Goal: Task Accomplishment & Management: Complete application form

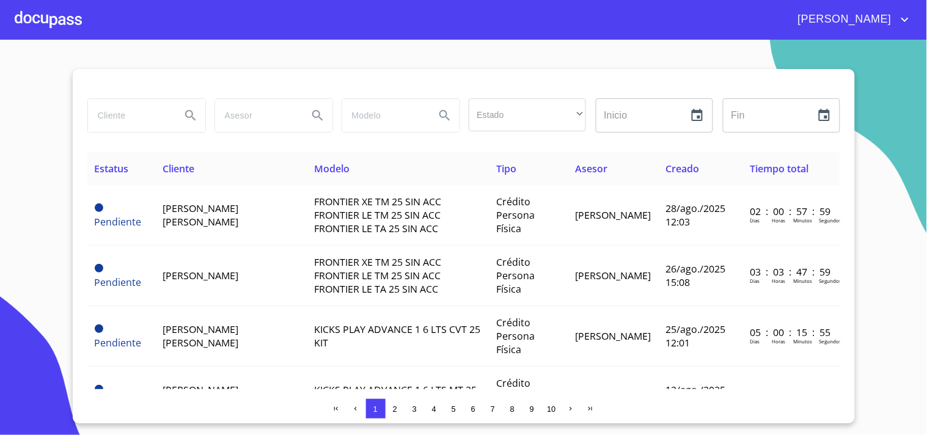
click at [58, 31] on div at bounding box center [48, 19] width 67 height 39
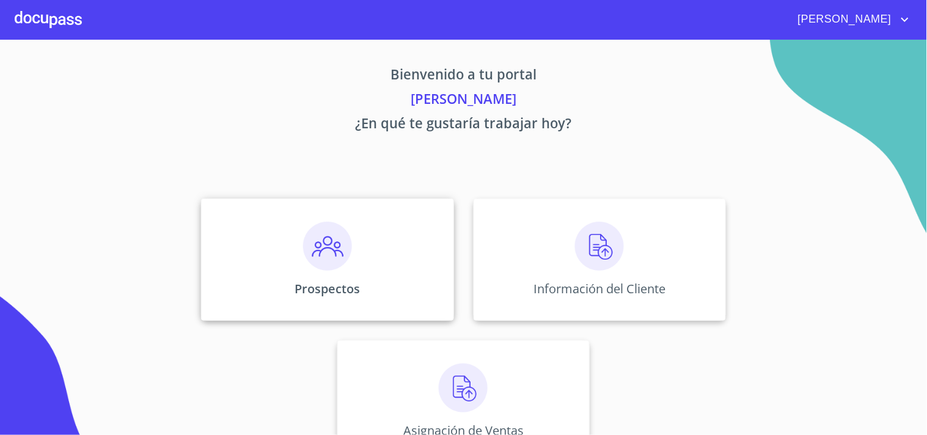
click at [340, 259] on img at bounding box center [327, 246] width 49 height 49
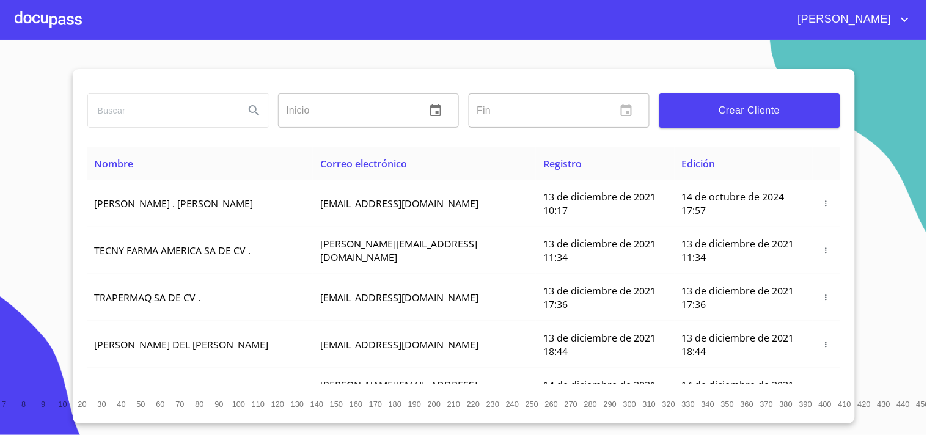
click at [734, 117] on span "Crear Cliente" at bounding box center [749, 110] width 161 height 17
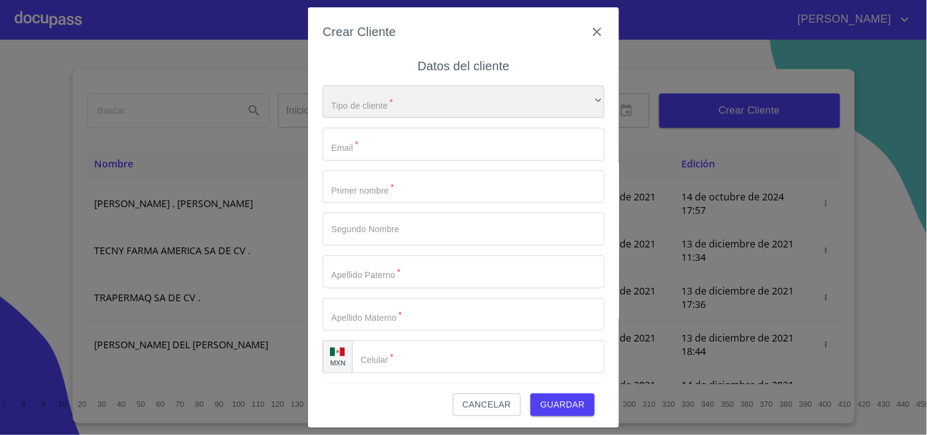
click at [396, 107] on div "​" at bounding box center [464, 102] width 282 height 33
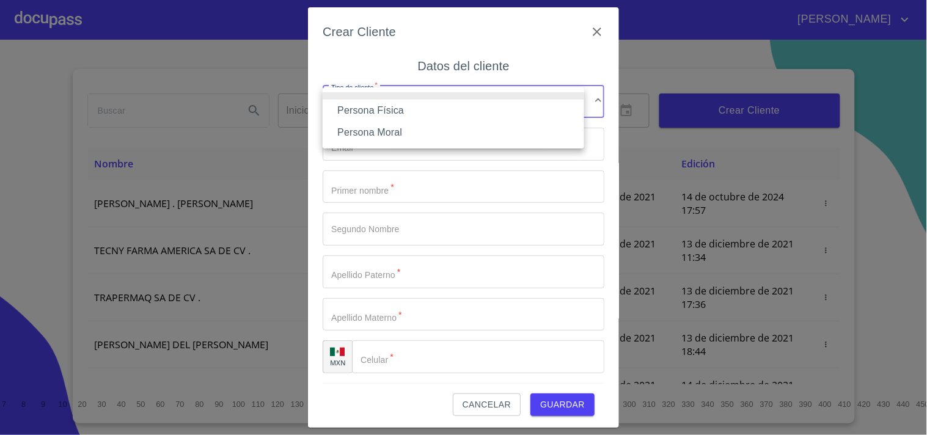
drag, startPoint x: 396, startPoint y: 107, endPoint x: 359, endPoint y: 106, distance: 36.7
click at [359, 106] on li "Persona Física" at bounding box center [454, 111] width 262 height 22
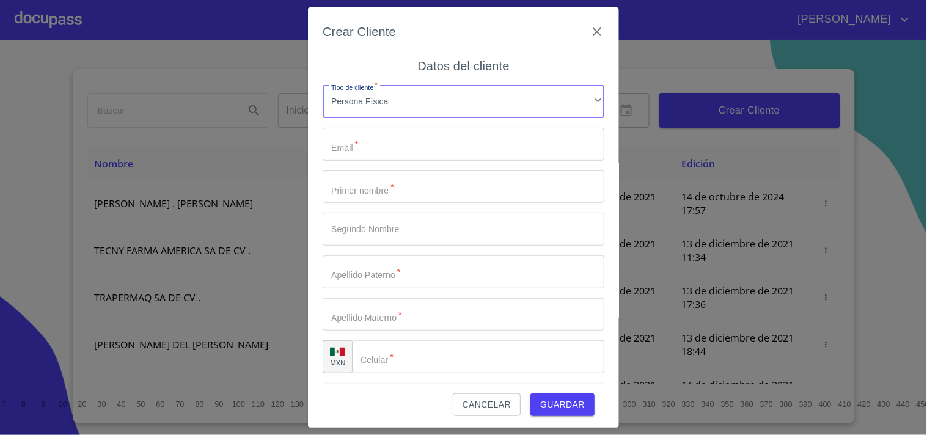
click at [380, 155] on input "Tipo de cliente   *" at bounding box center [464, 144] width 282 height 33
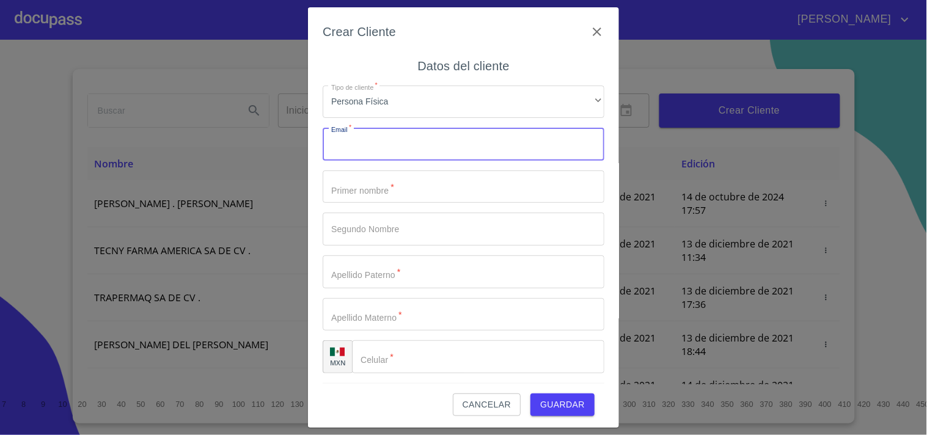
paste input "[EMAIL_ADDRESS][DOMAIN_NAME]"
type input "[EMAIL_ADDRESS][DOMAIN_NAME]"
click at [383, 193] on input "Tipo de cliente   *" at bounding box center [464, 187] width 282 height 33
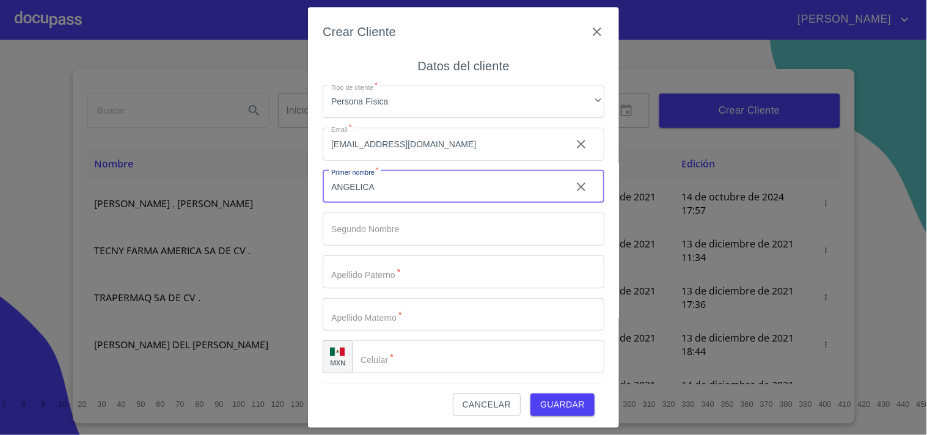
type input "ANGELICA"
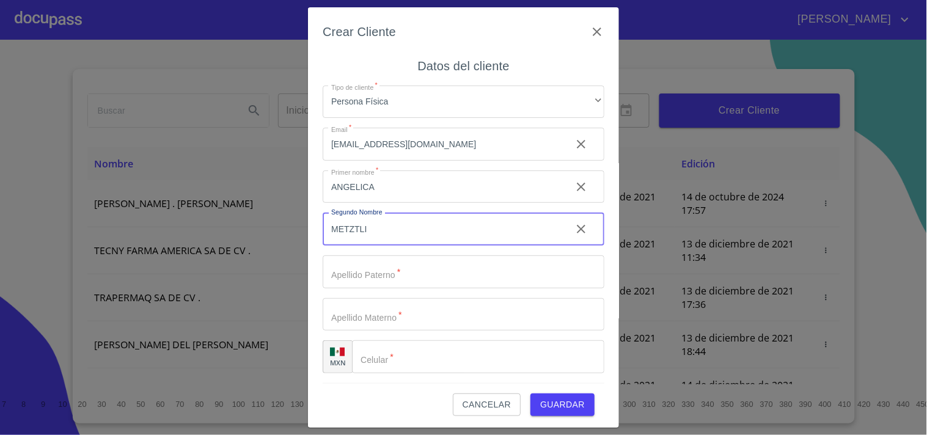
type input "METZTLI"
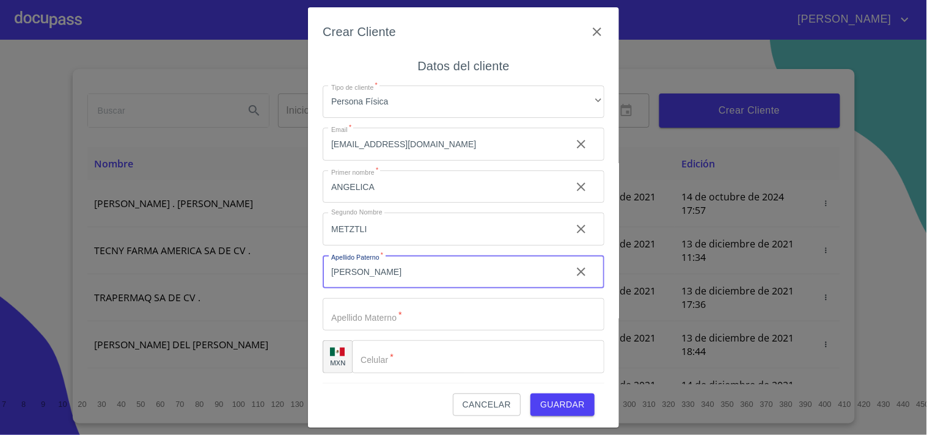
type input "[PERSON_NAME]"
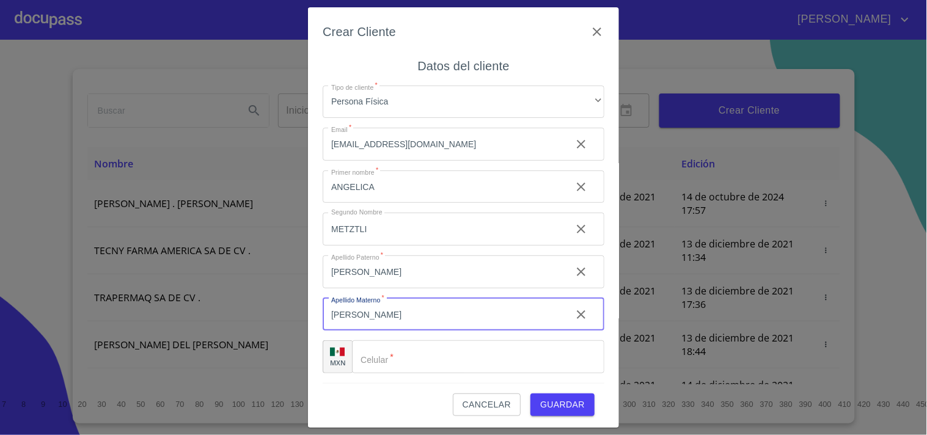
type input "[PERSON_NAME]"
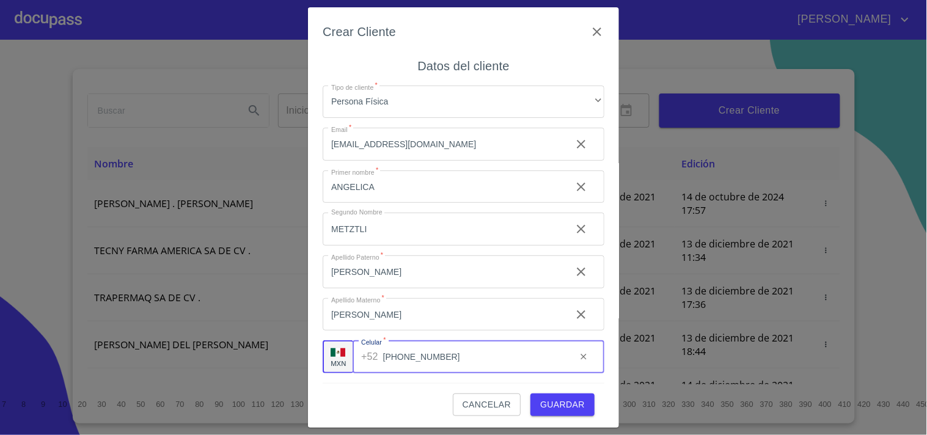
scroll to position [2, 0]
type input "[PHONE_NUMBER]"
click at [542, 396] on span "Guardar" at bounding box center [562, 403] width 45 height 15
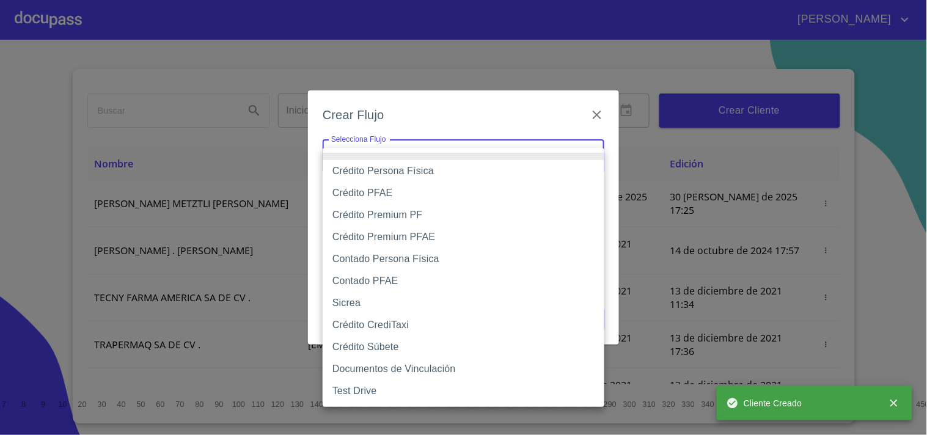
click at [597, 163] on body "[PERSON_NAME] ​ Fin ​ Crear Cliente Nombre Correo electrónico Registro Edición …" at bounding box center [463, 217] width 927 height 435
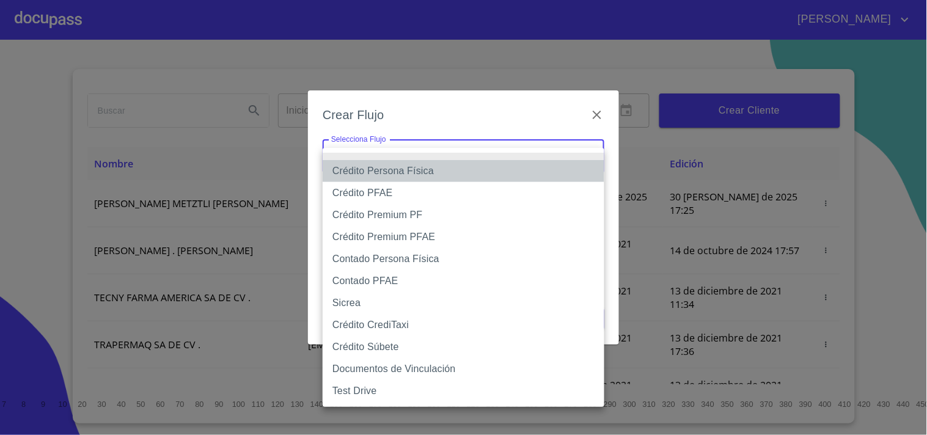
click at [421, 177] on li "Crédito Persona Física" at bounding box center [464, 171] width 282 height 22
type input "61b033e49b8c202ad5bb7912"
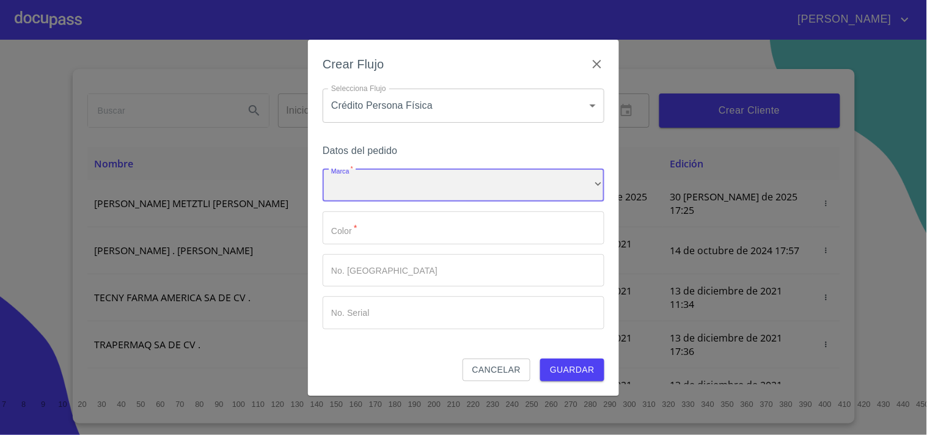
drag, startPoint x: 405, startPoint y: 182, endPoint x: 412, endPoint y: 182, distance: 7.3
click at [412, 182] on div "​" at bounding box center [464, 185] width 282 height 33
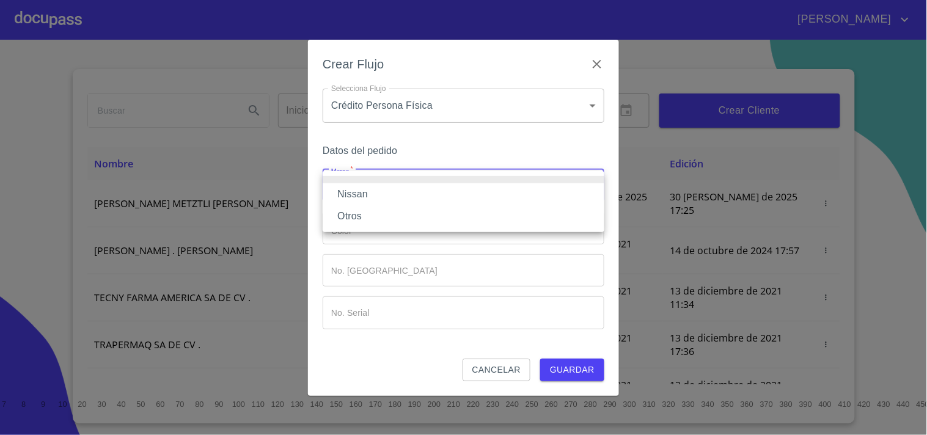
click at [371, 193] on li "Nissan" at bounding box center [464, 194] width 282 height 22
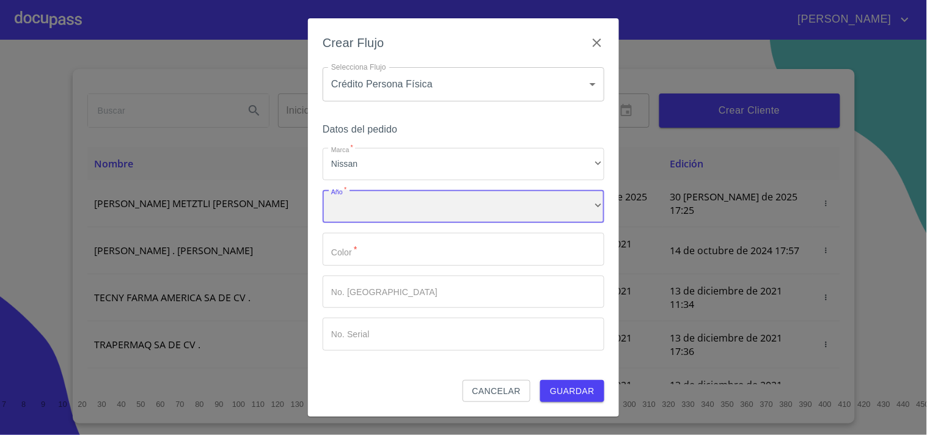
click at [375, 209] on div "​" at bounding box center [464, 206] width 282 height 33
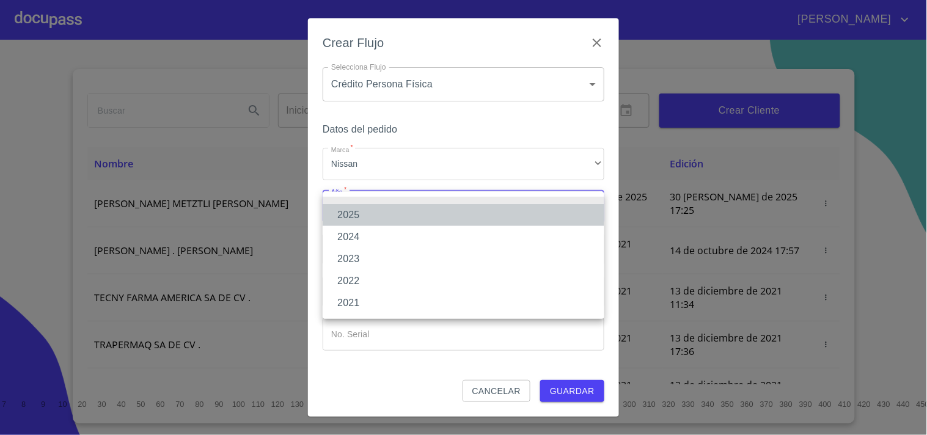
click at [358, 213] on li "2025" at bounding box center [464, 215] width 282 height 22
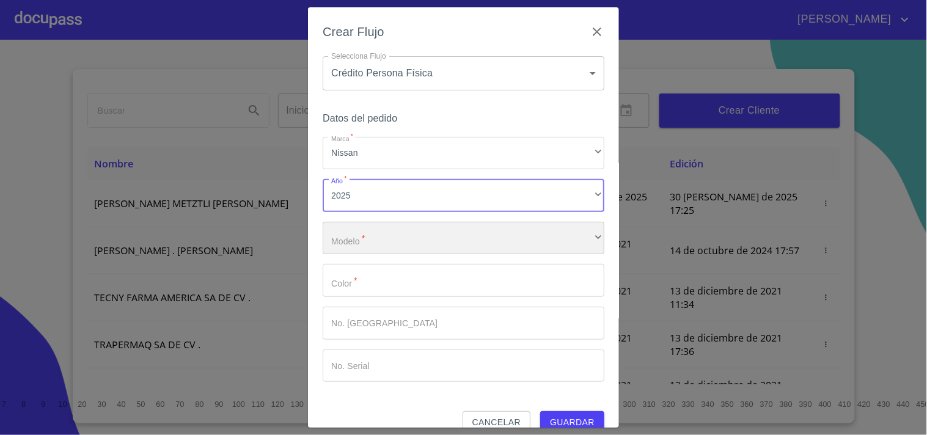
click at [363, 248] on div "​" at bounding box center [464, 238] width 282 height 33
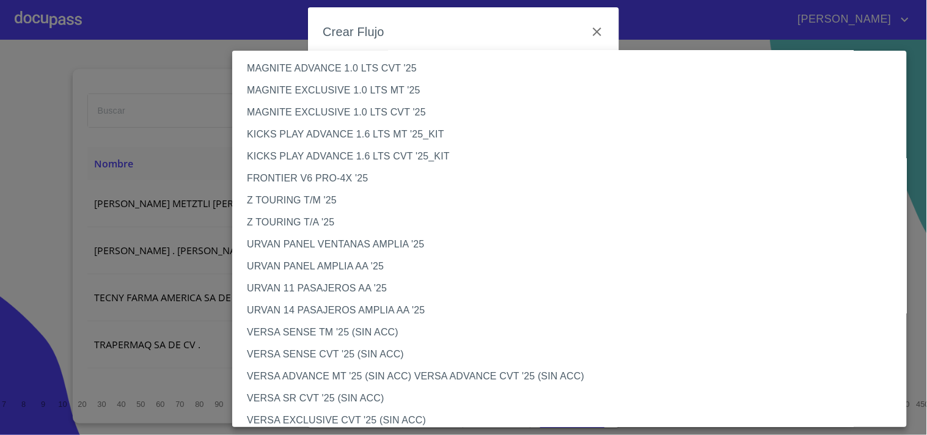
scroll to position [136, 0]
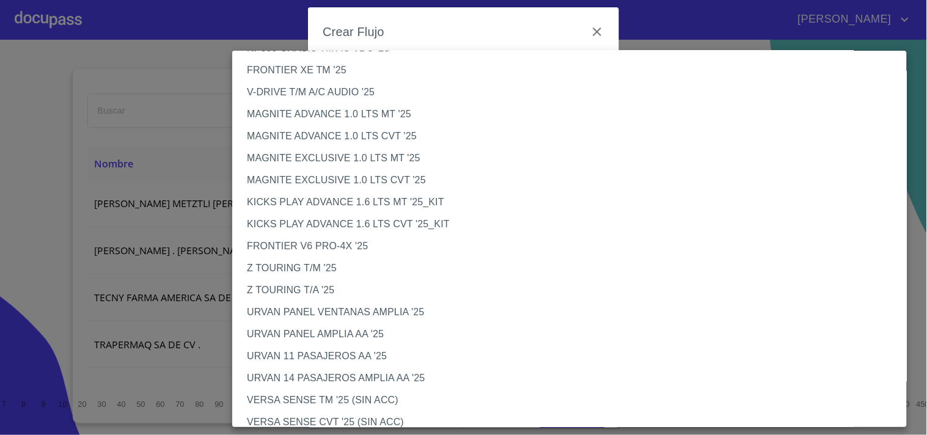
click at [355, 177] on li "MAGNITE EXCLUSIVE 1.0 LTS CVT '25" at bounding box center [574, 180] width 685 height 22
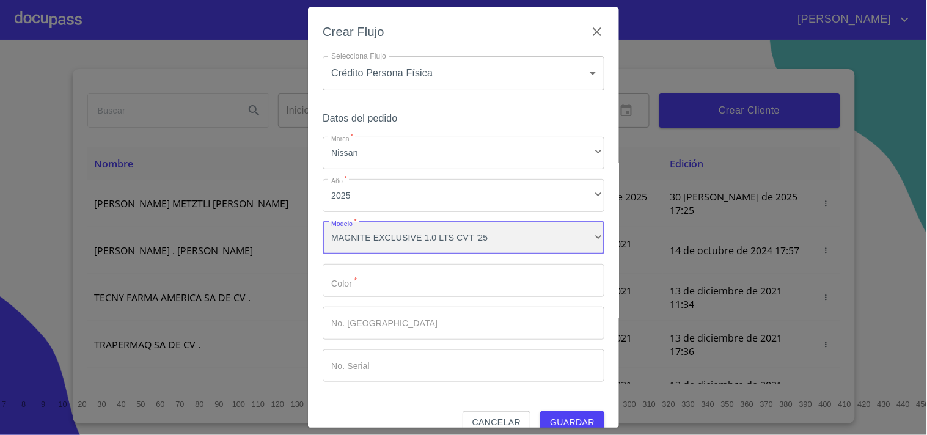
click at [466, 253] on div "MAGNITE EXCLUSIVE 1.0 LTS CVT '25" at bounding box center [464, 238] width 282 height 33
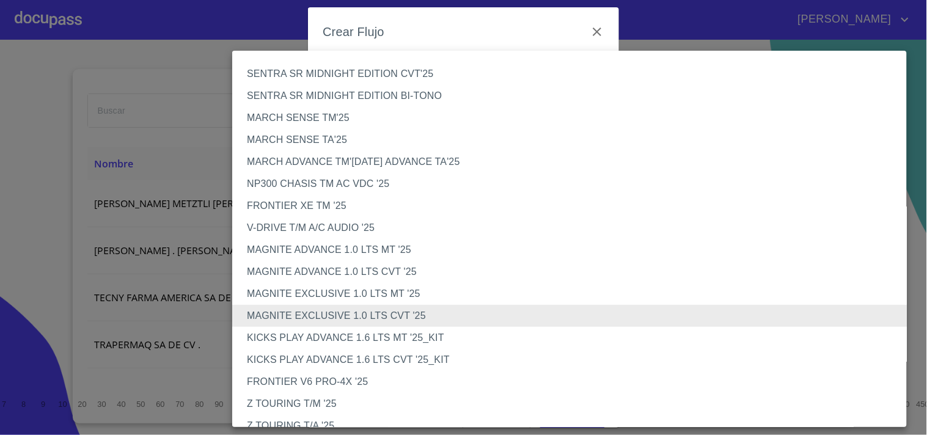
click at [337, 361] on li "KICKS PLAY ADVANCE 1.6 LTS CVT '25_KIT" at bounding box center [574, 360] width 685 height 22
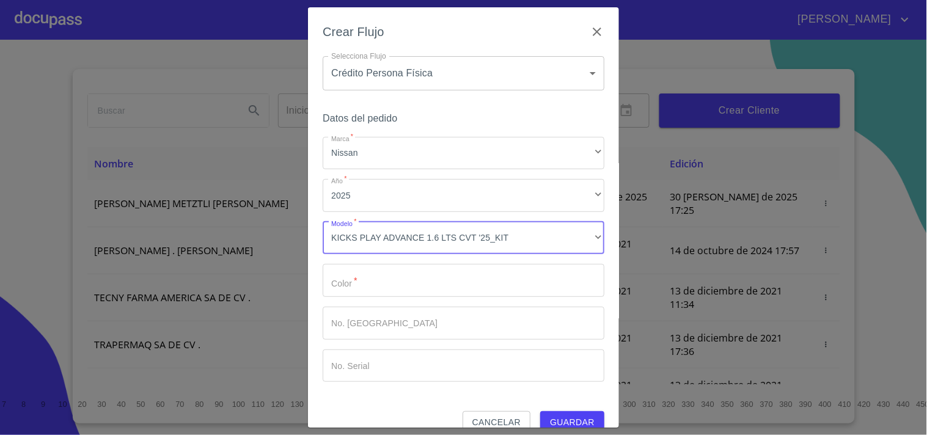
click at [384, 271] on input "Marca   *" at bounding box center [464, 280] width 282 height 33
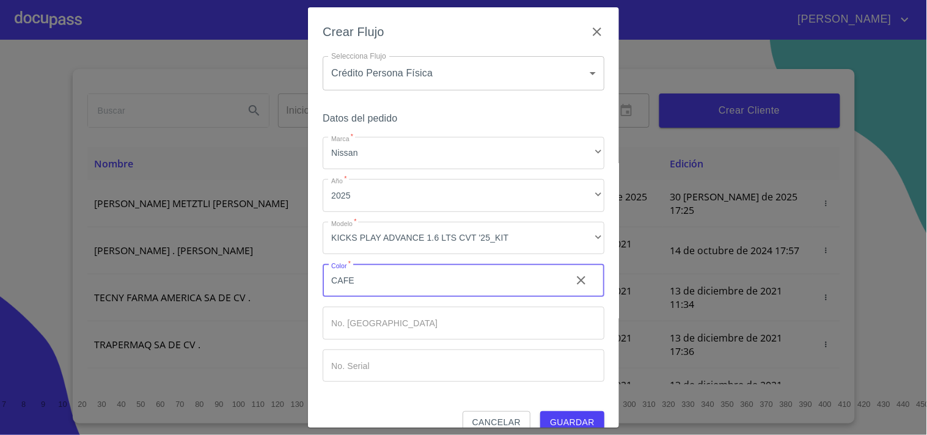
type input "CAFE"
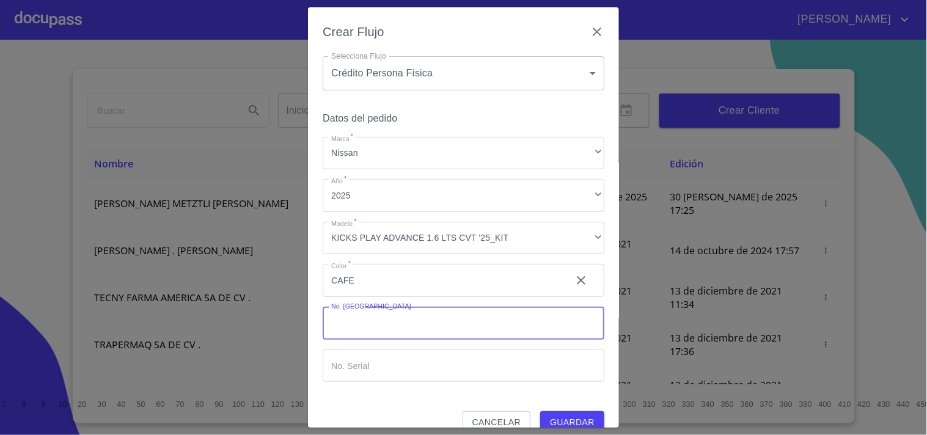
click at [432, 328] on input "Marca   *" at bounding box center [464, 323] width 282 height 33
click at [571, 422] on span "Guardar" at bounding box center [572, 422] width 45 height 15
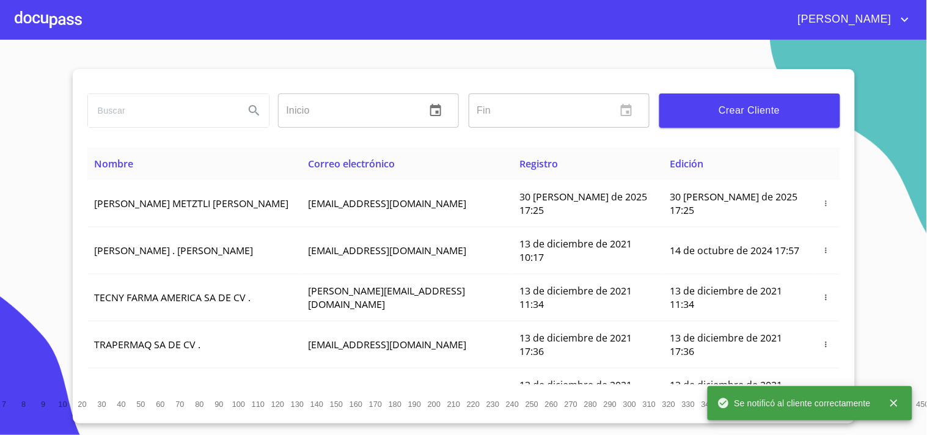
click at [59, 23] on div at bounding box center [48, 19] width 67 height 39
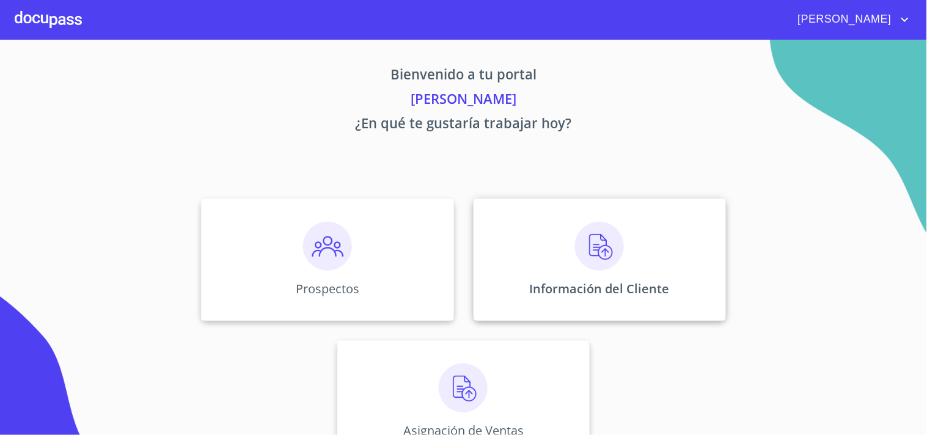
click at [536, 218] on div "Información del Cliente" at bounding box center [600, 260] width 252 height 122
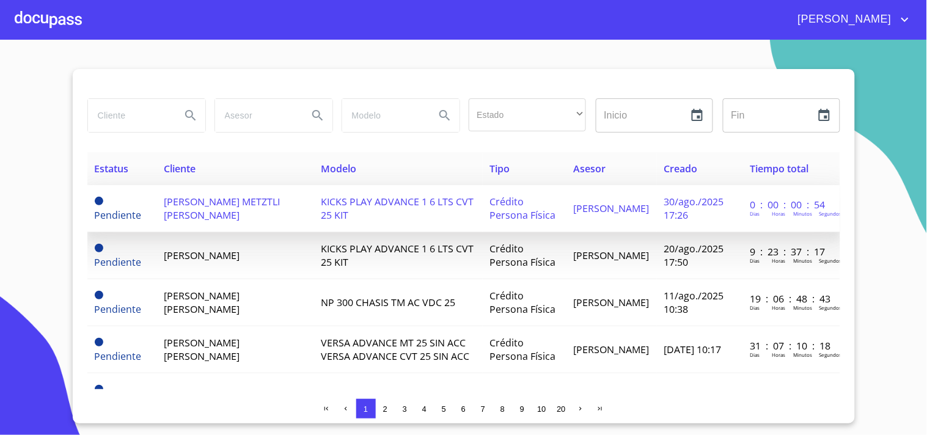
click at [245, 207] on span "[PERSON_NAME] METZTLI [PERSON_NAME]" at bounding box center [222, 208] width 116 height 27
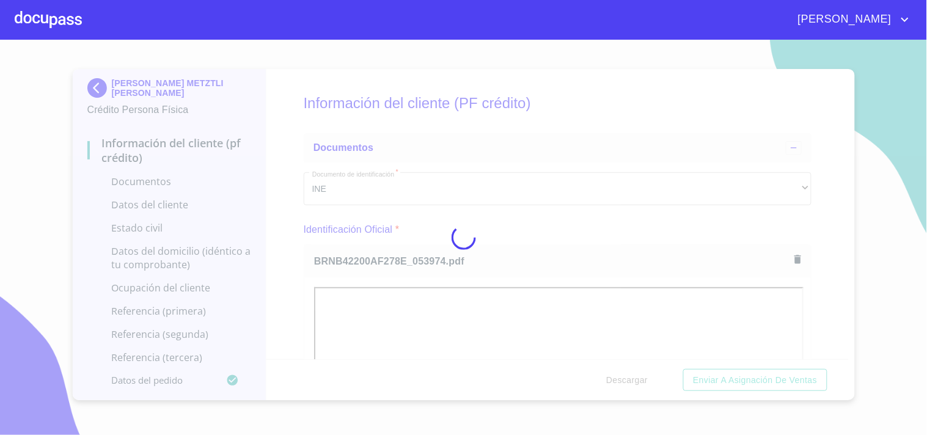
click at [527, 235] on div at bounding box center [463, 238] width 927 height 396
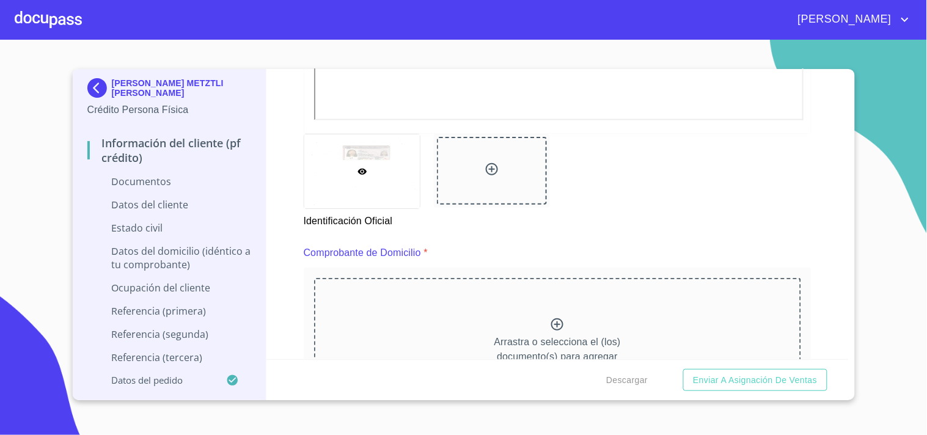
scroll to position [655, 0]
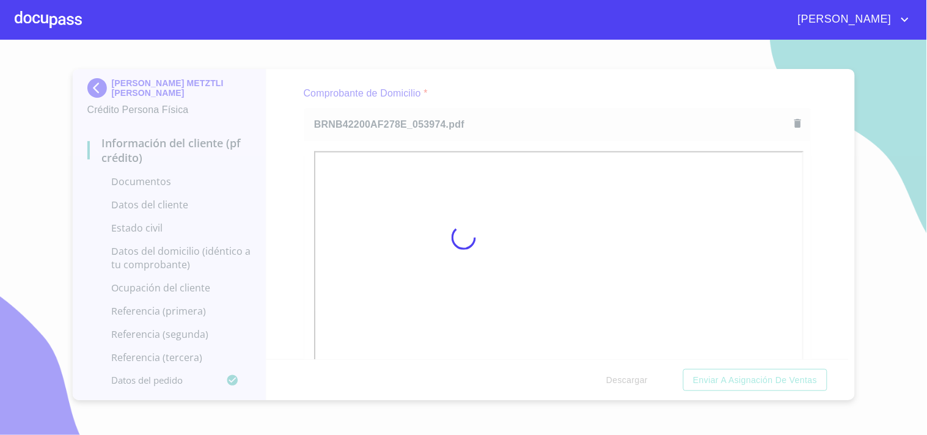
click at [554, 92] on div at bounding box center [463, 238] width 927 height 396
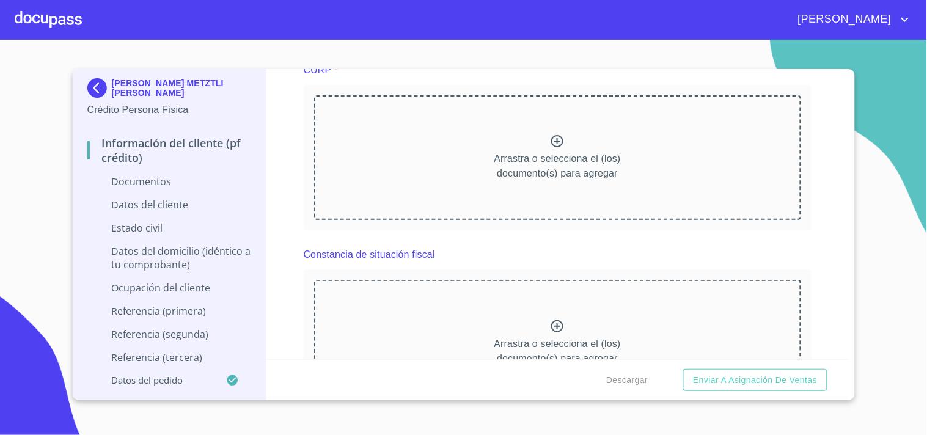
scroll to position [1742, 0]
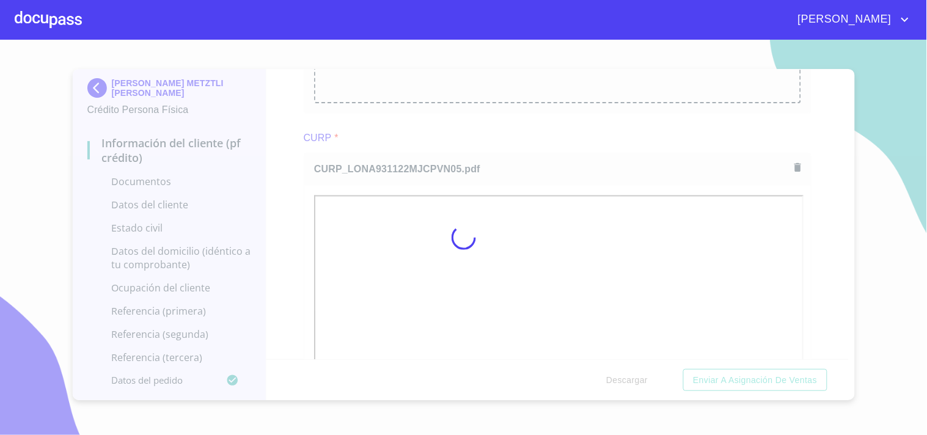
click at [827, 221] on div at bounding box center [463, 238] width 927 height 396
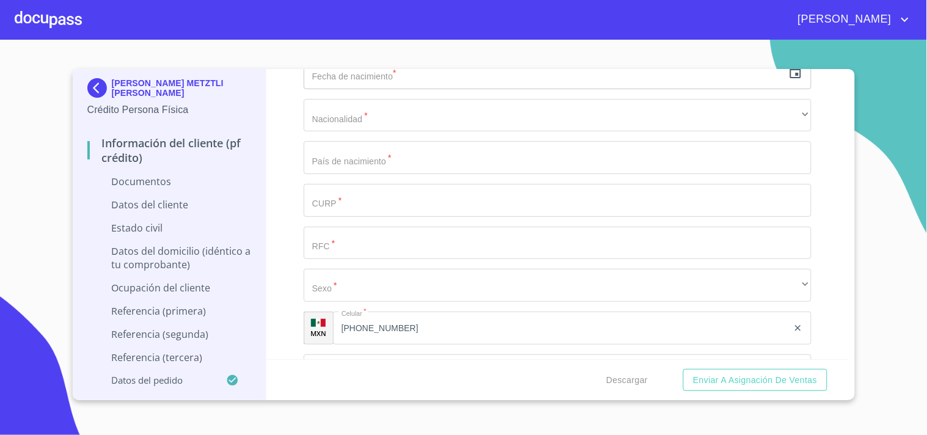
scroll to position [2664, 0]
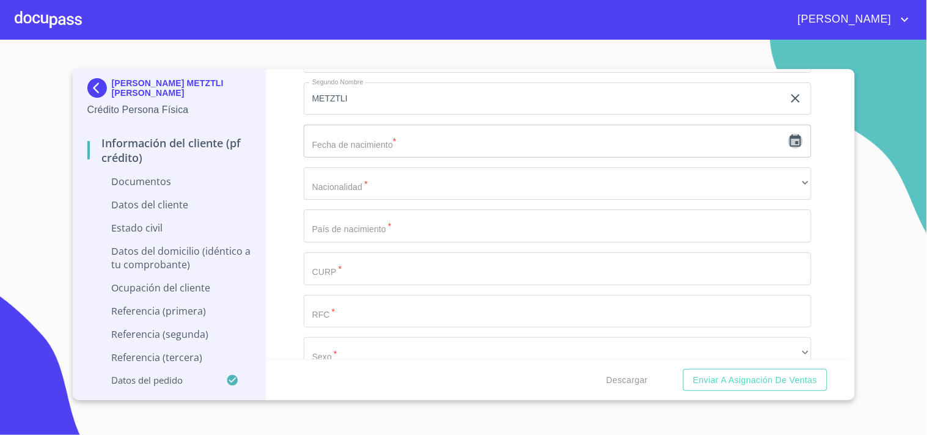
click at [790, 134] on icon "button" at bounding box center [795, 140] width 11 height 12
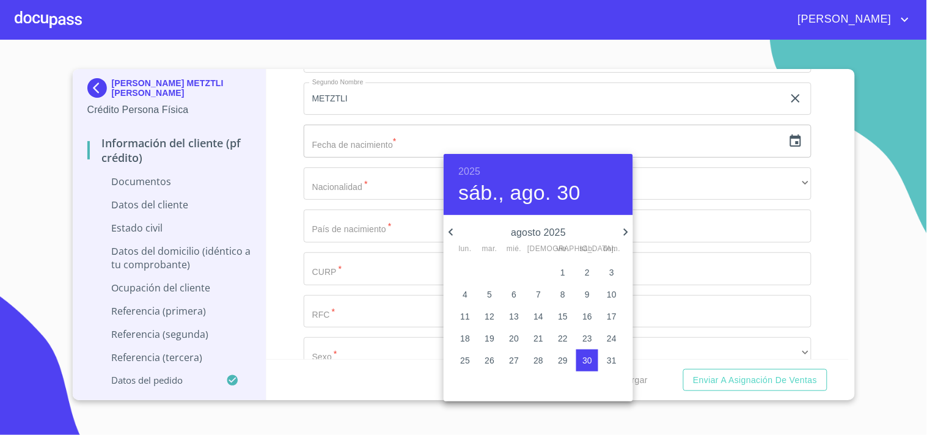
click at [471, 168] on h6 "2025" at bounding box center [470, 171] width 22 height 17
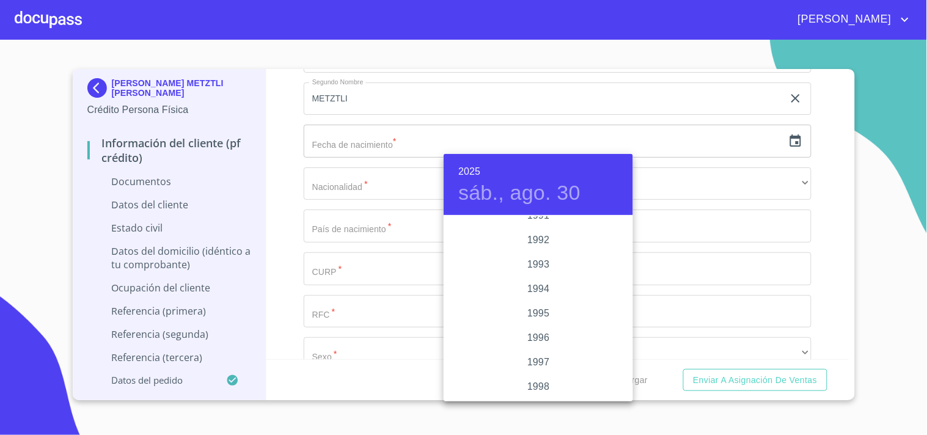
scroll to position [1624, 0]
click at [539, 267] on div "1993" at bounding box center [539, 267] width 190 height 24
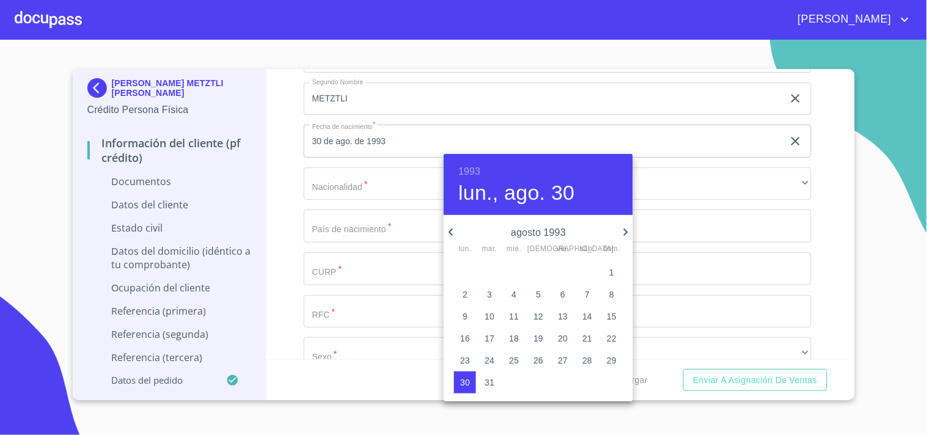
click at [621, 230] on icon "button" at bounding box center [626, 232] width 15 height 15
click at [463, 339] on p "22" at bounding box center [465, 339] width 10 height 12
type input "22 de nov. de 1993"
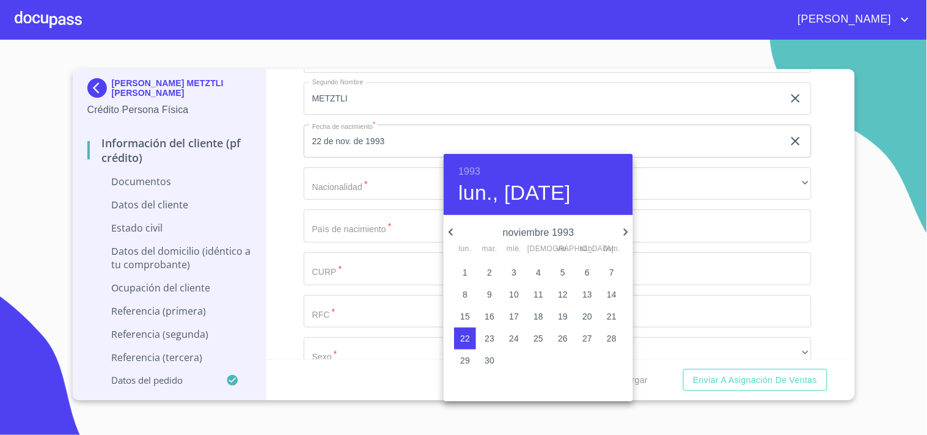
click at [357, 184] on div at bounding box center [463, 217] width 927 height 435
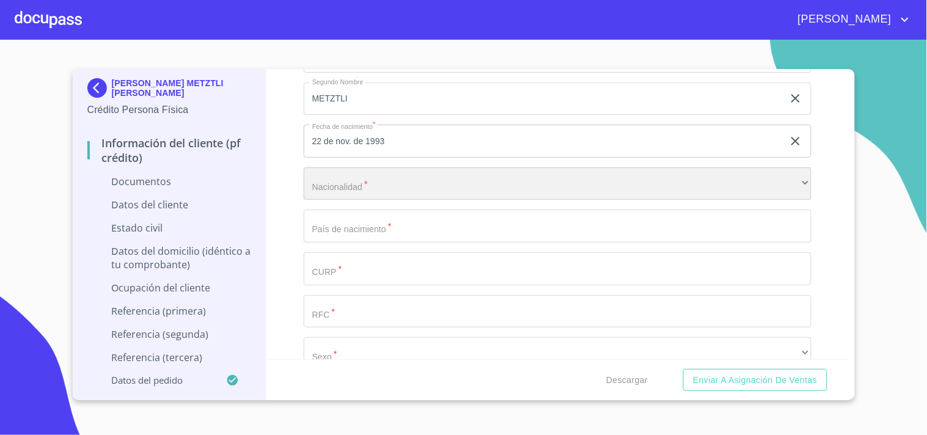
click at [357, 184] on div "​" at bounding box center [558, 184] width 508 height 33
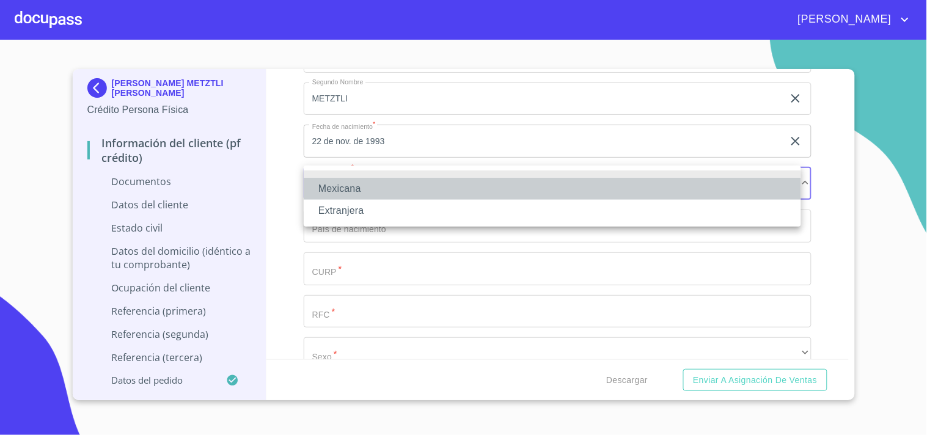
click at [357, 191] on li "Mexicana" at bounding box center [553, 189] width 498 height 22
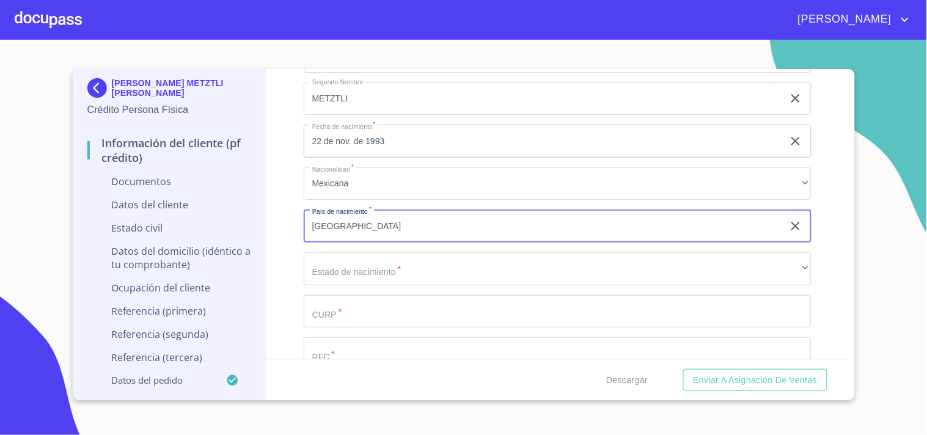
type input "[GEOGRAPHIC_DATA]"
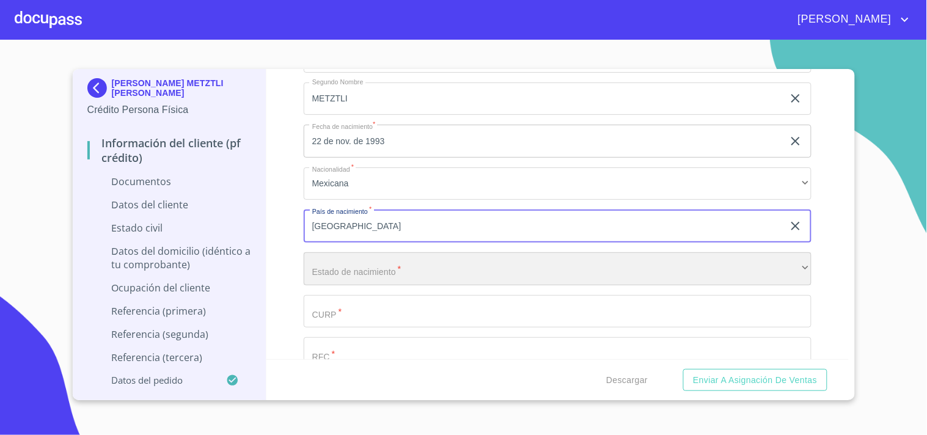
click at [325, 264] on div "​" at bounding box center [558, 268] width 508 height 33
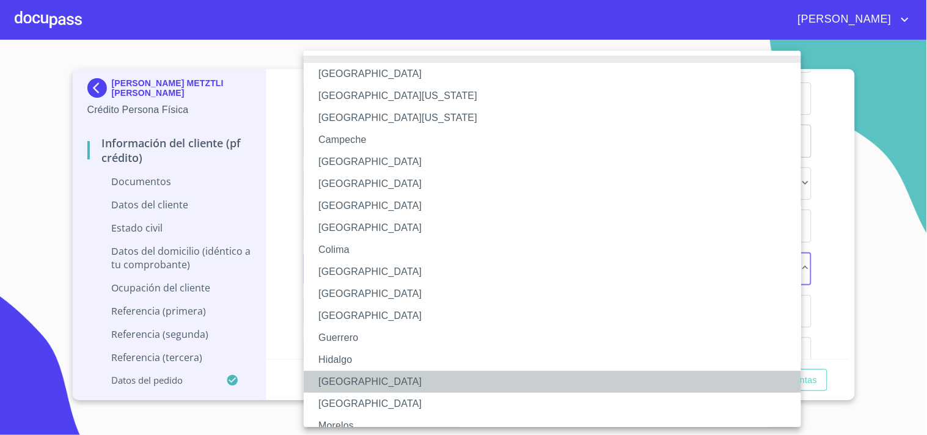
click at [343, 384] on li "[GEOGRAPHIC_DATA]" at bounding box center [558, 382] width 508 height 22
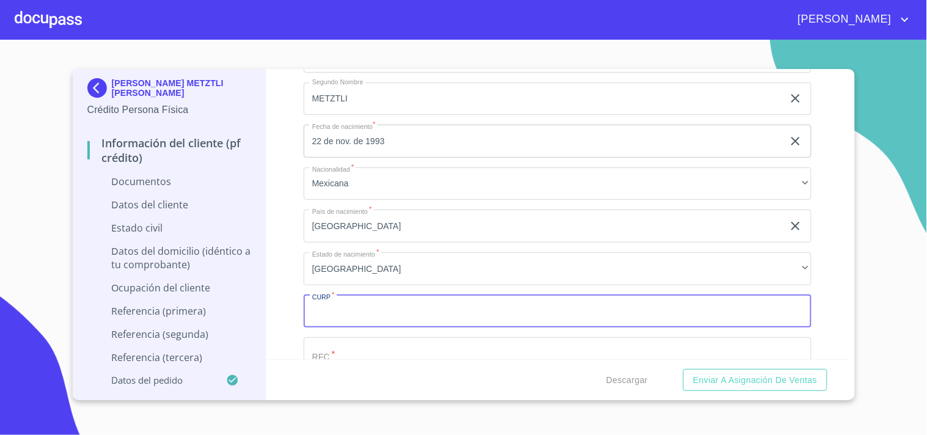
paste input "LONA931122MJCPVN05"
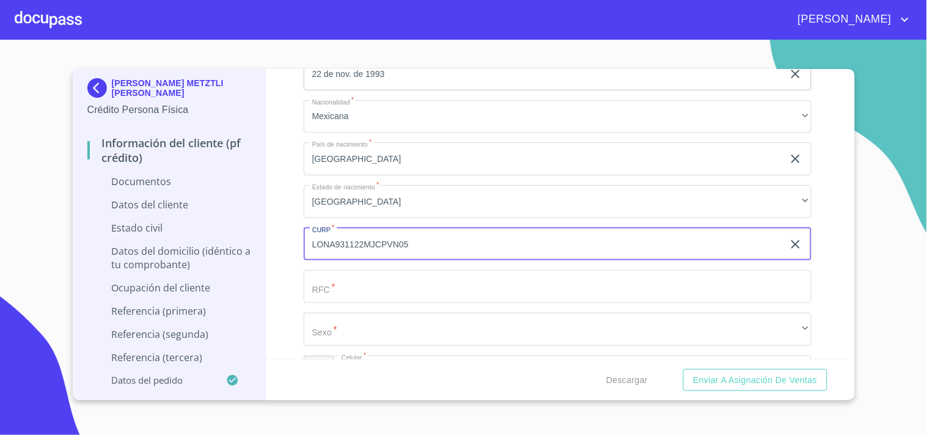
scroll to position [2733, 0]
type input "LONA931122MJCPVN05"
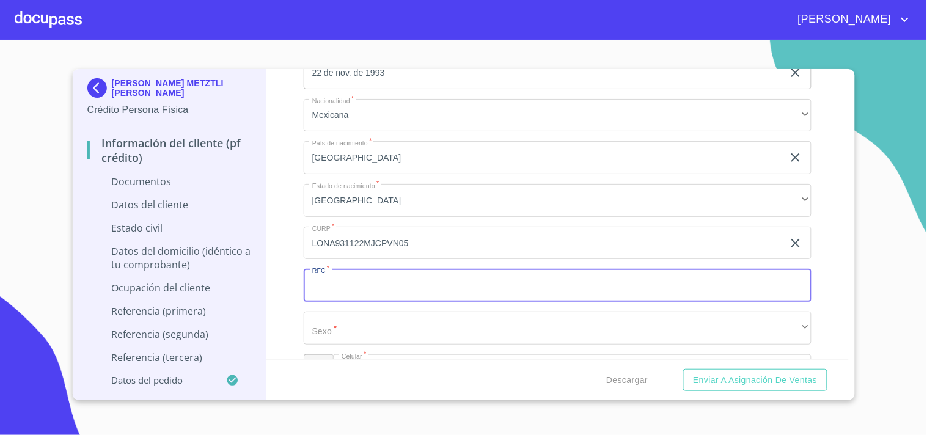
paste input "LONA931122MJCPVN05"
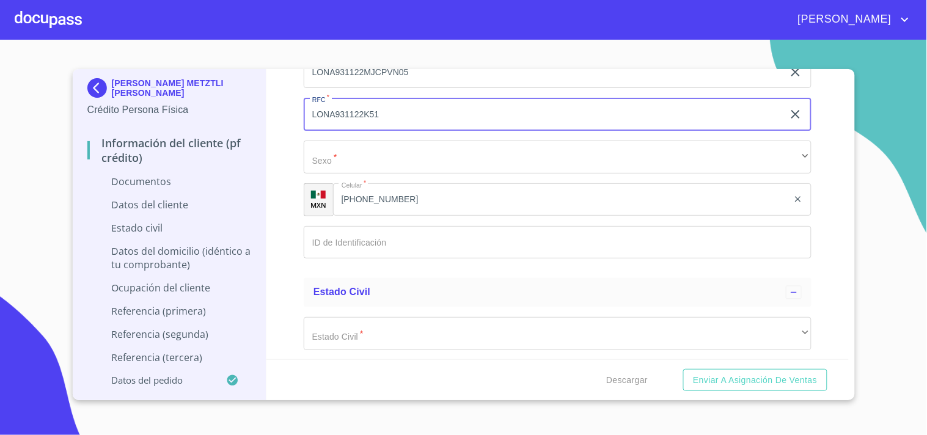
scroll to position [2868, 0]
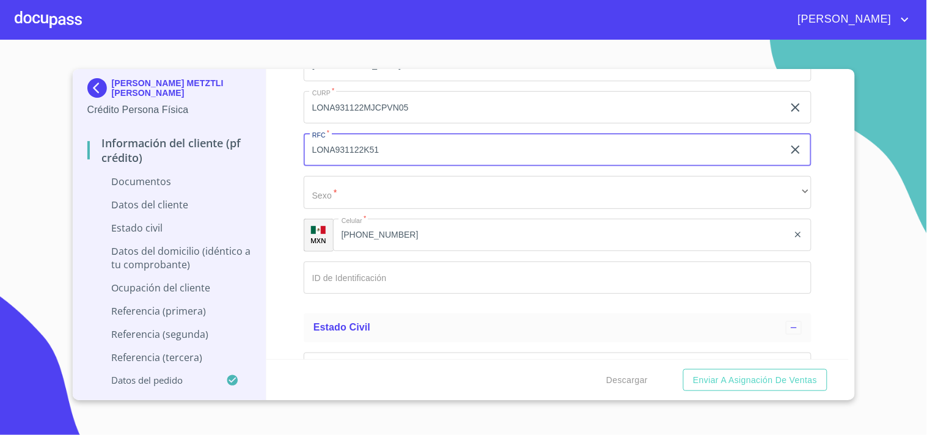
type input "LONA931122K51"
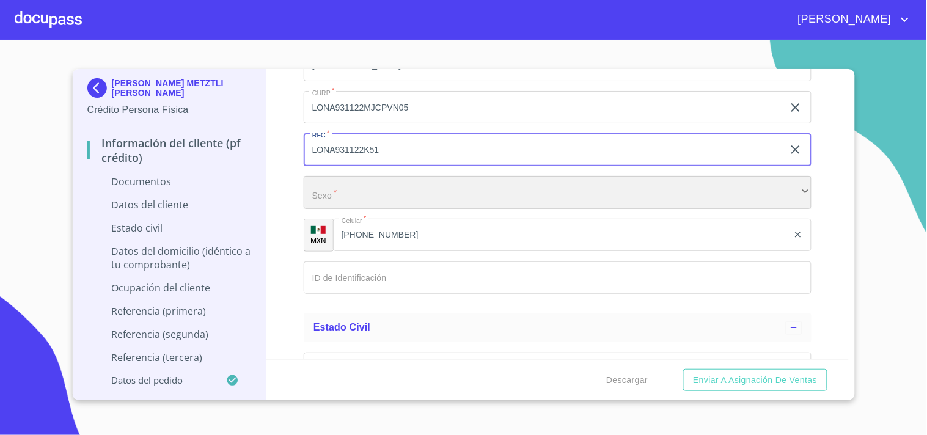
click at [345, 187] on div "​" at bounding box center [558, 192] width 508 height 33
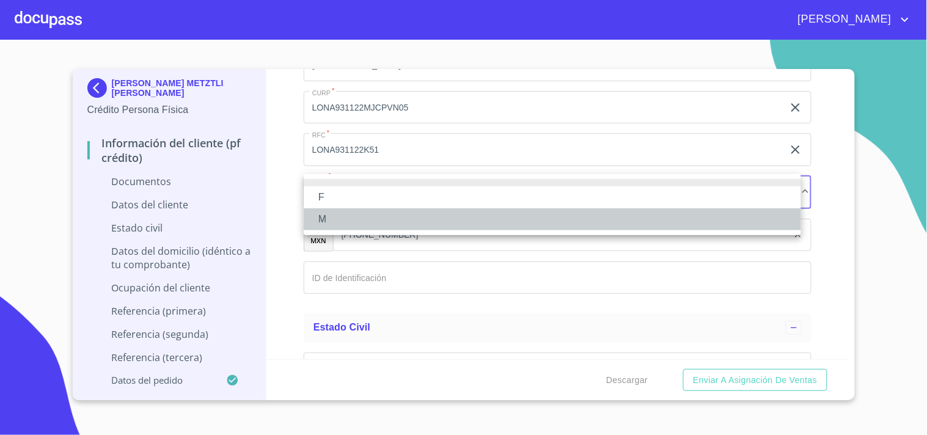
click at [340, 212] on li "M" at bounding box center [553, 219] width 498 height 22
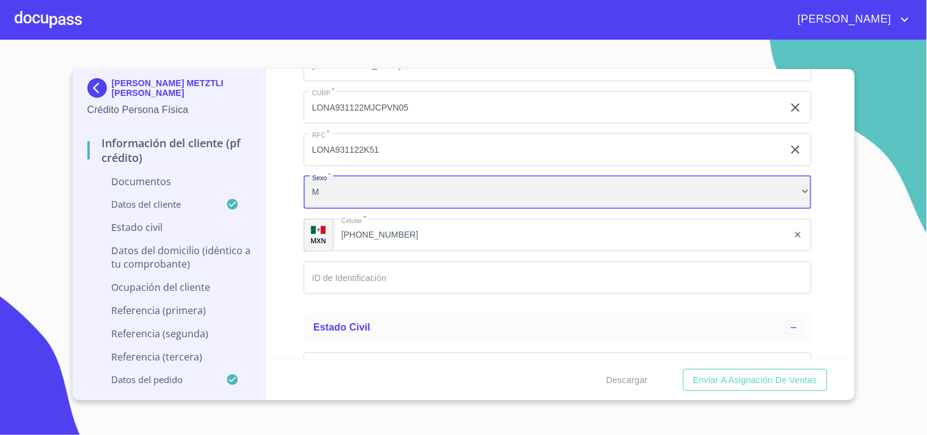
click at [340, 199] on div "M" at bounding box center [558, 192] width 508 height 33
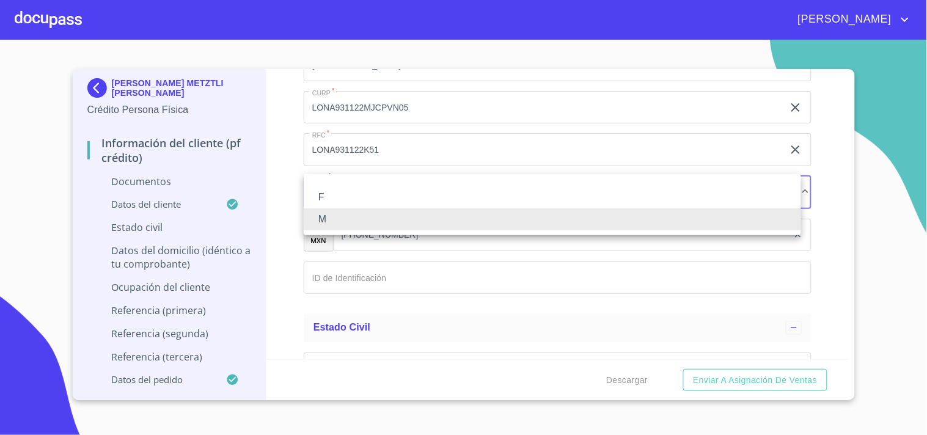
click at [335, 194] on li "F" at bounding box center [553, 197] width 498 height 22
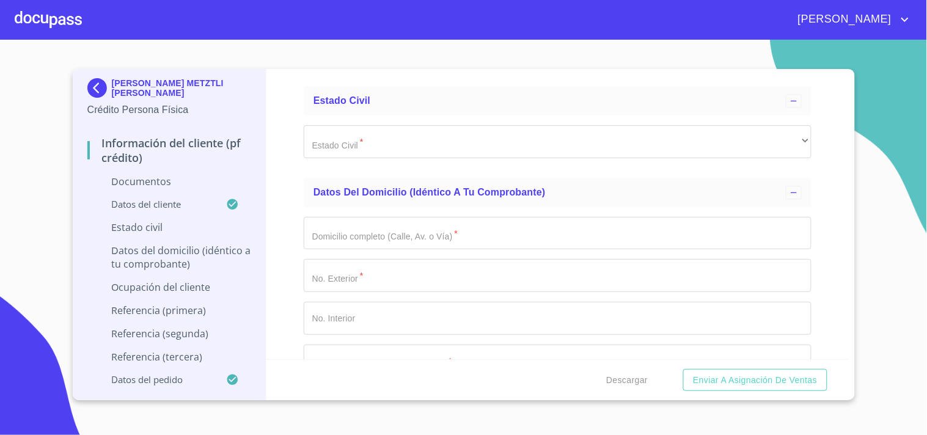
scroll to position [3072, 0]
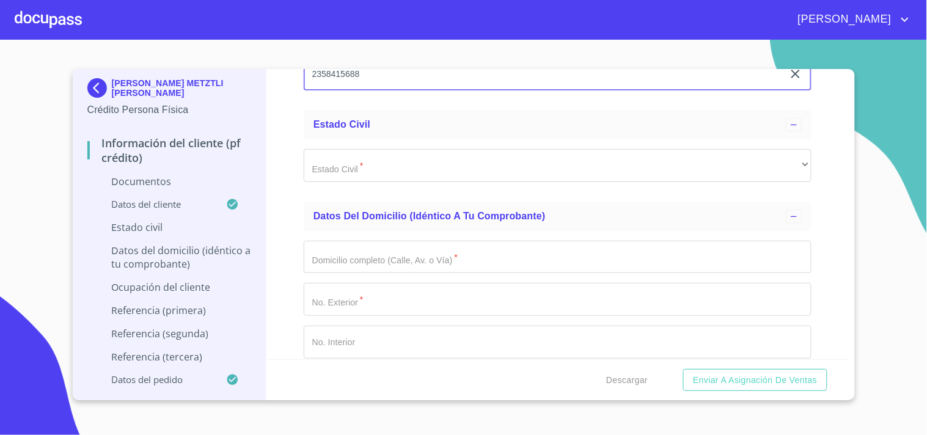
type input "2358415688"
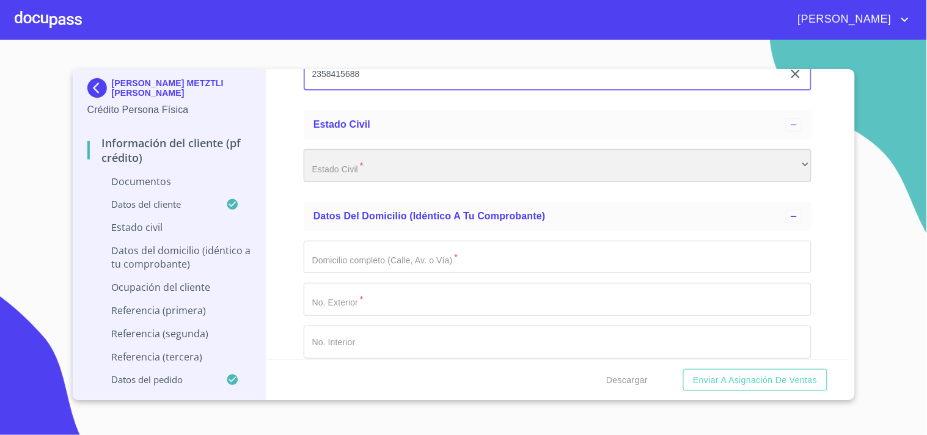
click at [785, 165] on div "​" at bounding box center [558, 165] width 508 height 33
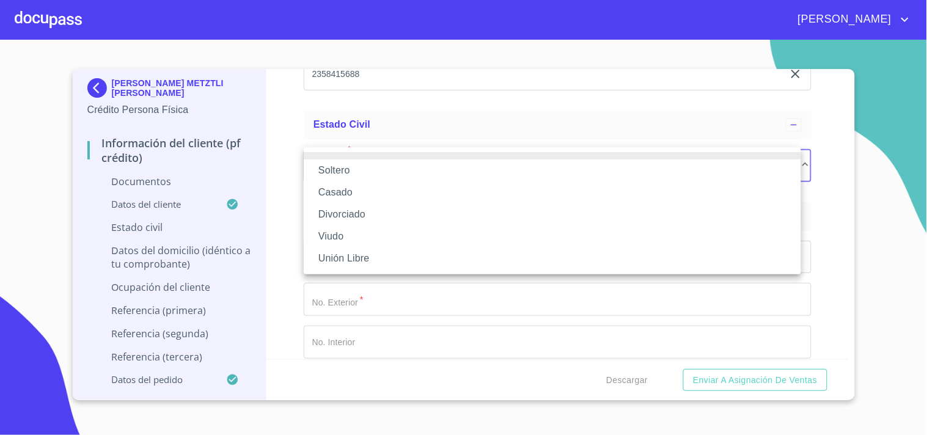
click at [344, 172] on li "Soltero" at bounding box center [553, 171] width 498 height 22
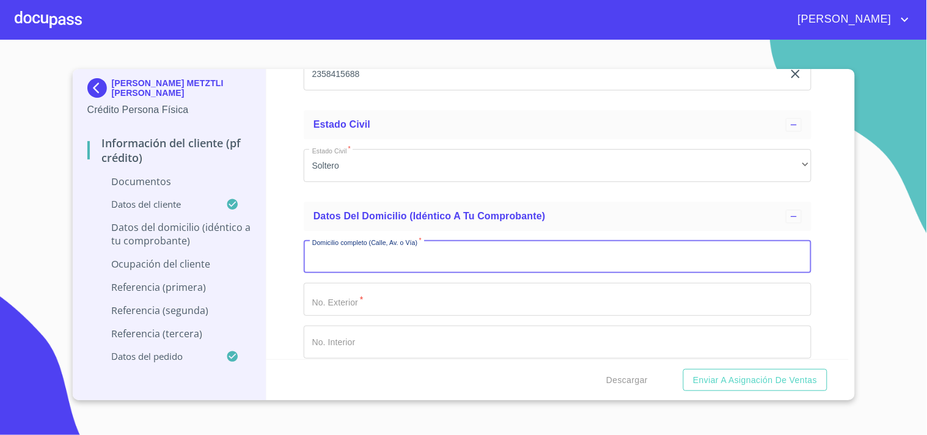
click at [376, 245] on input "Documento de identificación   *" at bounding box center [558, 257] width 508 height 33
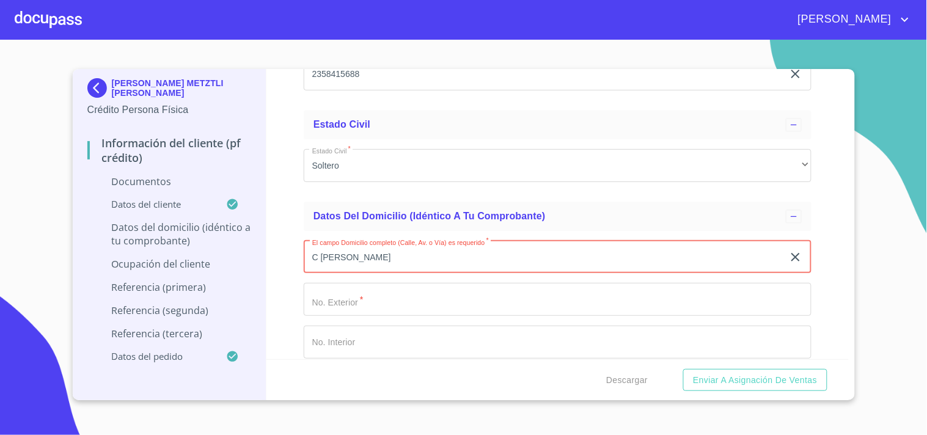
type input "C [PERSON_NAME]"
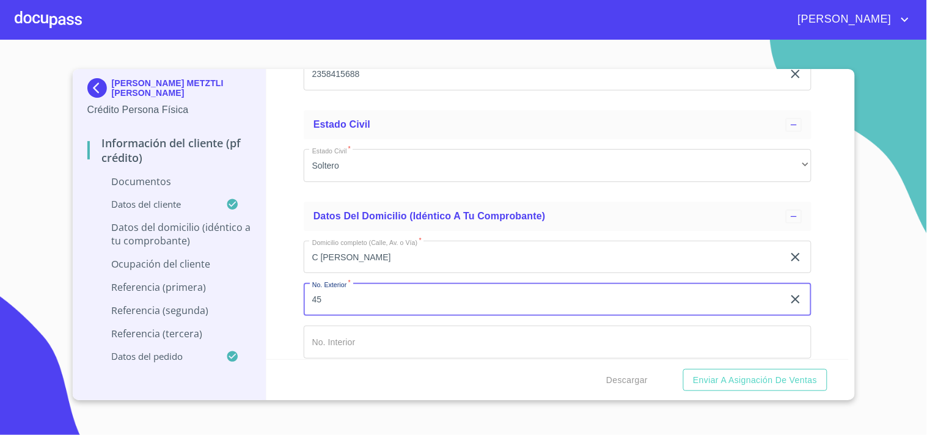
type input "45"
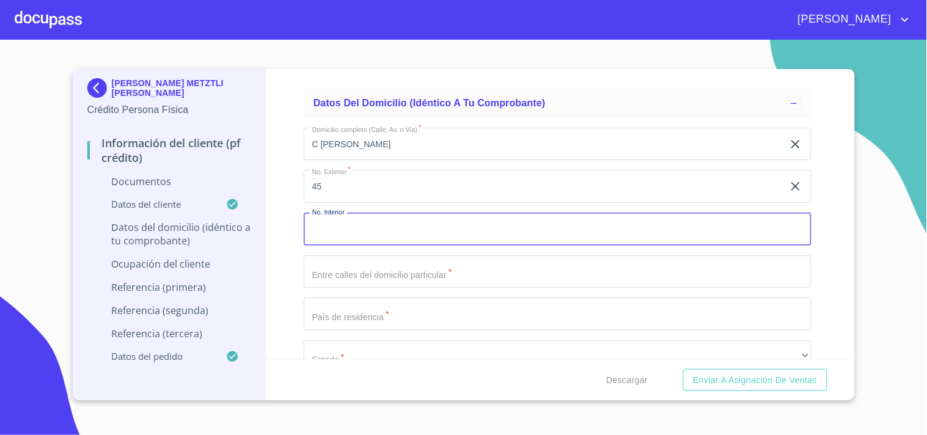
scroll to position [3208, 0]
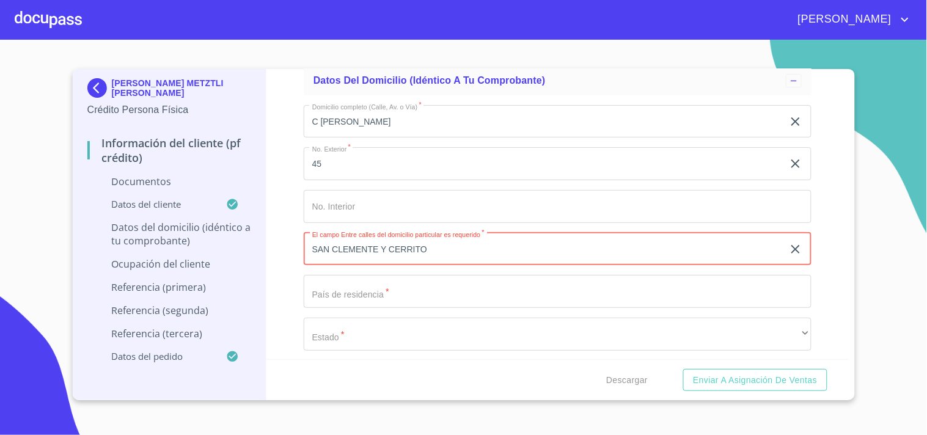
type input "SAN CLEMENTE Y CERRITO"
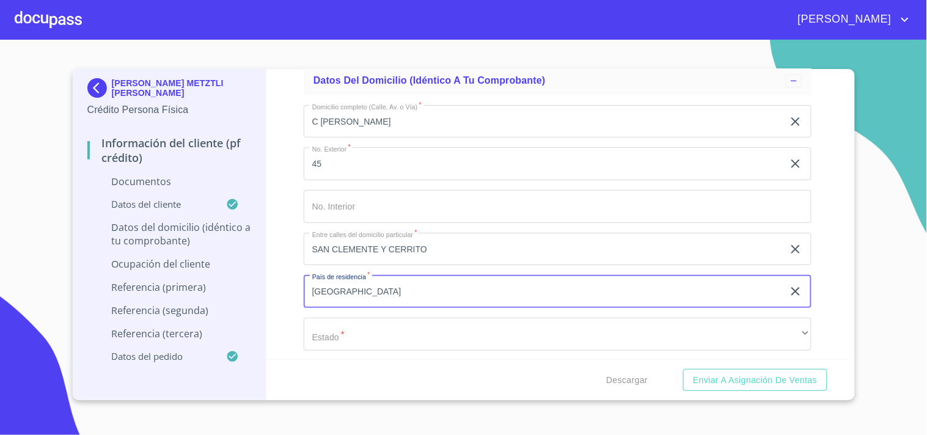
type input "[GEOGRAPHIC_DATA]"
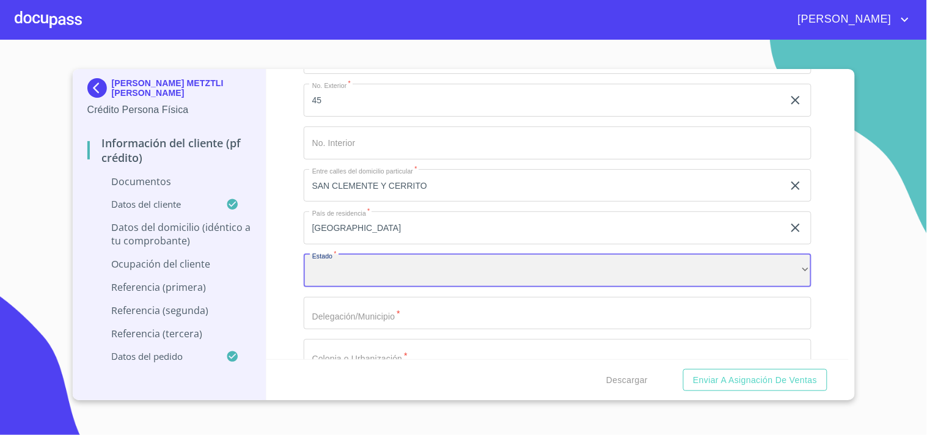
scroll to position [3276, 0]
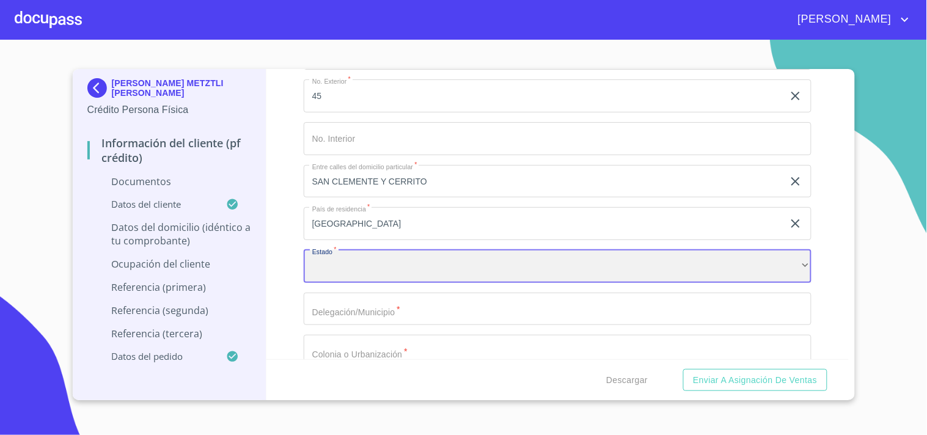
click at [359, 267] on div "​" at bounding box center [558, 266] width 508 height 33
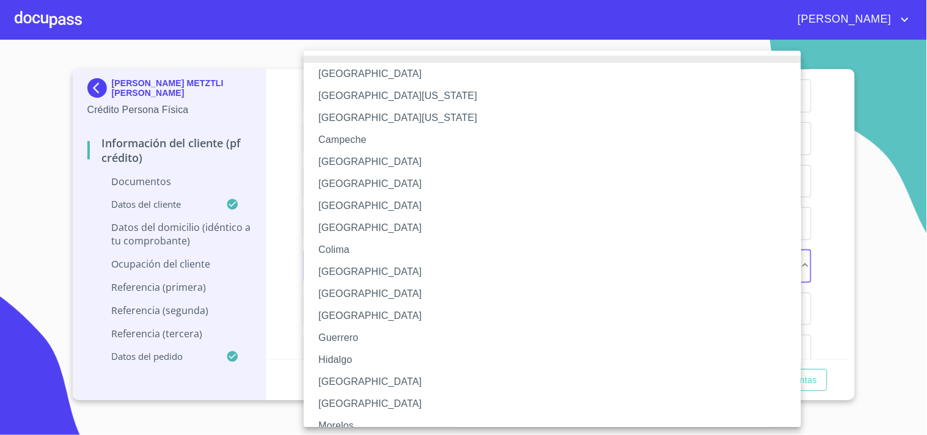
click at [350, 373] on li "[GEOGRAPHIC_DATA]" at bounding box center [558, 382] width 508 height 22
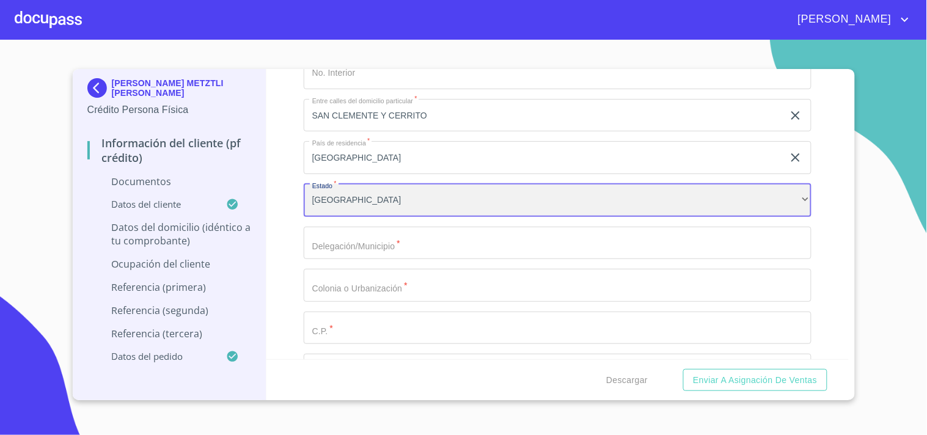
scroll to position [3344, 0]
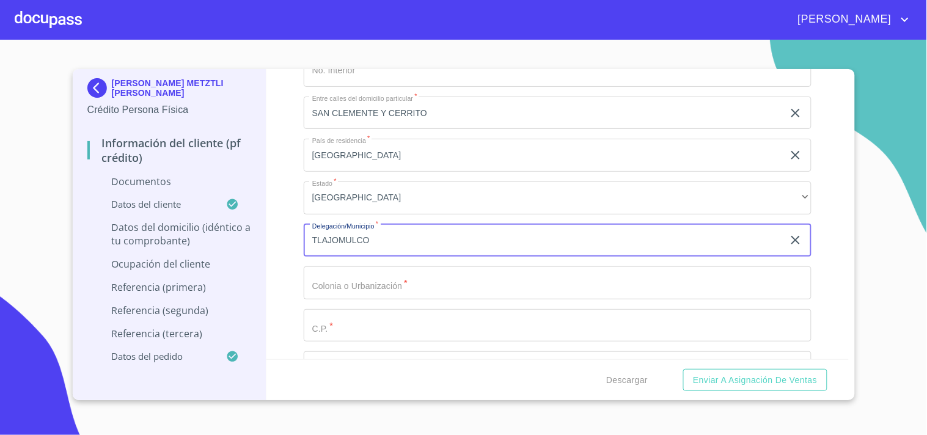
type input "TLAJOMULCO"
drag, startPoint x: 367, startPoint y: 242, endPoint x: 381, endPoint y: 281, distance: 41.8
click at [381, 281] on input "Documento de identificación   *" at bounding box center [558, 283] width 508 height 33
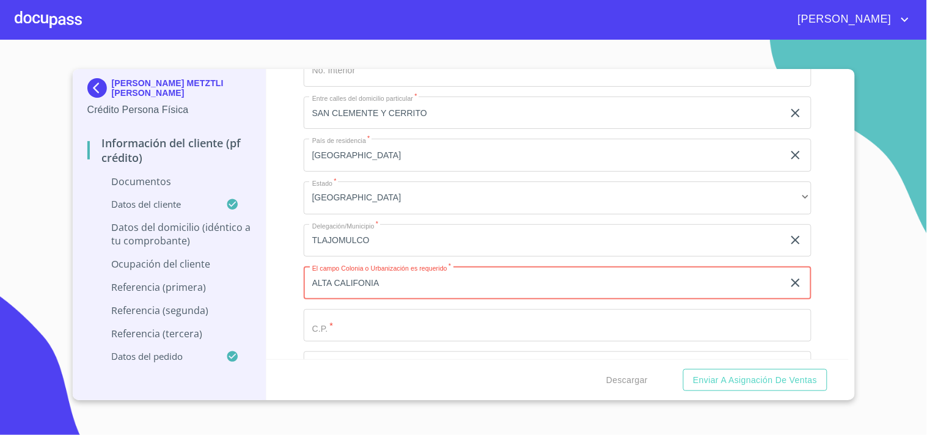
type input "ALTA CALIFONIA"
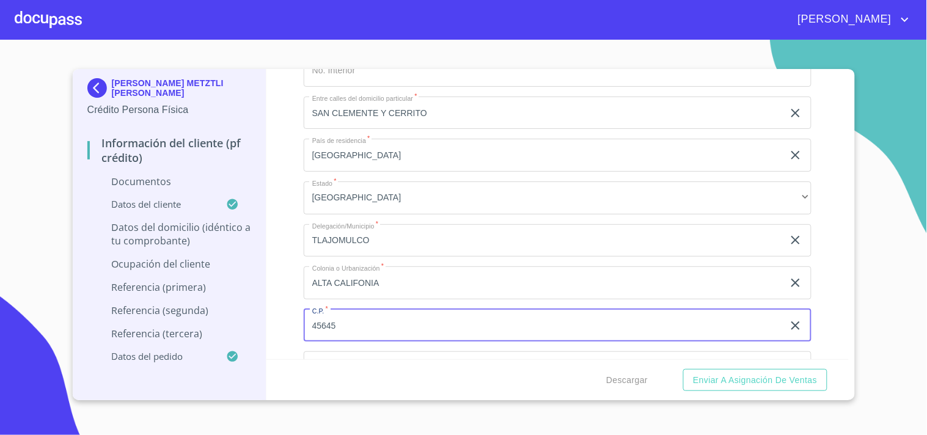
type input "45645"
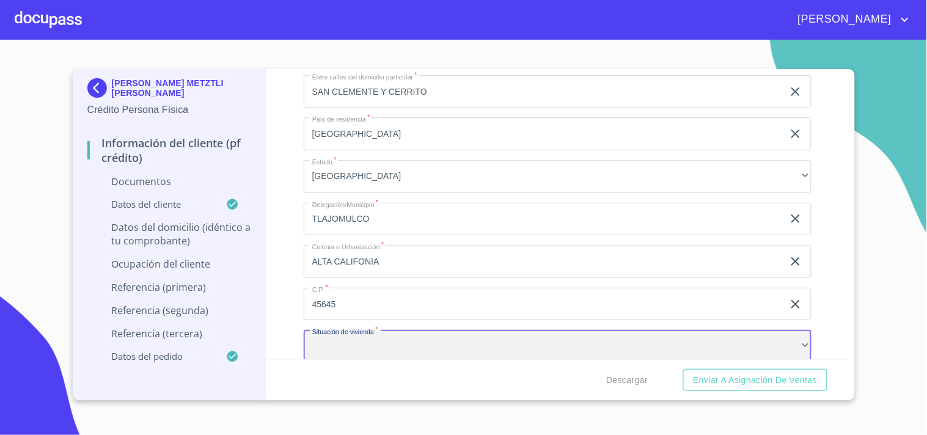
scroll to position [3433, 0]
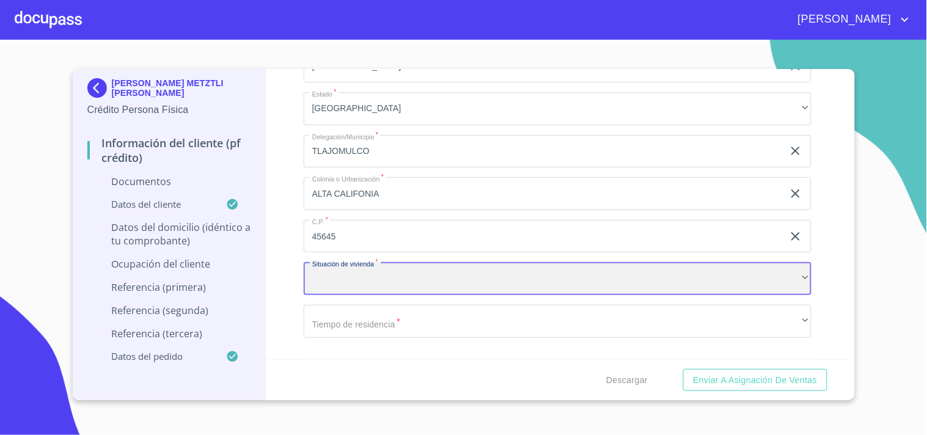
click at [370, 283] on div "​" at bounding box center [558, 278] width 508 height 33
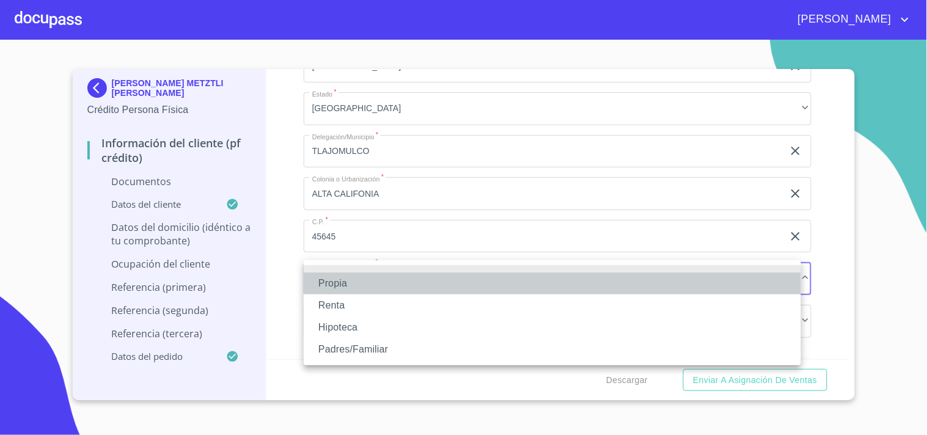
click at [341, 289] on li "Propia" at bounding box center [553, 284] width 498 height 22
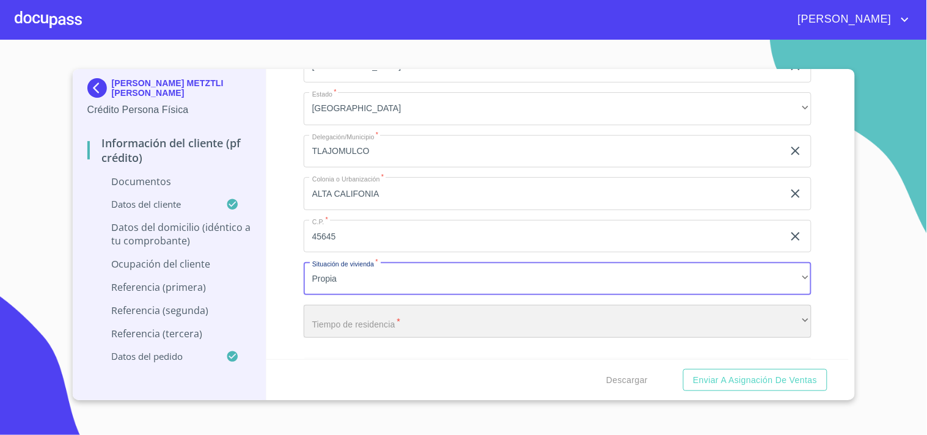
click at [345, 309] on div "​" at bounding box center [558, 321] width 508 height 33
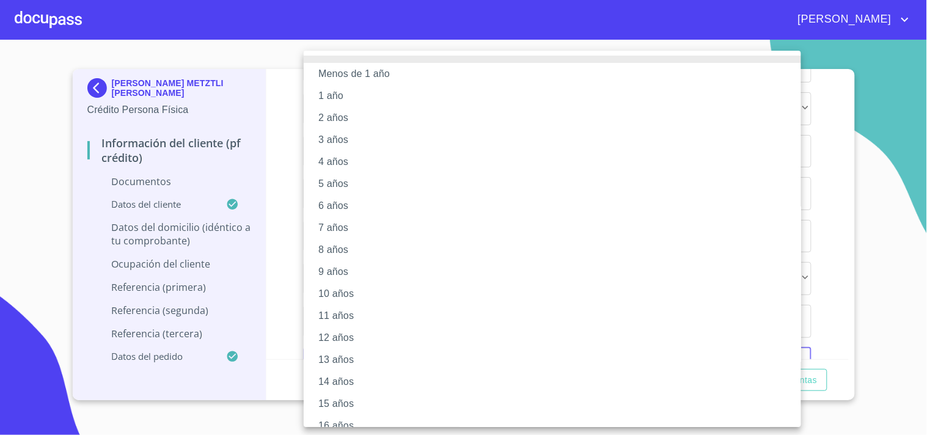
click at [341, 183] on li "5 años" at bounding box center [558, 184] width 508 height 22
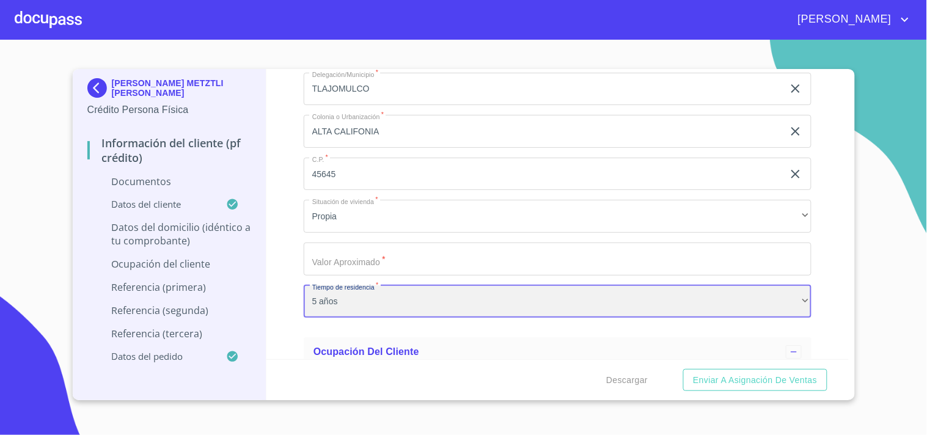
scroll to position [3518, 0]
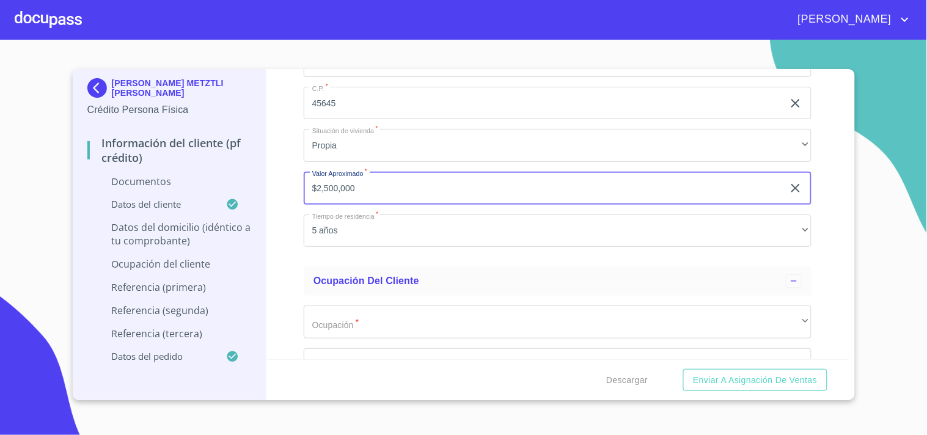
scroll to position [3586, 0]
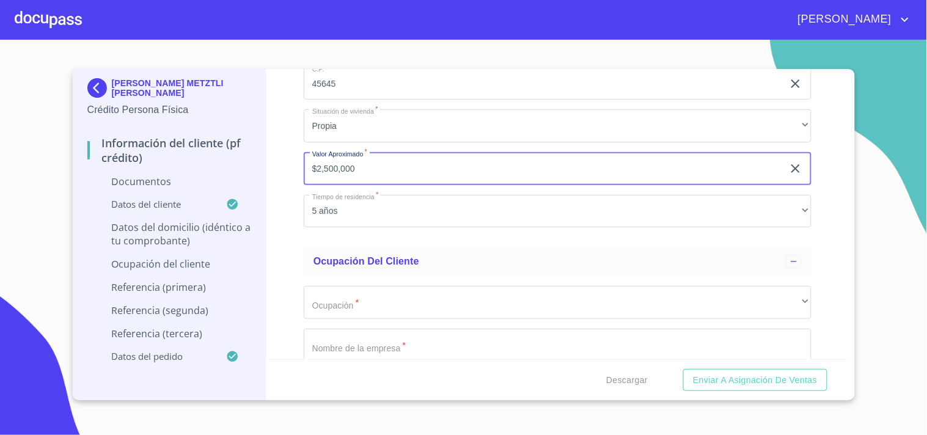
type input "$2,500,000"
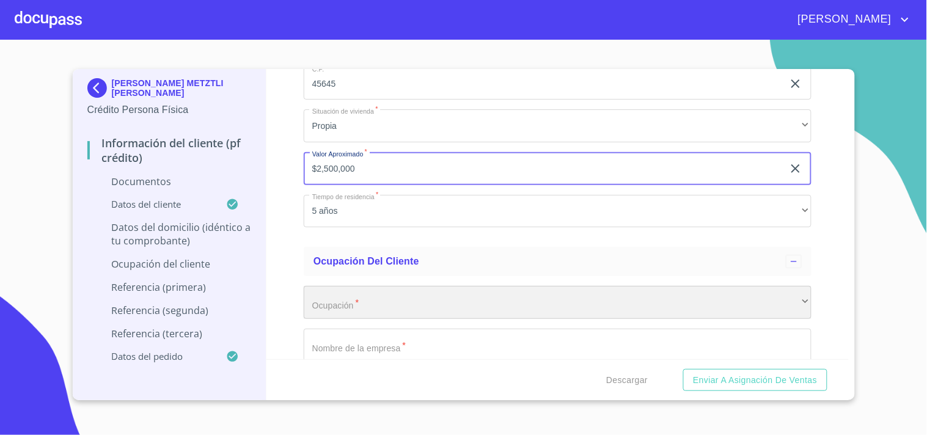
click at [395, 306] on div "​" at bounding box center [558, 302] width 508 height 33
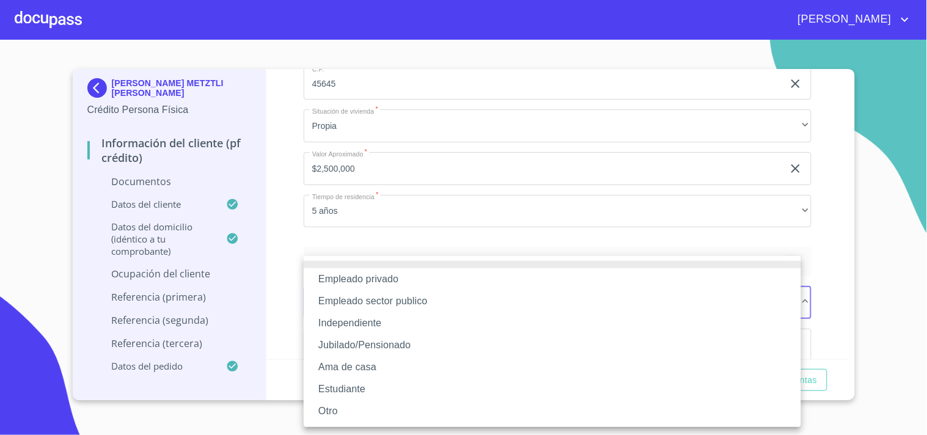
click at [401, 295] on li "Empleado sector publico" at bounding box center [553, 301] width 498 height 22
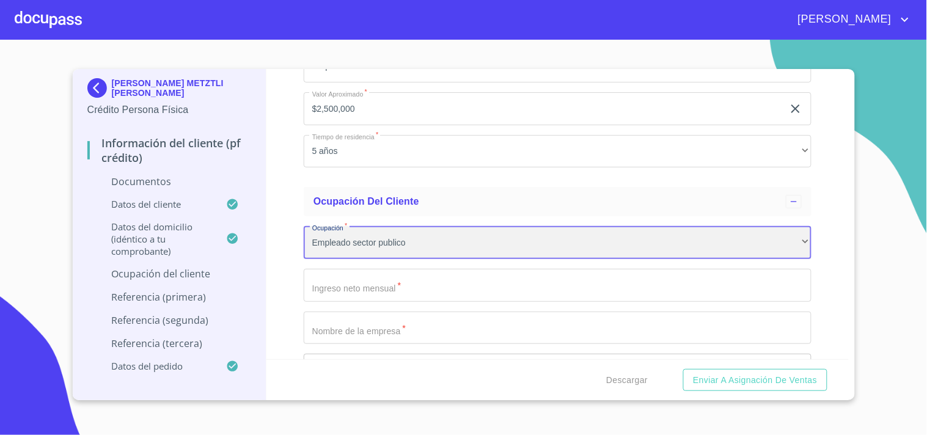
scroll to position [3654, 0]
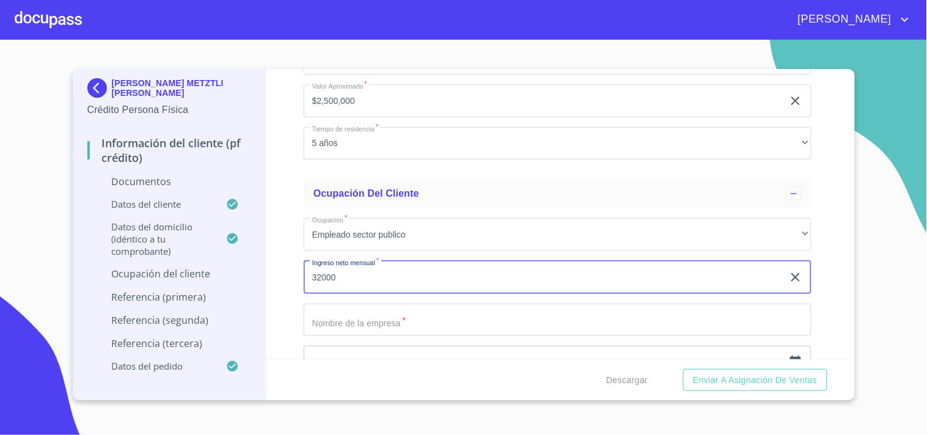
type input "32000"
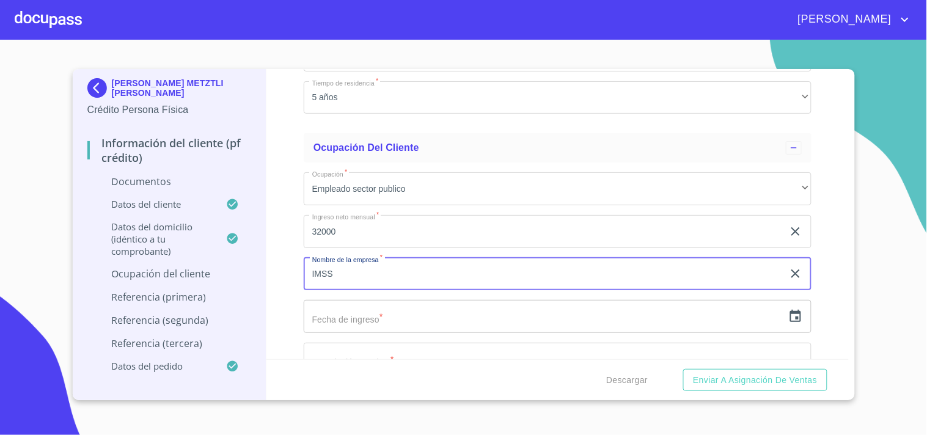
scroll to position [3722, 0]
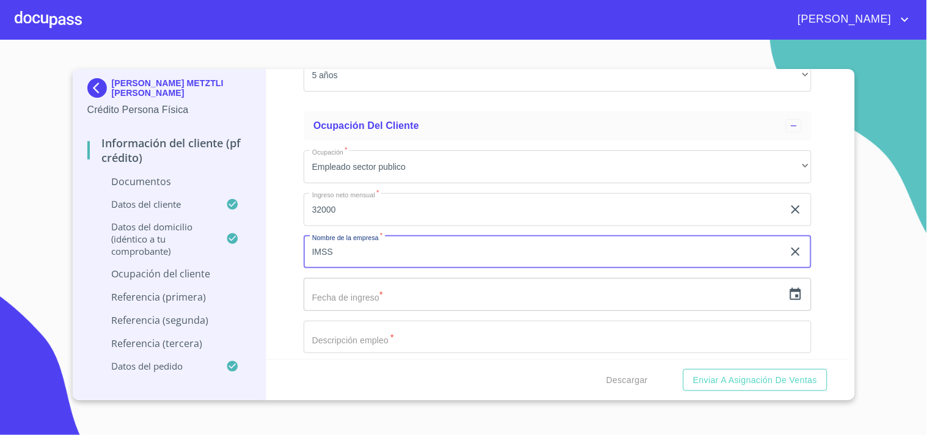
type input "IMSS"
click at [363, 289] on input "text" at bounding box center [544, 294] width 480 height 33
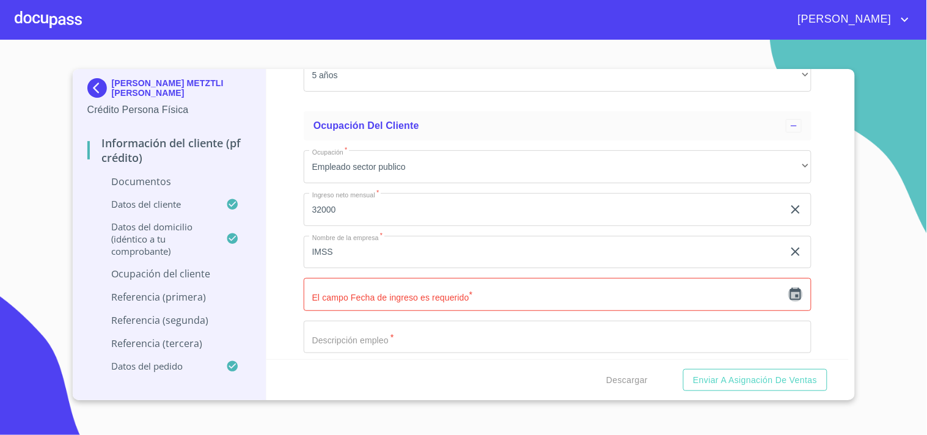
click at [789, 294] on icon "button" at bounding box center [796, 294] width 15 height 15
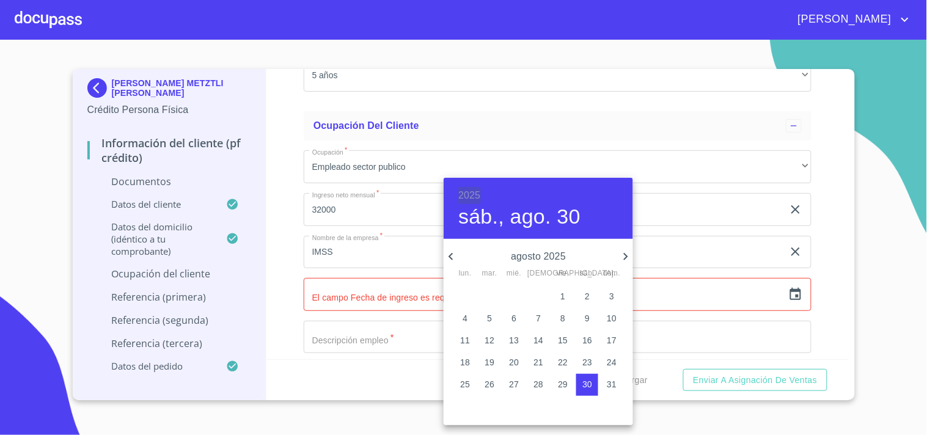
click at [466, 193] on h6 "2025" at bounding box center [470, 195] width 22 height 17
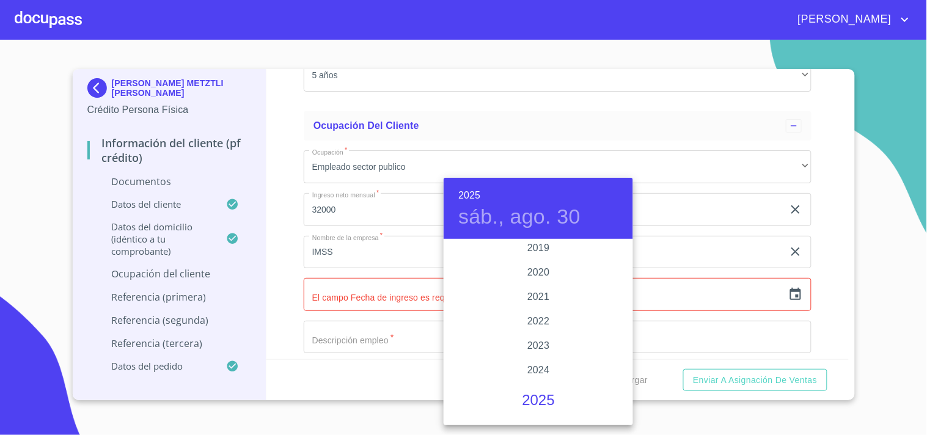
scroll to position [2236, 0]
click at [536, 336] on div "2020" at bounding box center [539, 340] width 190 height 24
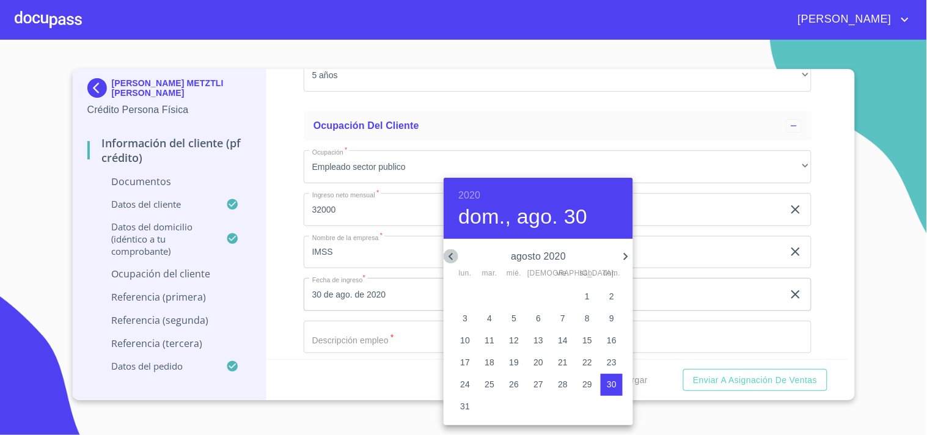
click at [449, 252] on icon "button" at bounding box center [451, 256] width 15 height 15
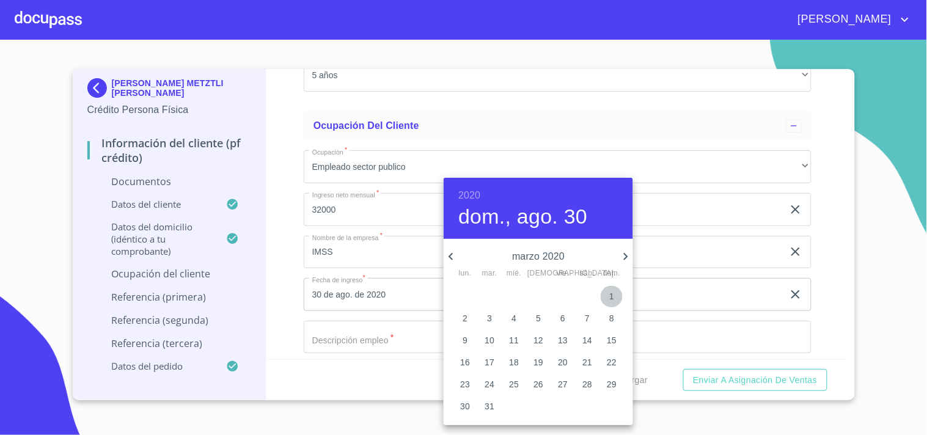
click at [613, 295] on p "1" at bounding box center [612, 296] width 5 height 12
type input "1 de mar. de 2020"
click at [356, 330] on div at bounding box center [463, 217] width 927 height 435
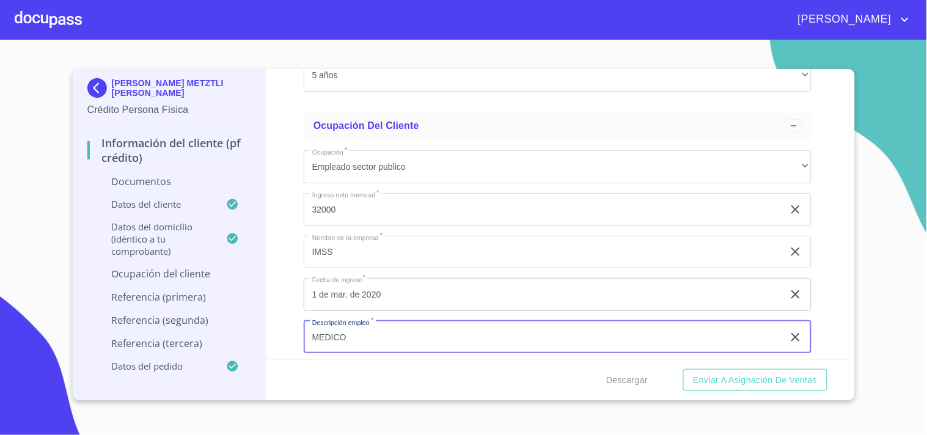
type input "MEDICO"
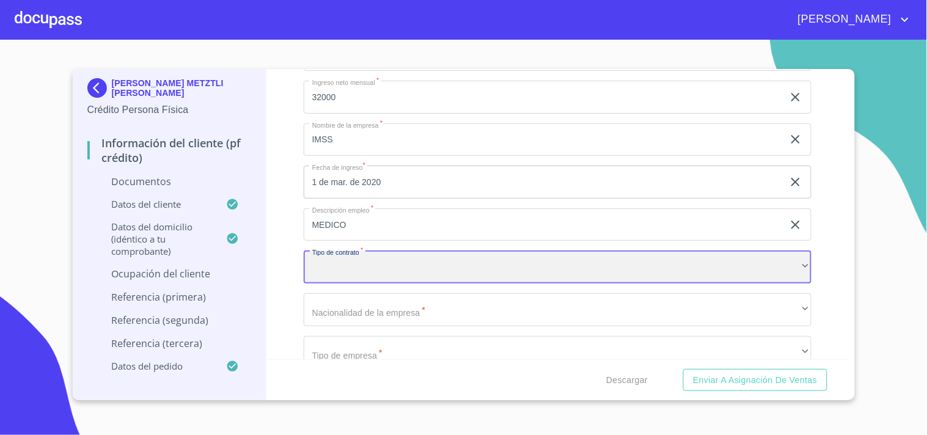
scroll to position [3891, 0]
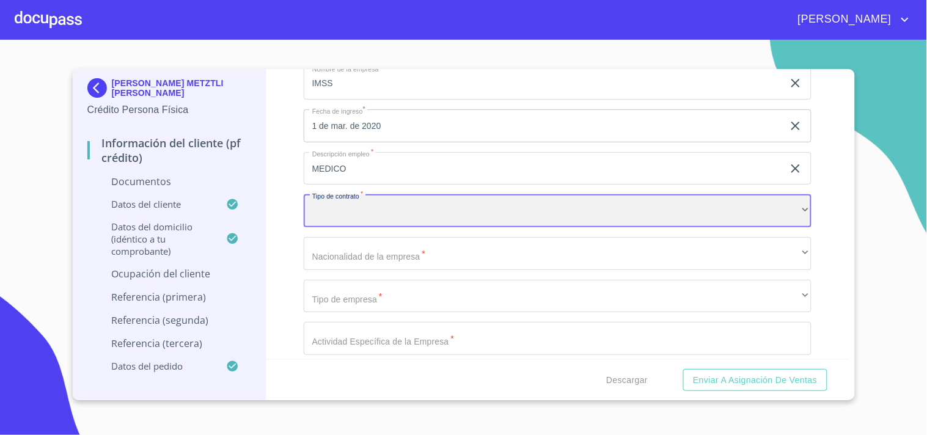
click at [331, 211] on div "​" at bounding box center [558, 210] width 508 height 33
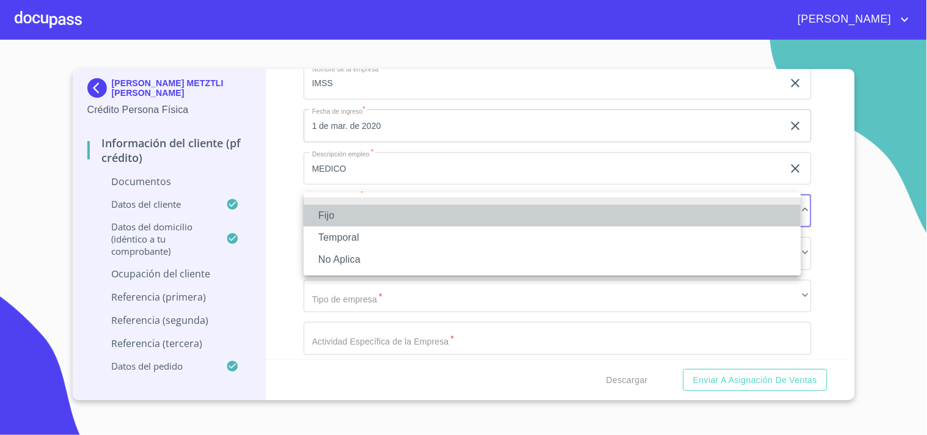
click at [329, 218] on li "Fijo" at bounding box center [553, 216] width 498 height 22
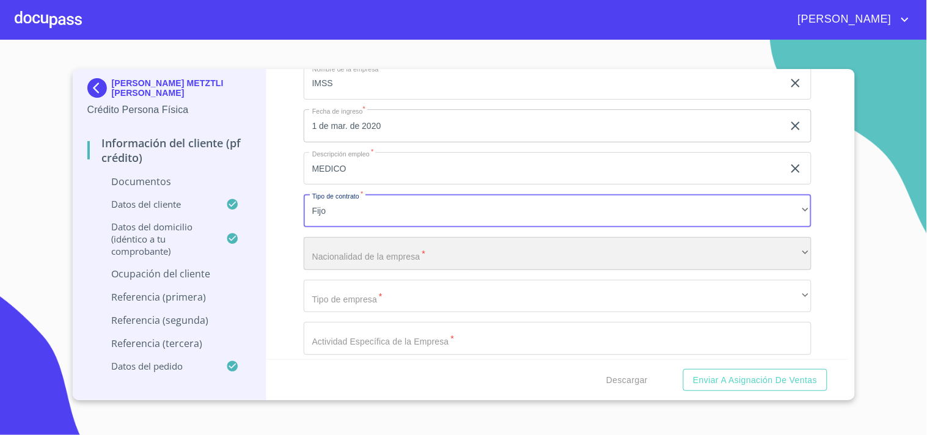
click at [372, 257] on div "​" at bounding box center [558, 253] width 508 height 33
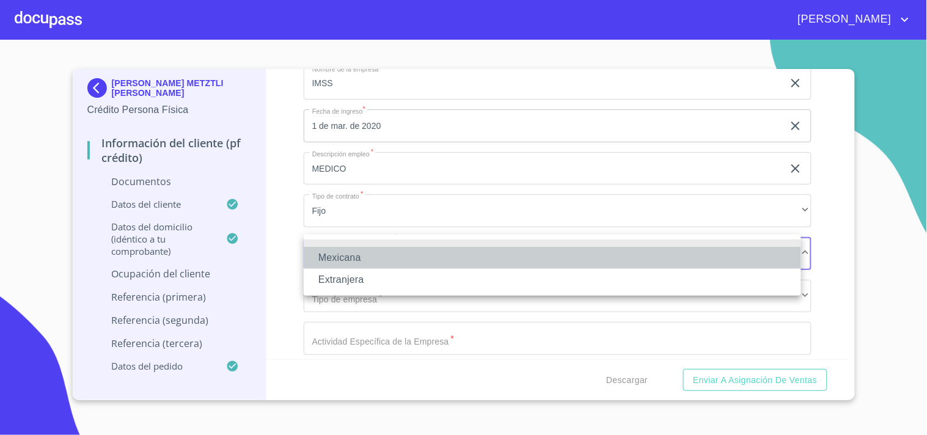
click at [356, 262] on li "Mexicana" at bounding box center [553, 258] width 498 height 22
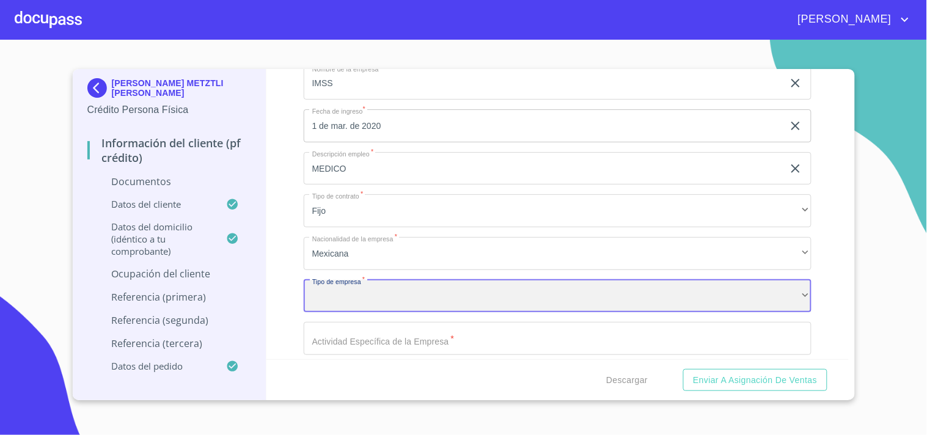
click at [359, 284] on div "​" at bounding box center [558, 296] width 508 height 33
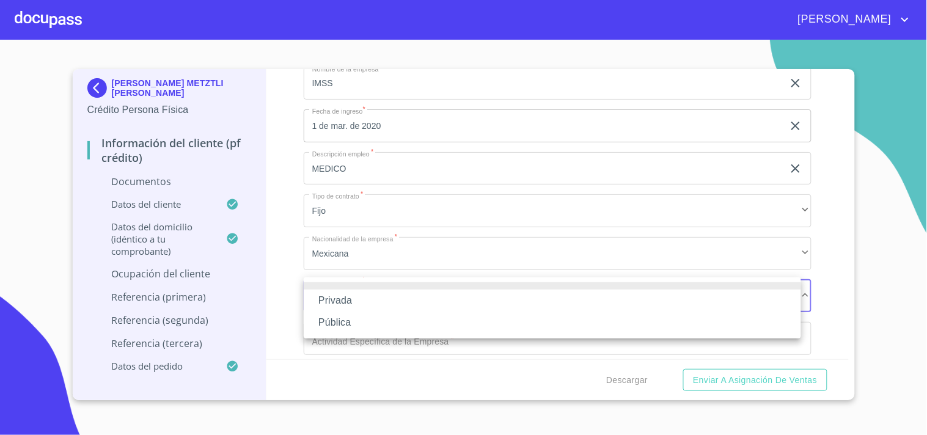
click at [347, 312] on li "Pública" at bounding box center [553, 323] width 498 height 22
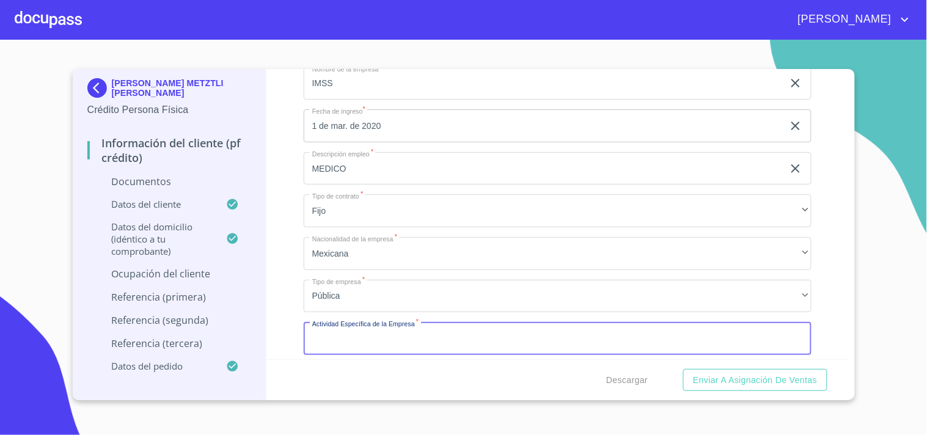
click at [370, 325] on input "Documento de identificación   *" at bounding box center [558, 338] width 508 height 33
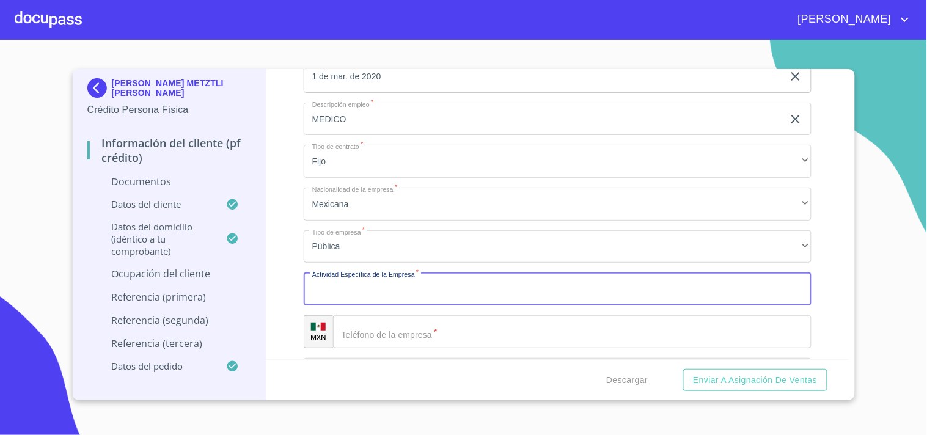
scroll to position [3959, 0]
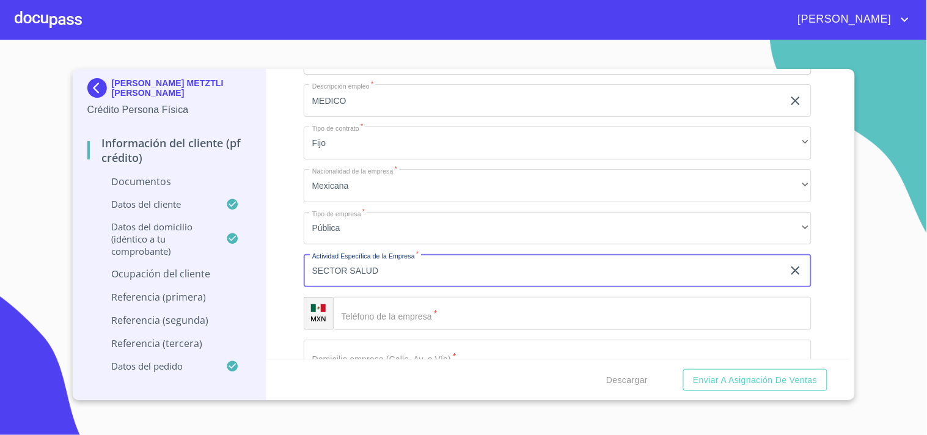
type input "SECTOR SALUD"
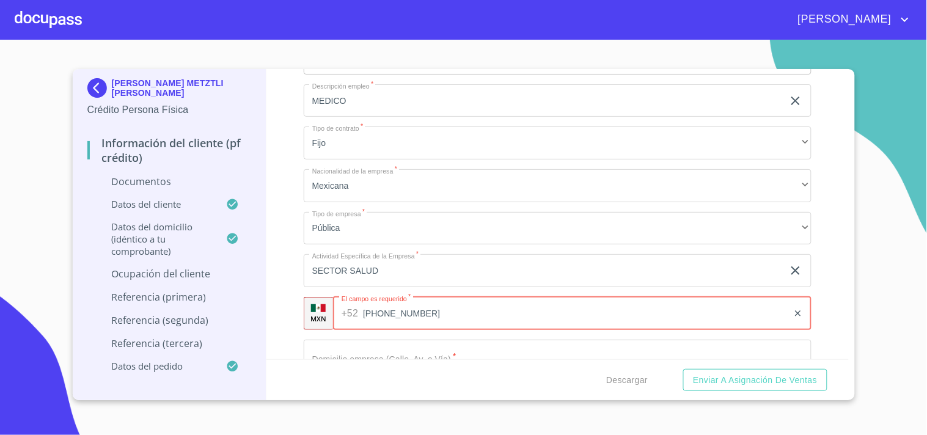
scroll to position [4026, 0]
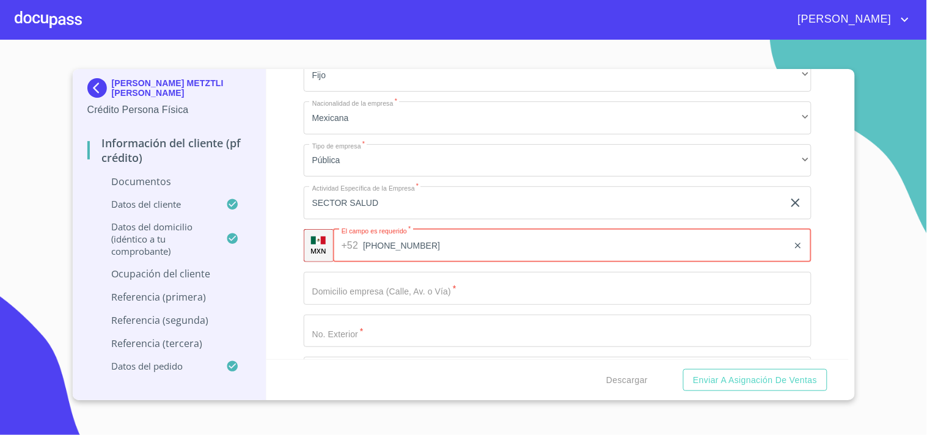
type input "[PHONE_NUMBER]"
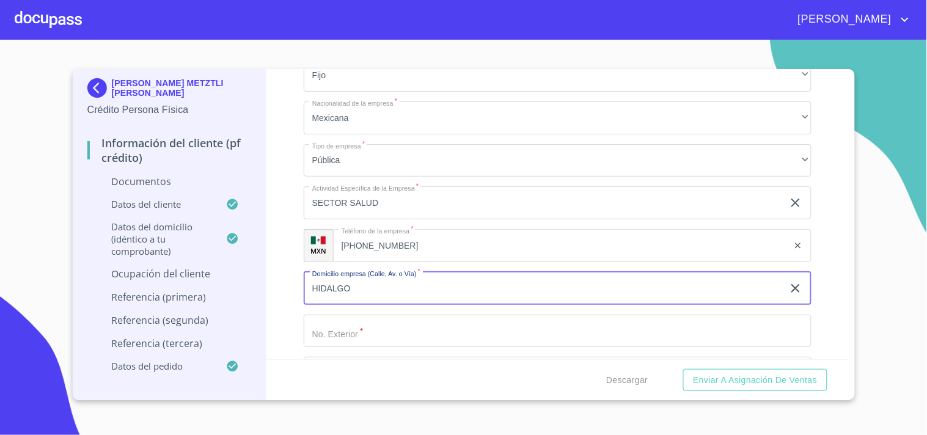
type input "HIDALGO"
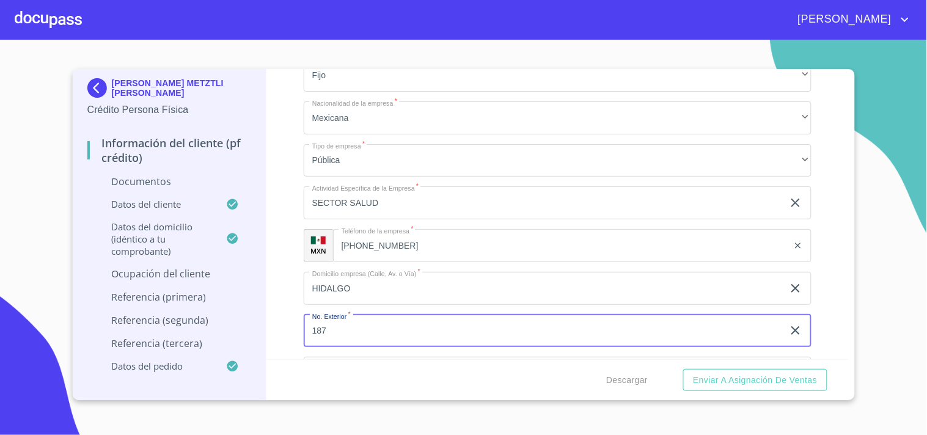
type input "187"
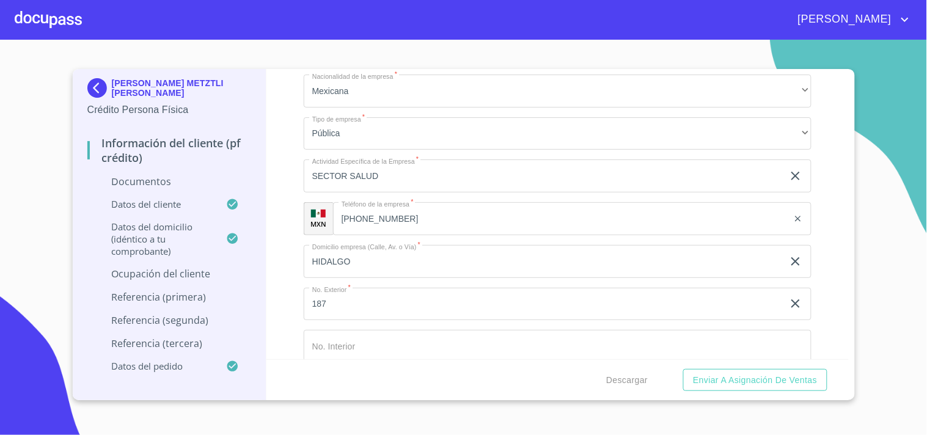
scroll to position [4224, 0]
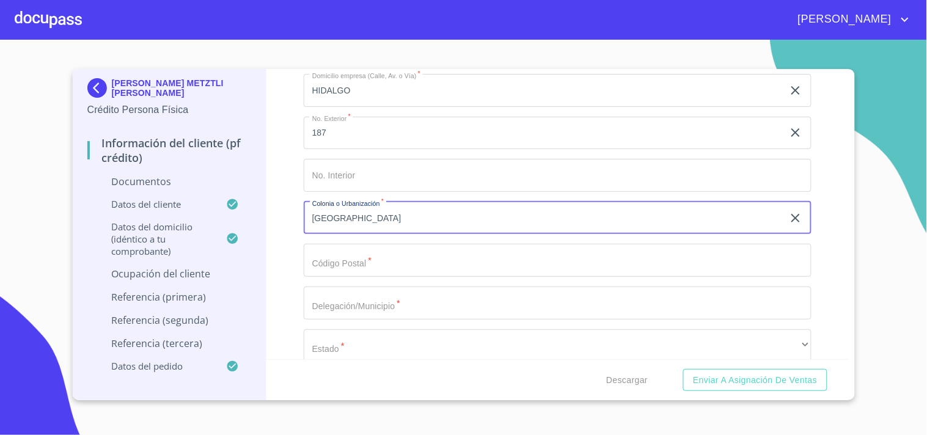
type input "[GEOGRAPHIC_DATA]"
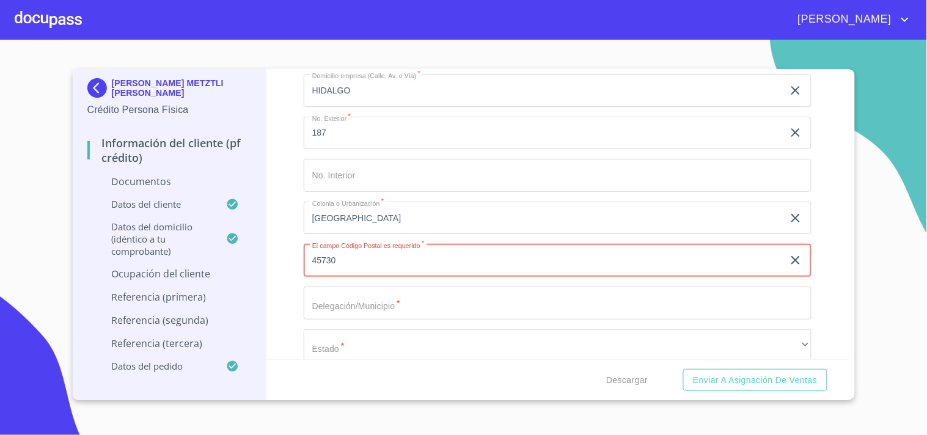
type input "45730"
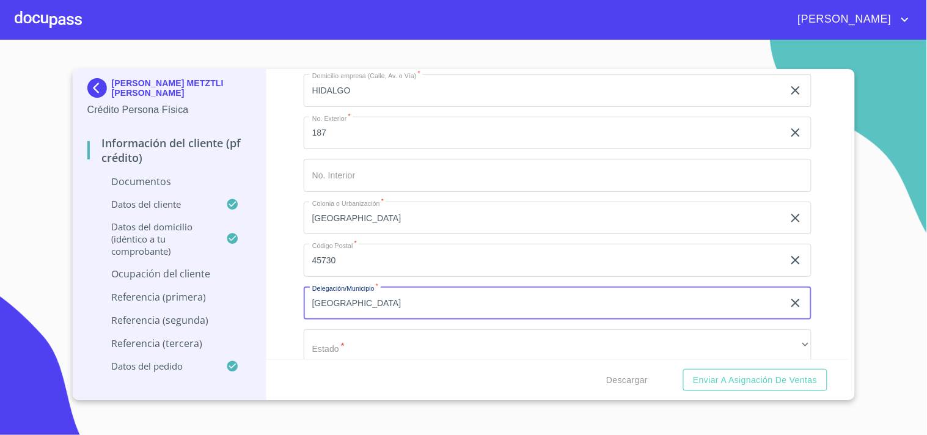
type input "[GEOGRAPHIC_DATA]"
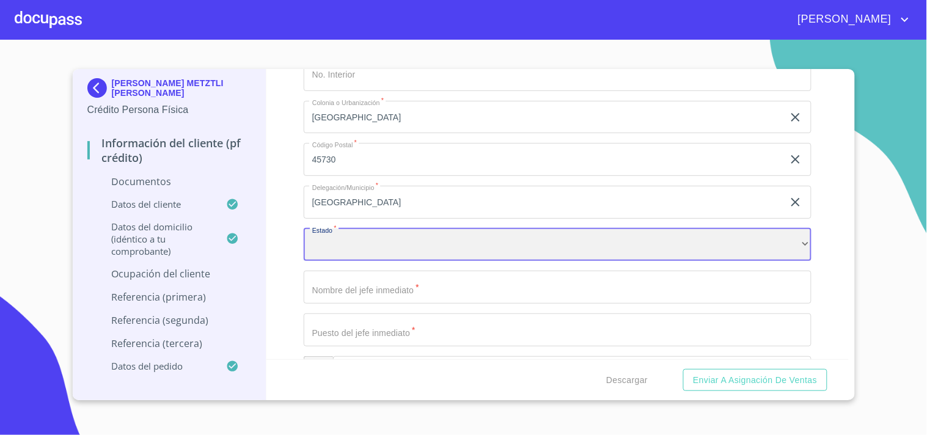
scroll to position [4360, 0]
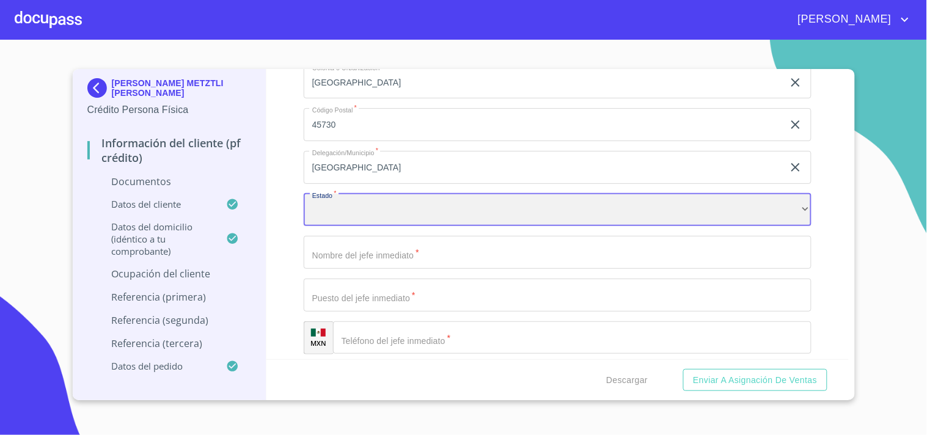
click at [375, 218] on div "​" at bounding box center [558, 210] width 508 height 33
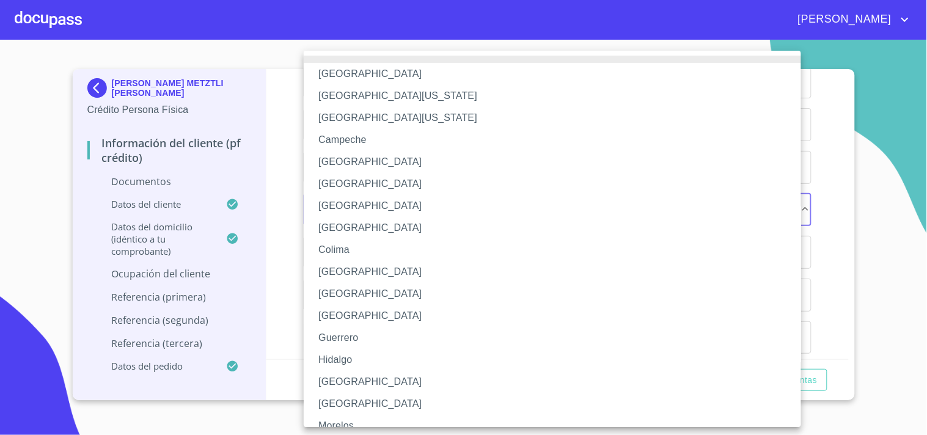
click at [333, 379] on li "[GEOGRAPHIC_DATA]" at bounding box center [558, 382] width 508 height 22
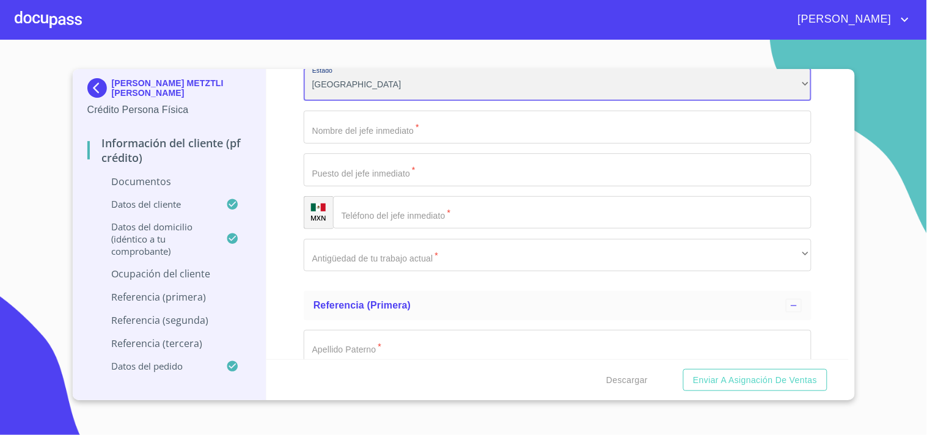
scroll to position [4496, 0]
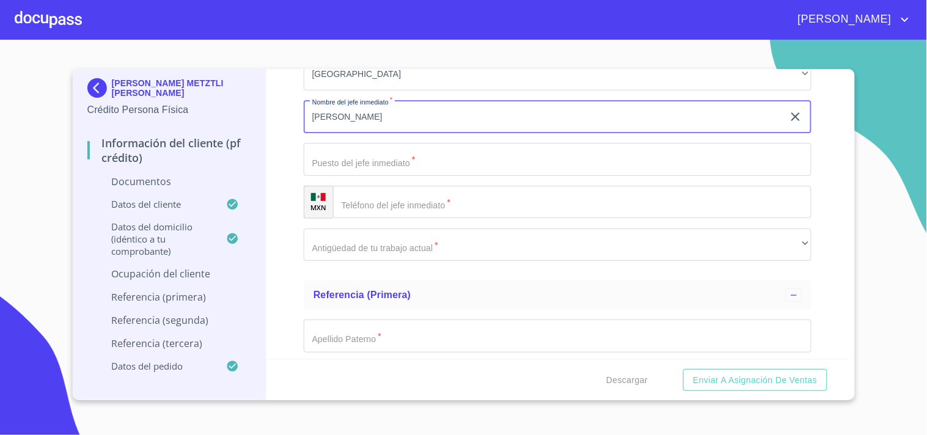
type input "[PERSON_NAME]"
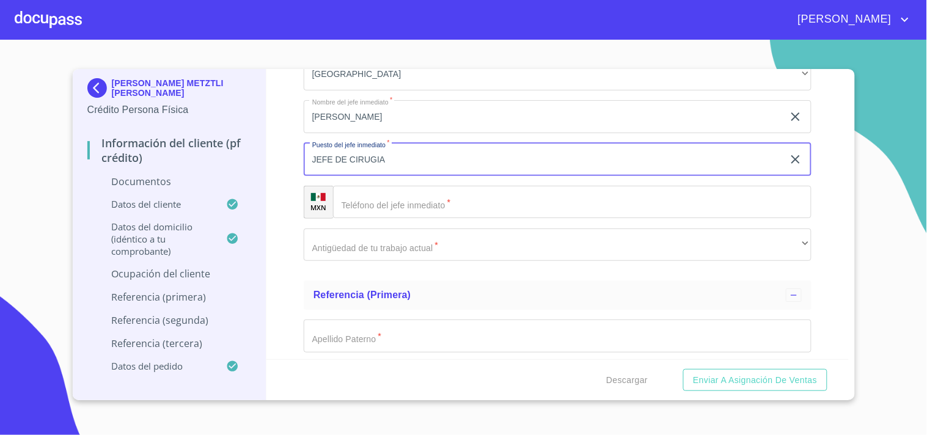
type input "JEFE DE CIRUGIA"
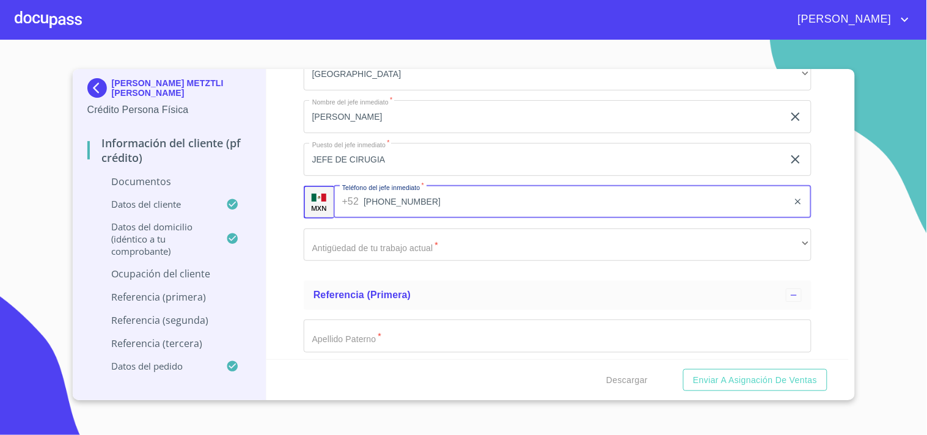
type input "[PHONE_NUMBER]"
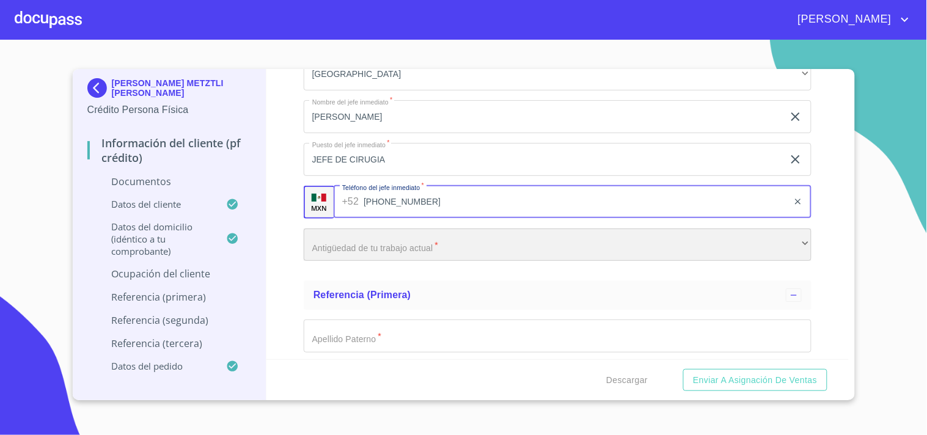
click at [346, 236] on div "​" at bounding box center [558, 245] width 508 height 33
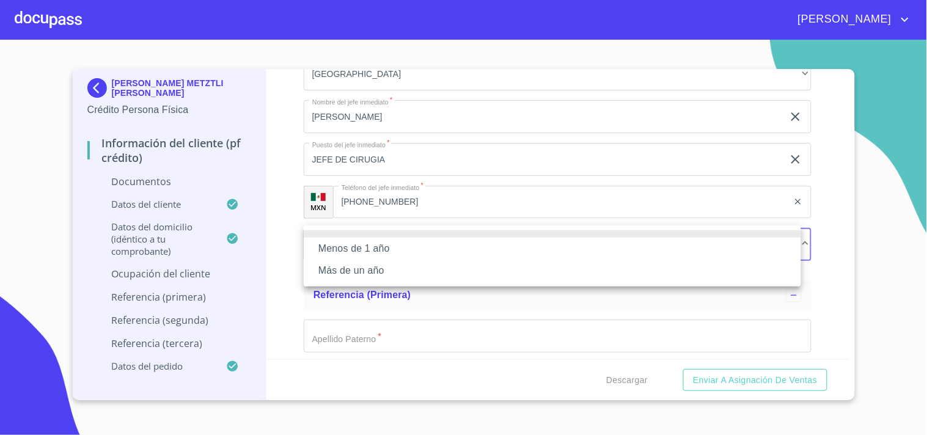
click at [347, 276] on li "Más de un año" at bounding box center [553, 271] width 498 height 22
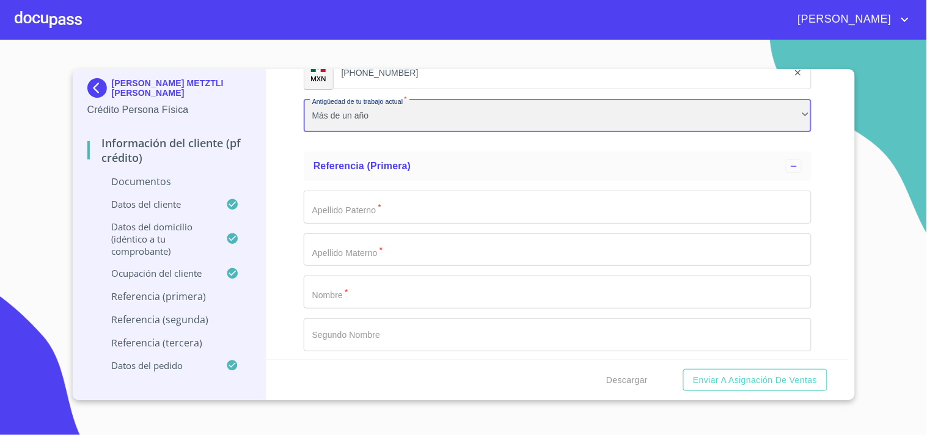
scroll to position [4632, 0]
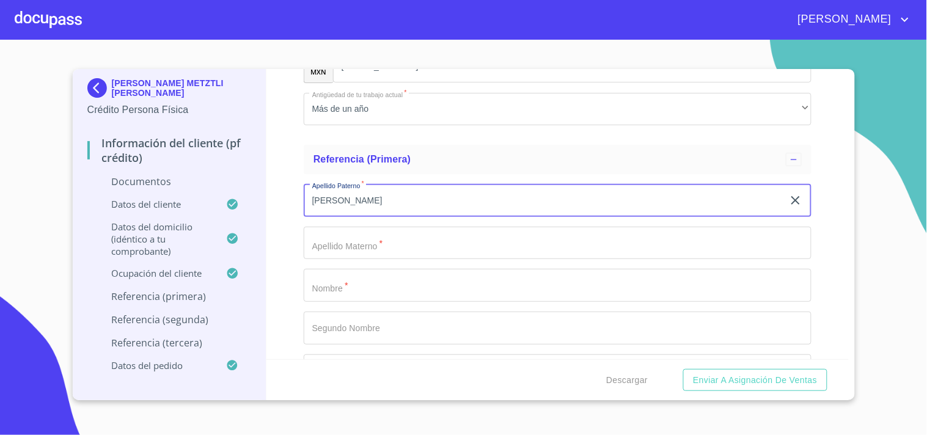
type input "[PERSON_NAME]"
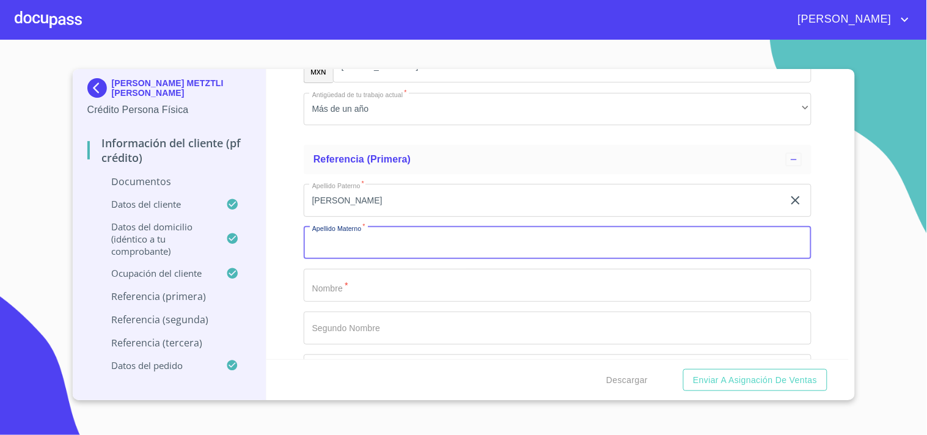
type input "P"
type input "ORIZAGA"
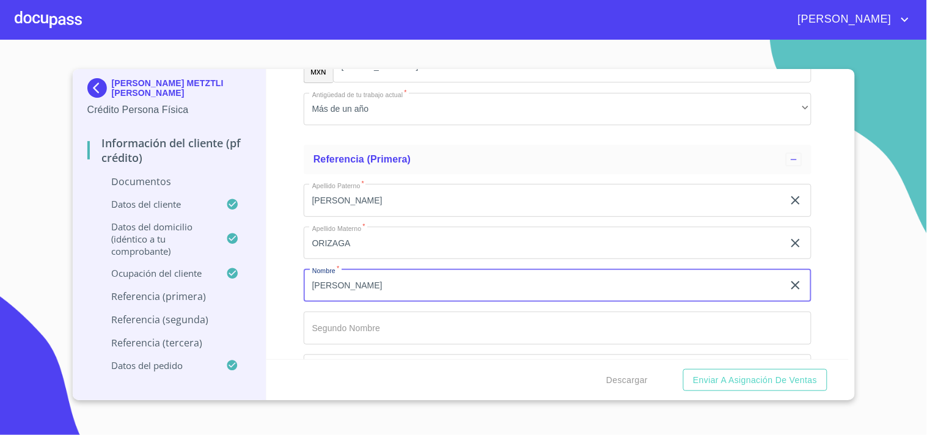
type input "[PERSON_NAME]"
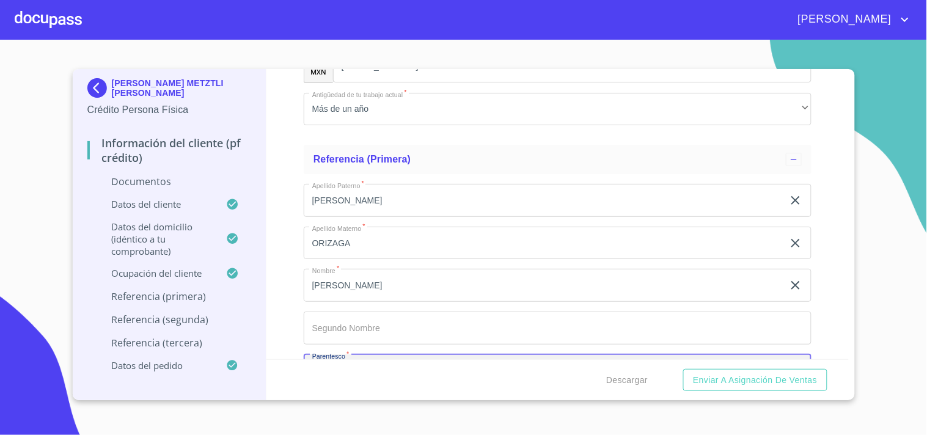
scroll to position [4655, 0]
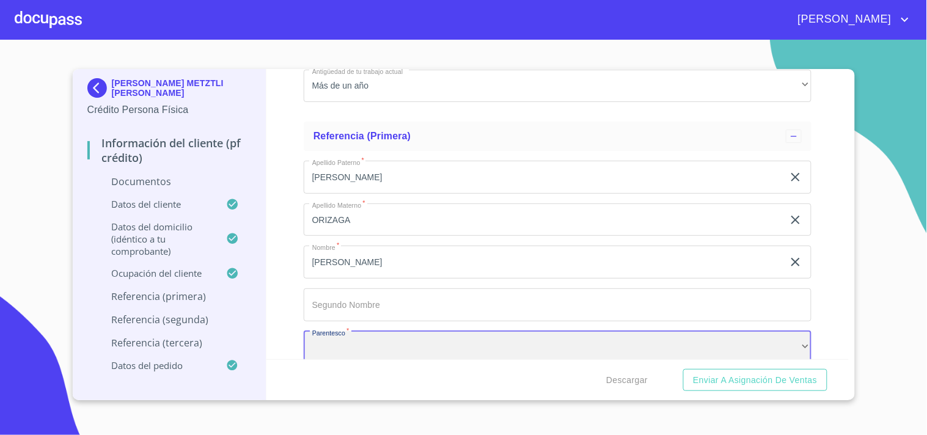
click at [375, 343] on div "​" at bounding box center [558, 347] width 508 height 33
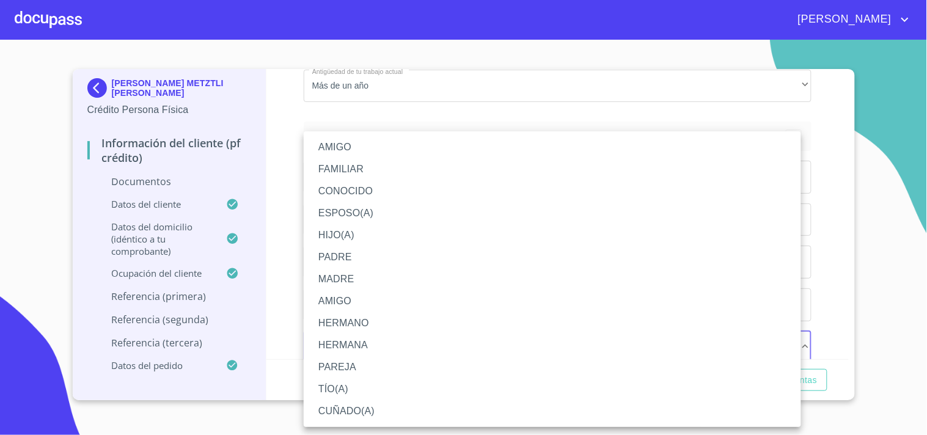
click at [337, 166] on li "FAMILIAR" at bounding box center [553, 169] width 498 height 22
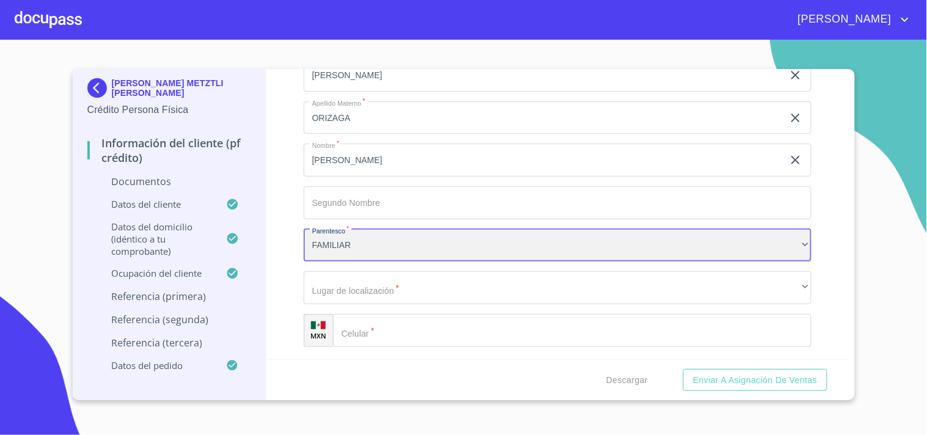
scroll to position [4791, 0]
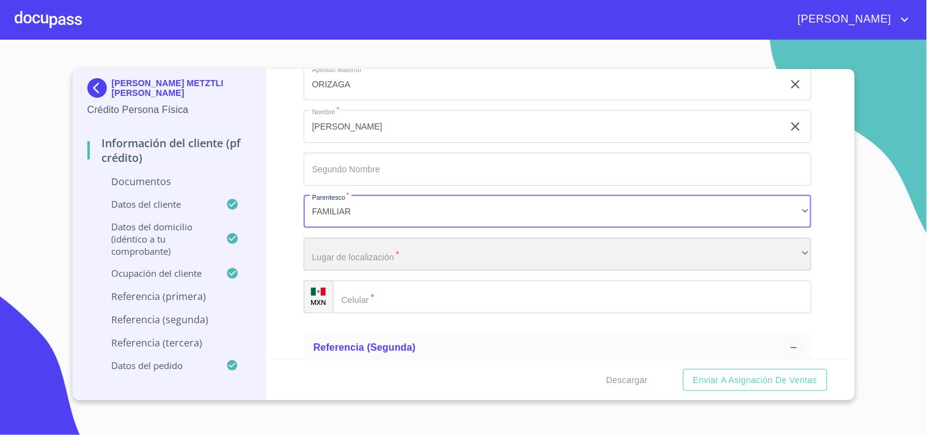
click at [394, 252] on div "​" at bounding box center [558, 254] width 508 height 33
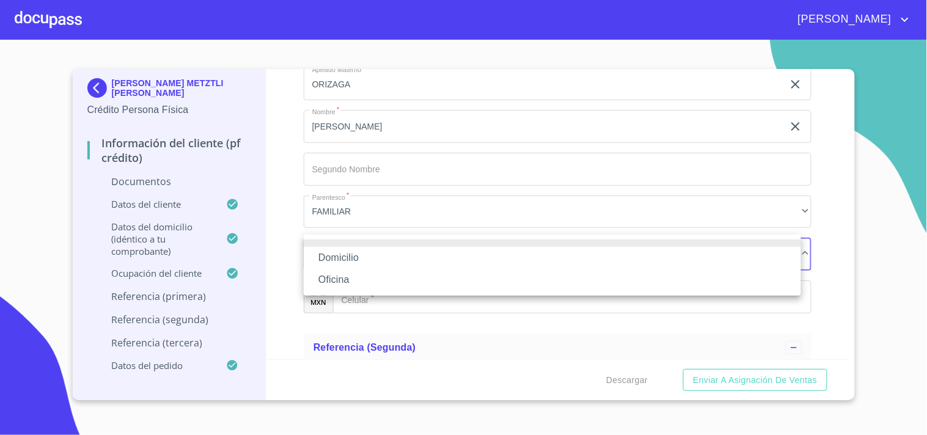
click at [345, 256] on li "Domicilio" at bounding box center [553, 258] width 498 height 22
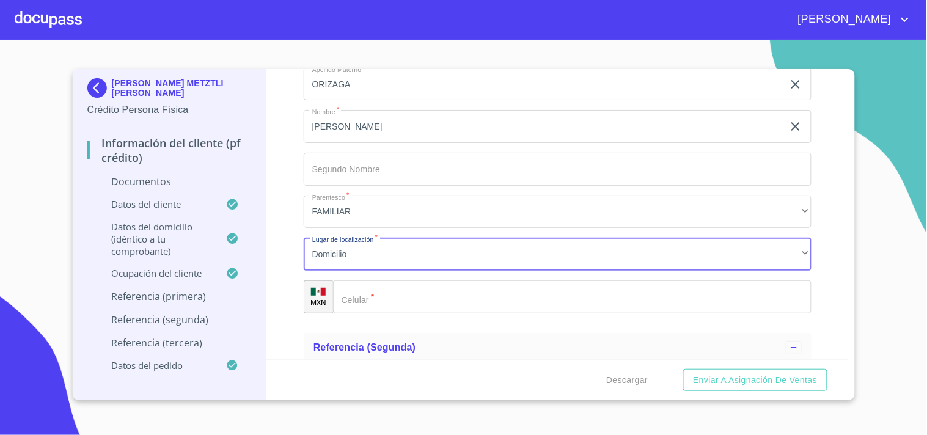
click at [384, 294] on input "Documento de identificación   *" at bounding box center [572, 297] width 479 height 33
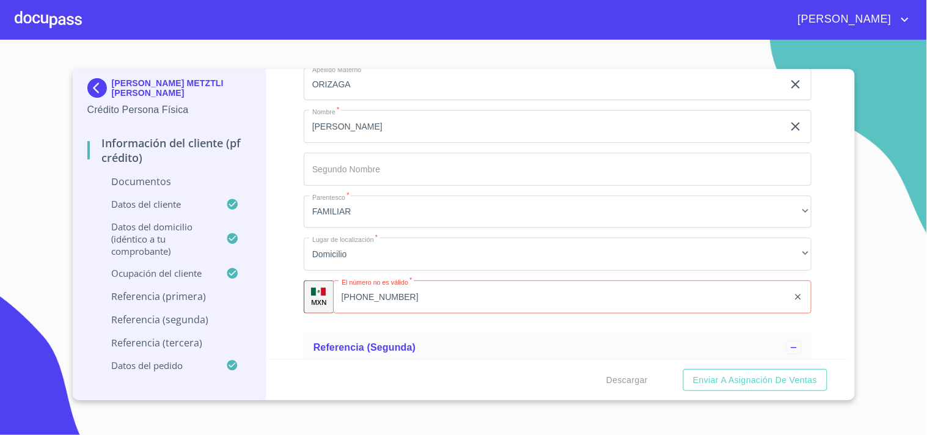
click at [361, 290] on div "[PHONE_NUMBER] ​" at bounding box center [572, 297] width 479 height 33
type input "[PHONE_NUMBER]"
click at [350, 320] on ul "Referencia (primera) Apellido [PERSON_NAME]   * [PERSON_NAME] ​ Apellido Matern…" at bounding box center [558, 154] width 508 height 347
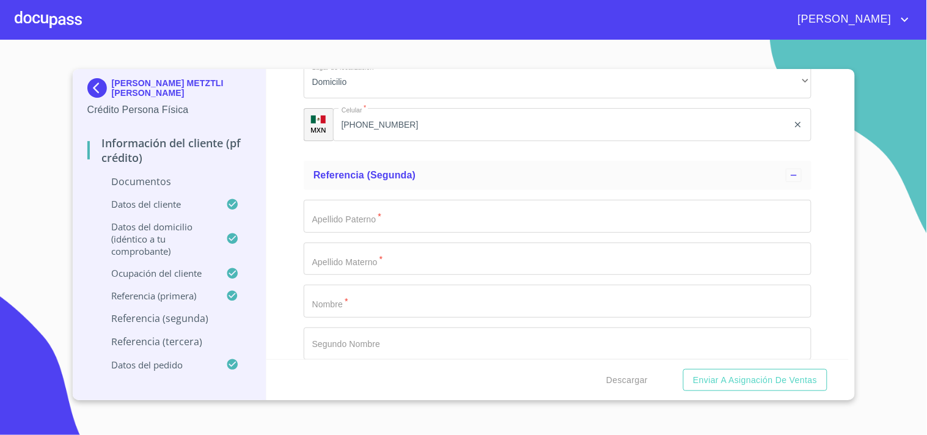
scroll to position [4995, 0]
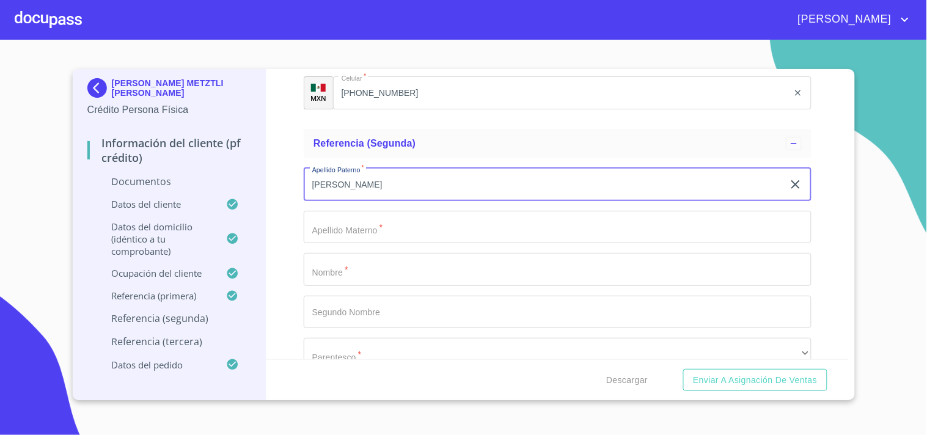
type input "[PERSON_NAME]"
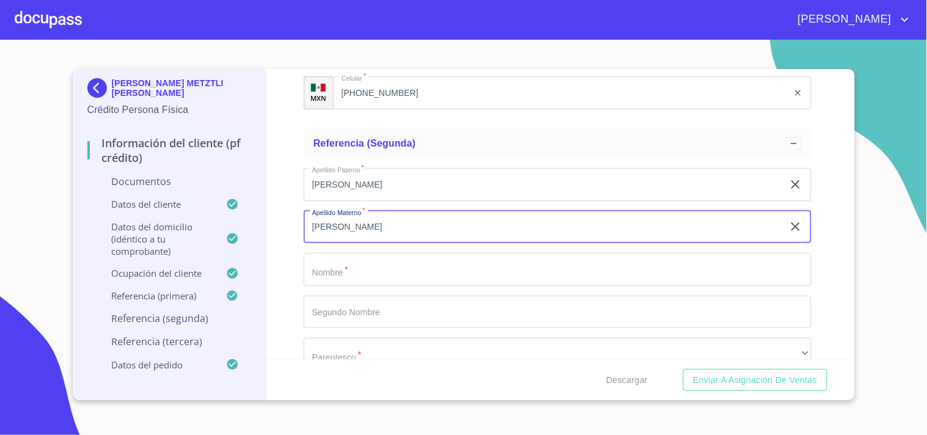
type input "[PERSON_NAME]"
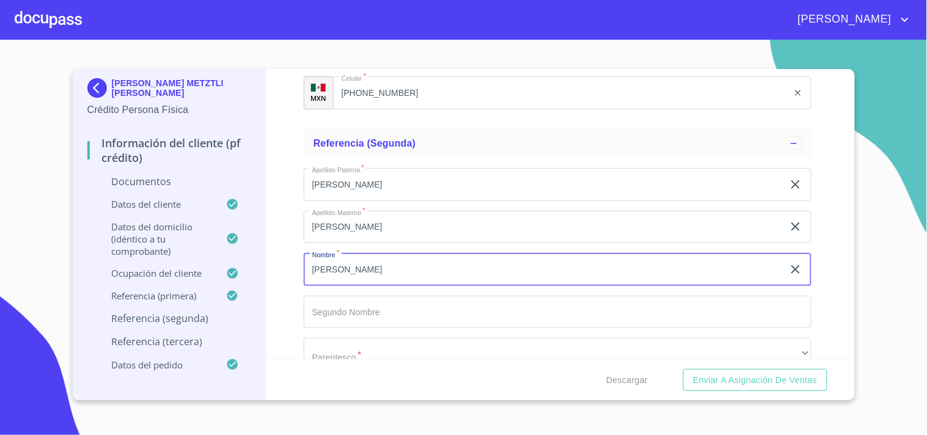
type input "[PERSON_NAME]"
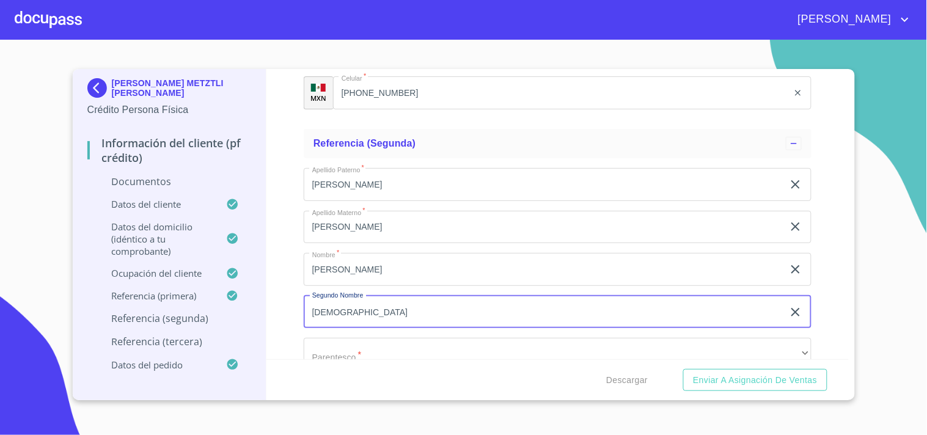
type input "[DEMOGRAPHIC_DATA]"
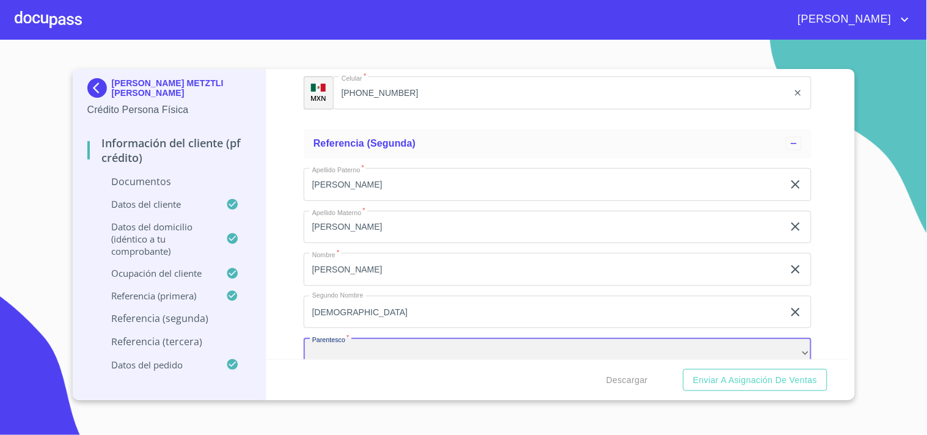
scroll to position [5002, 0]
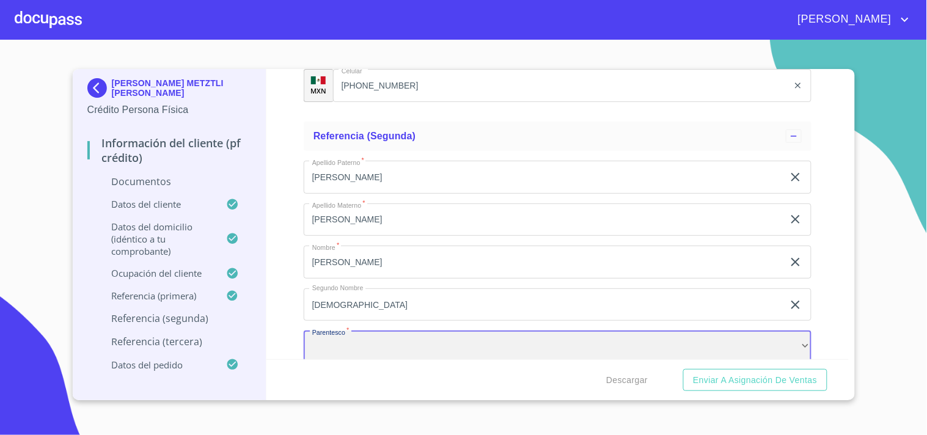
click at [337, 331] on div "​" at bounding box center [558, 347] width 508 height 33
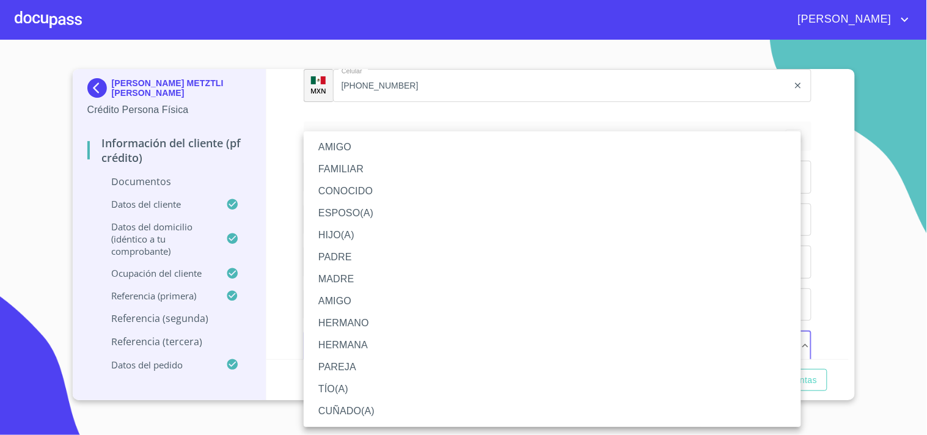
click at [353, 170] on li "FAMILIAR" at bounding box center [553, 169] width 498 height 22
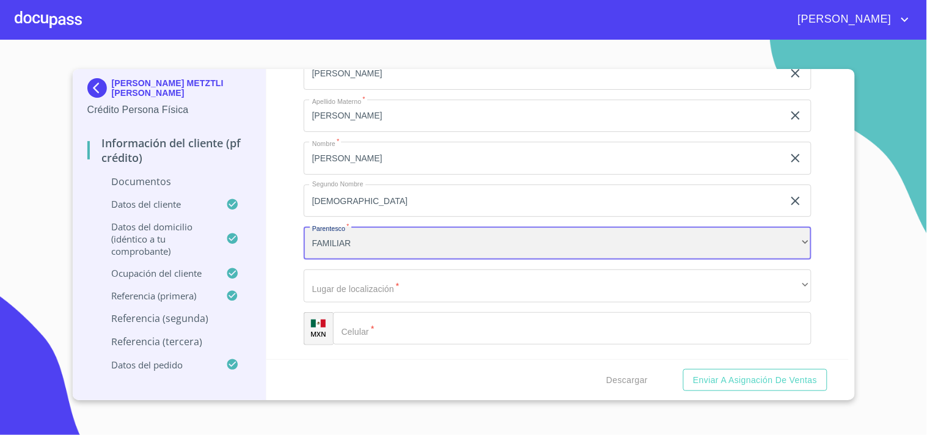
scroll to position [5138, 0]
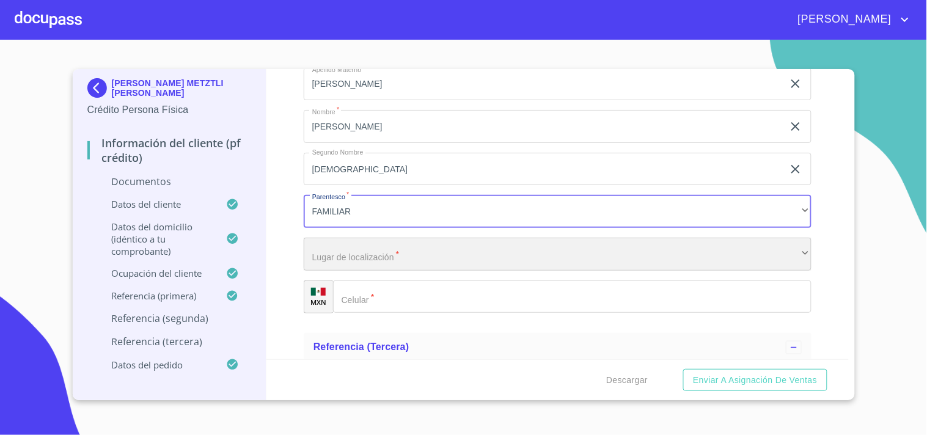
click at [351, 252] on div "​" at bounding box center [558, 254] width 508 height 33
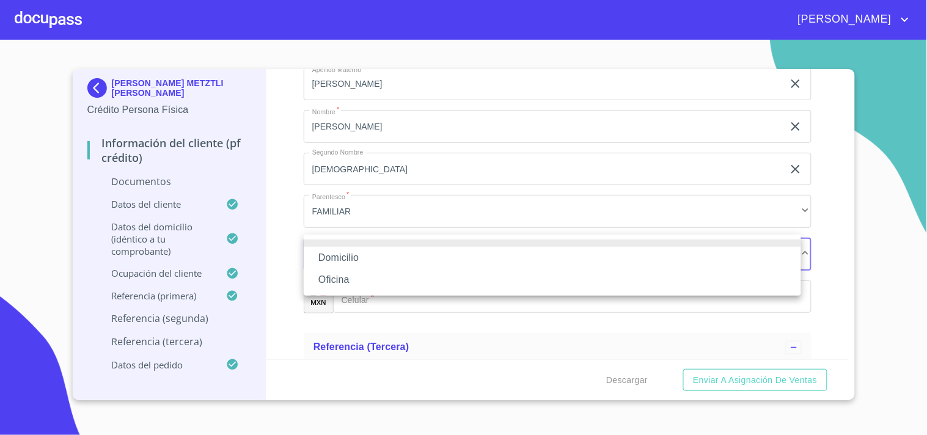
click at [338, 269] on li "Oficina" at bounding box center [553, 280] width 498 height 22
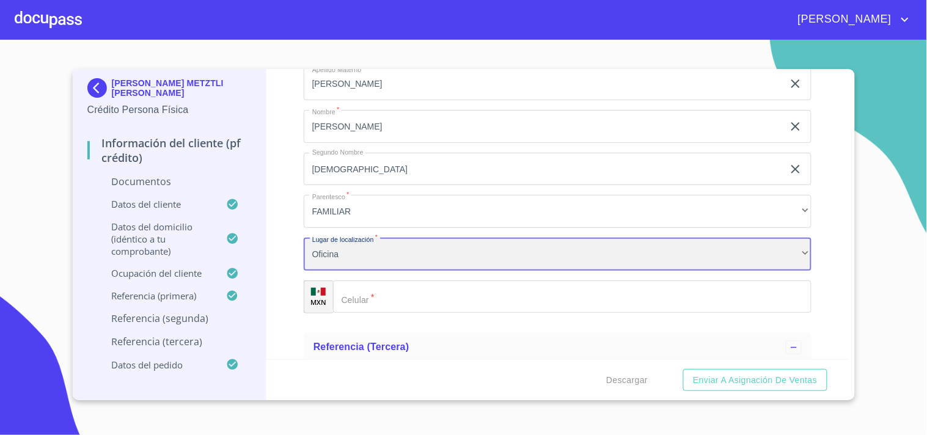
click at [348, 258] on div "Oficina" at bounding box center [558, 254] width 508 height 33
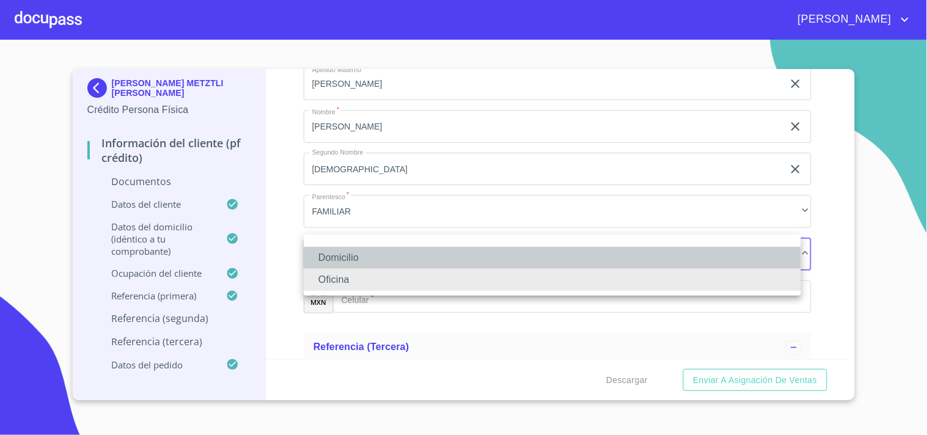
click at [347, 257] on li "Domicilio" at bounding box center [553, 258] width 498 height 22
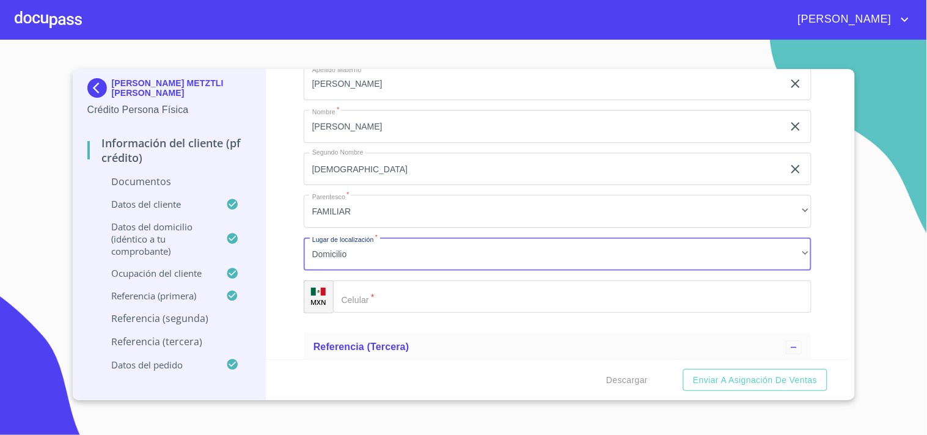
click at [381, 295] on input "Documento de identificación   *" at bounding box center [572, 297] width 479 height 33
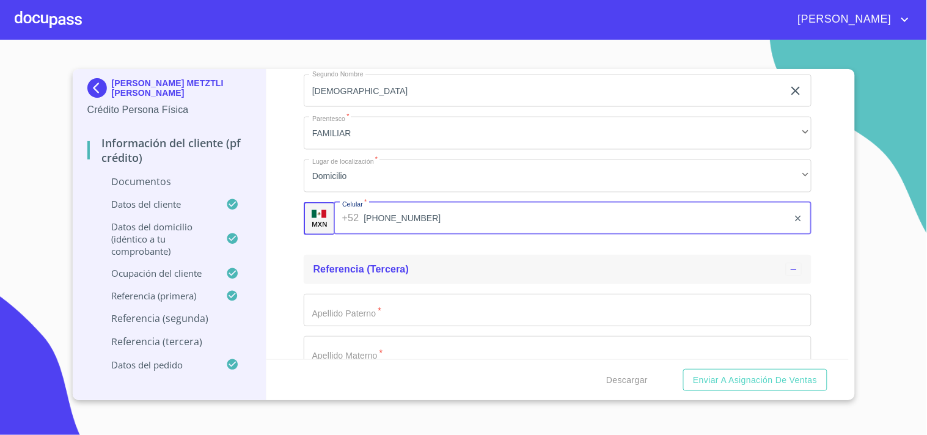
scroll to position [5206, 0]
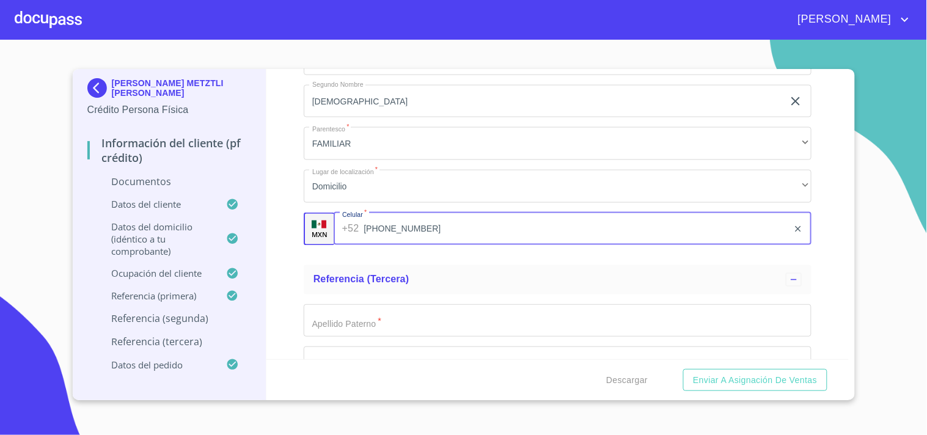
type input "[PHONE_NUMBER]"
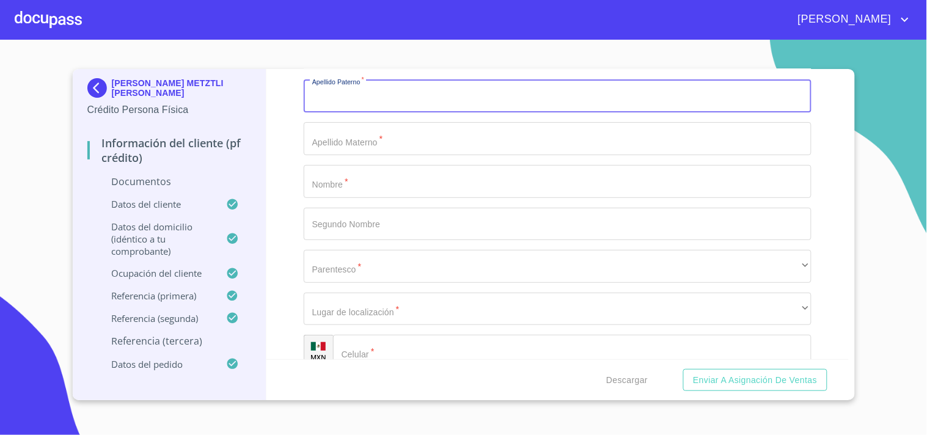
scroll to position [5409, 0]
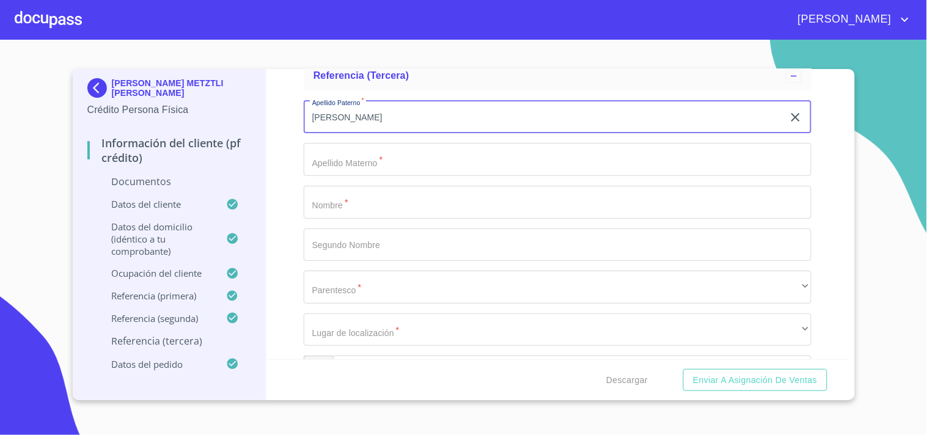
type input "[PERSON_NAME]"
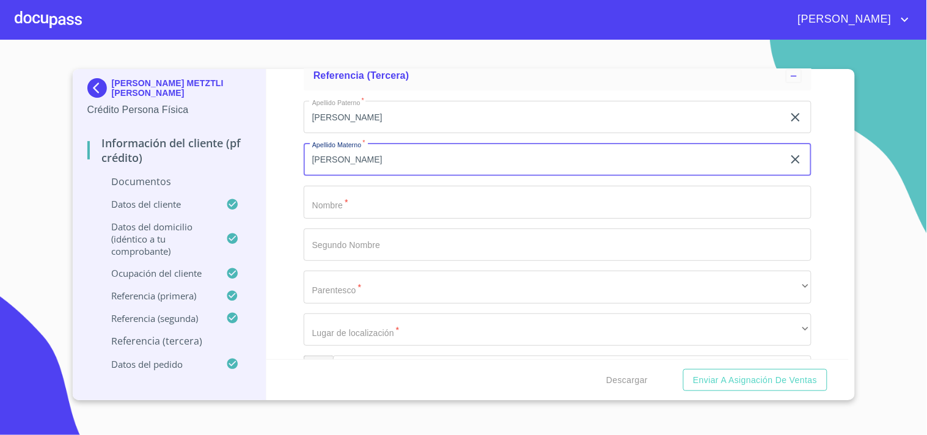
type input "[PERSON_NAME]"
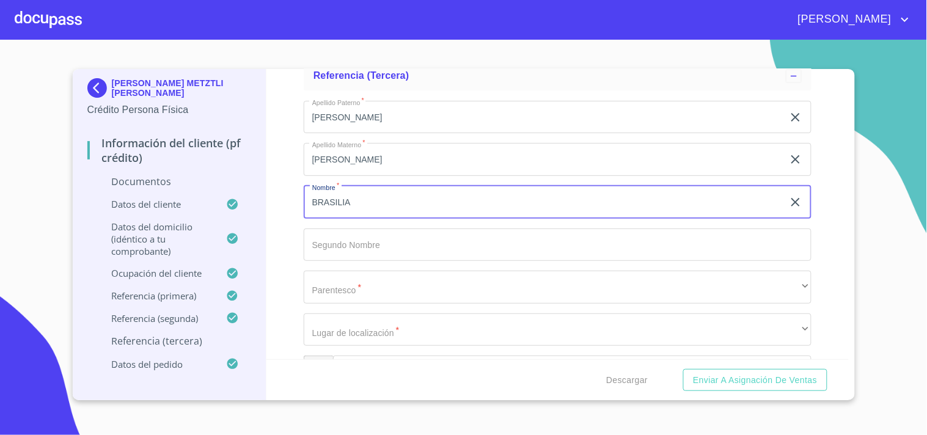
type input "BRASILIA"
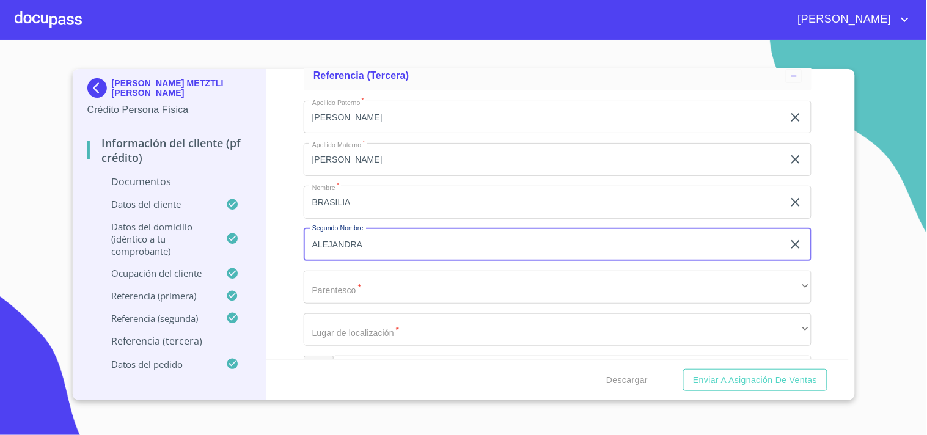
type input "ALEJANDRA"
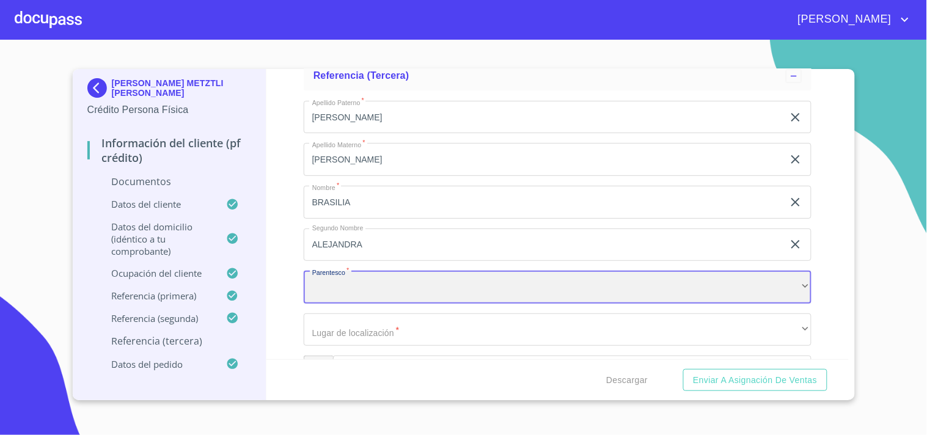
click at [367, 290] on div "​" at bounding box center [558, 287] width 508 height 33
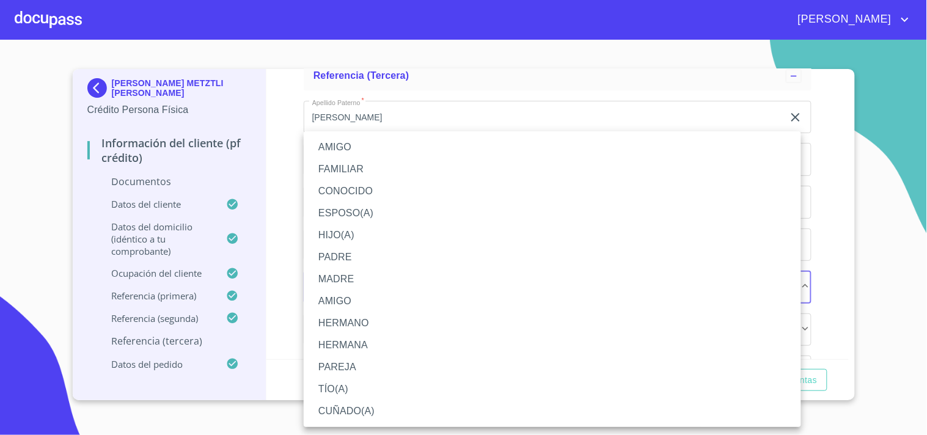
click at [344, 142] on li "AMIGO" at bounding box center [553, 147] width 498 height 22
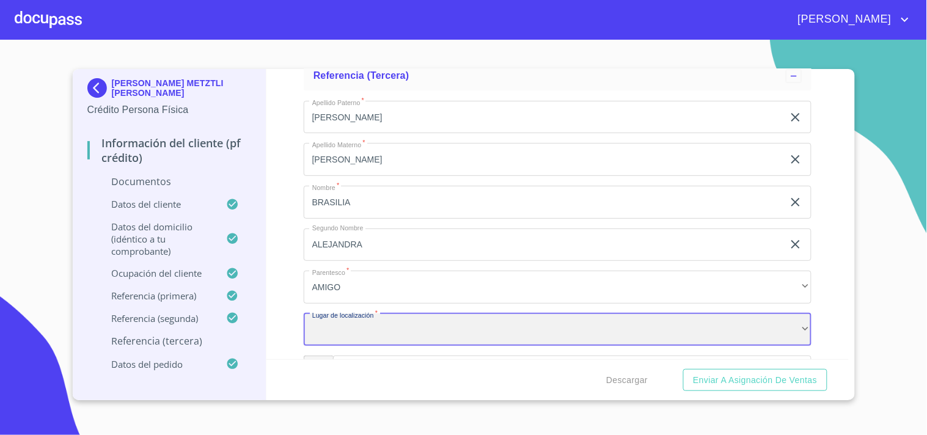
click at [363, 322] on div "​" at bounding box center [558, 330] width 508 height 33
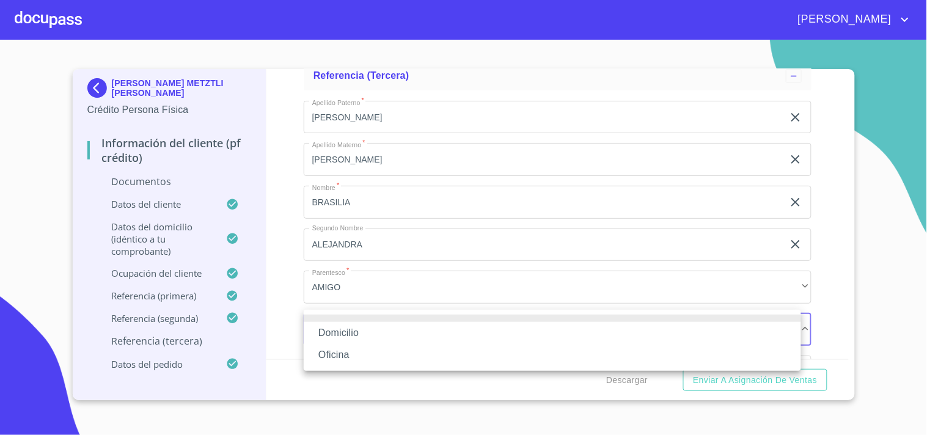
click at [358, 328] on li "Domicilio" at bounding box center [553, 333] width 498 height 22
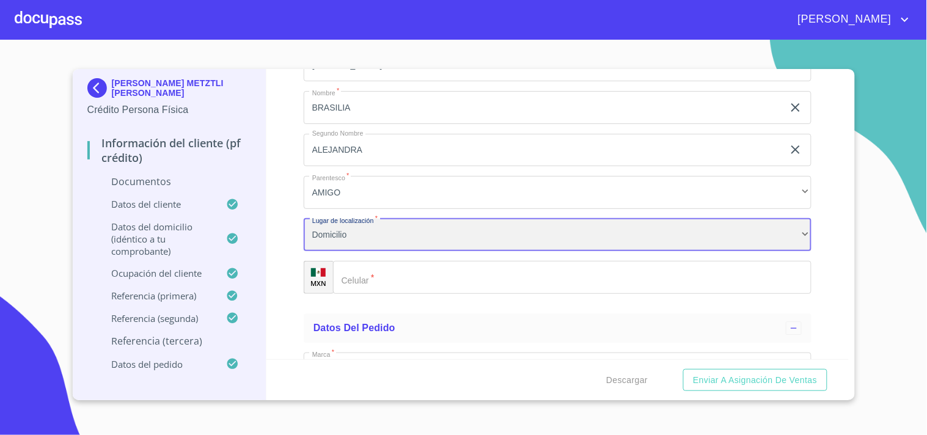
scroll to position [5546, 0]
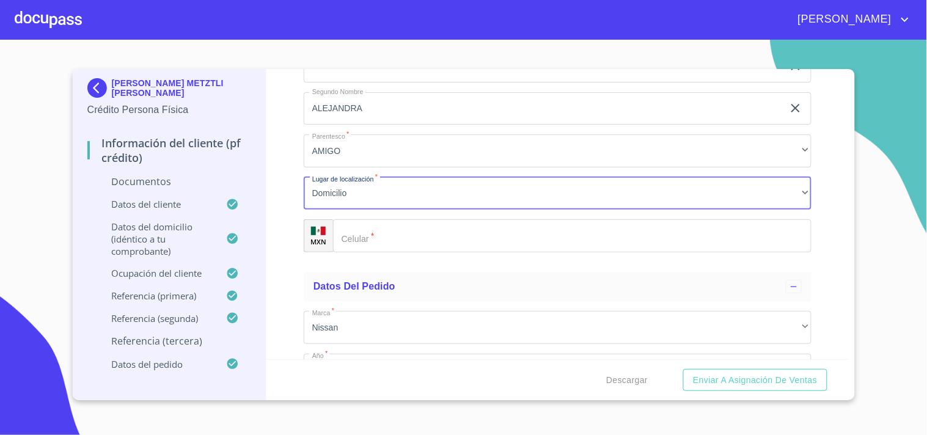
click at [384, 232] on input "Documento de identificación   *" at bounding box center [572, 235] width 479 height 33
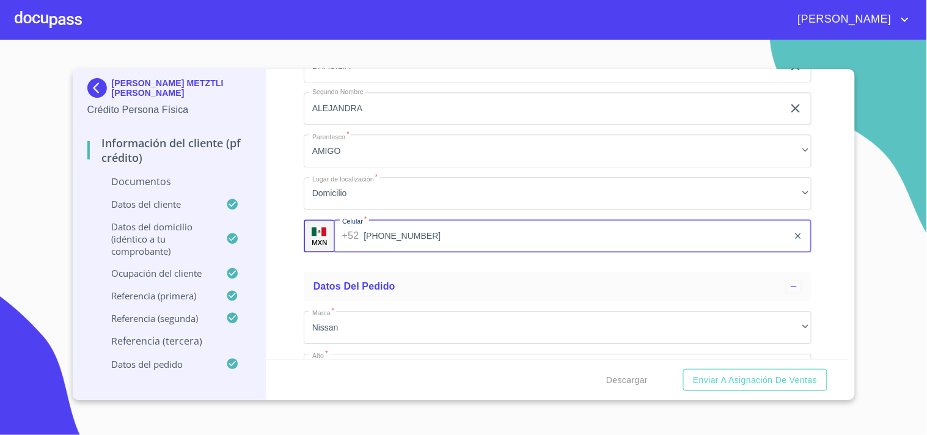
click at [289, 286] on div "Información del cliente (PF crédito) Documentos Documento de identificación   *…" at bounding box center [558, 214] width 583 height 290
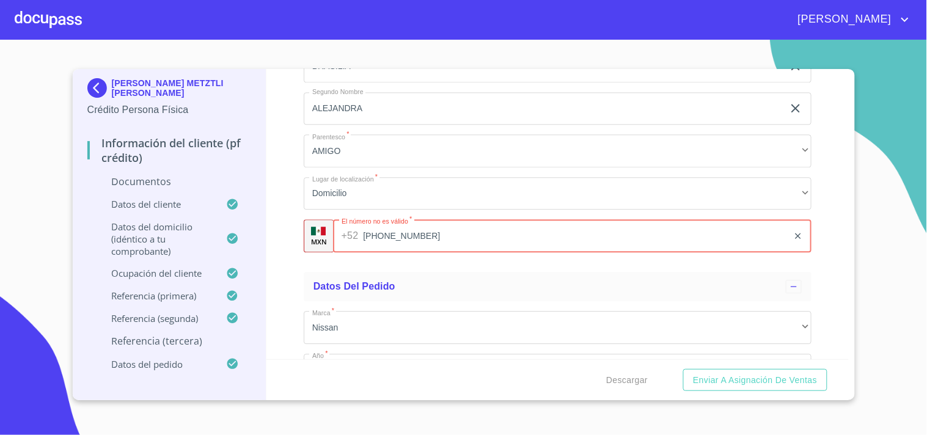
click at [429, 241] on input "[PHONE_NUMBER]" at bounding box center [576, 235] width 426 height 33
type input "[PHONE_NUMBER]"
click at [465, 257] on div "Apellido [PERSON_NAME]   * [PERSON_NAME] ​ Apellido Materno   * [PERSON_NAME] ​…" at bounding box center [558, 109] width 508 height 308
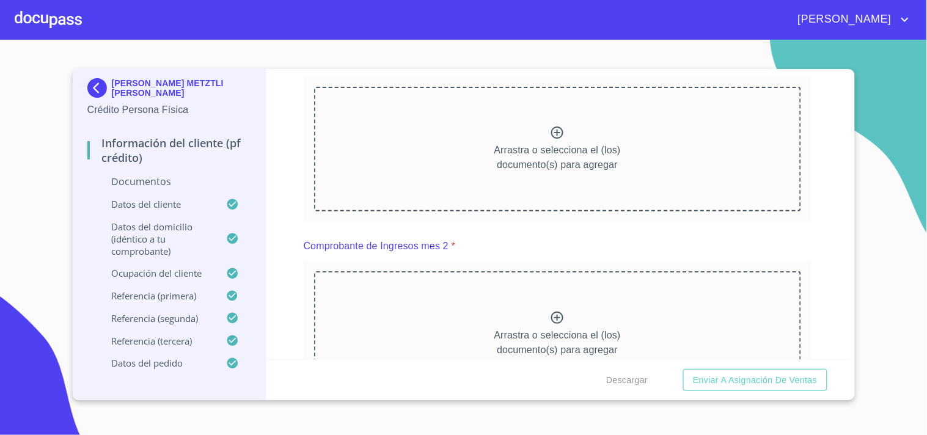
scroll to position [1280, 0]
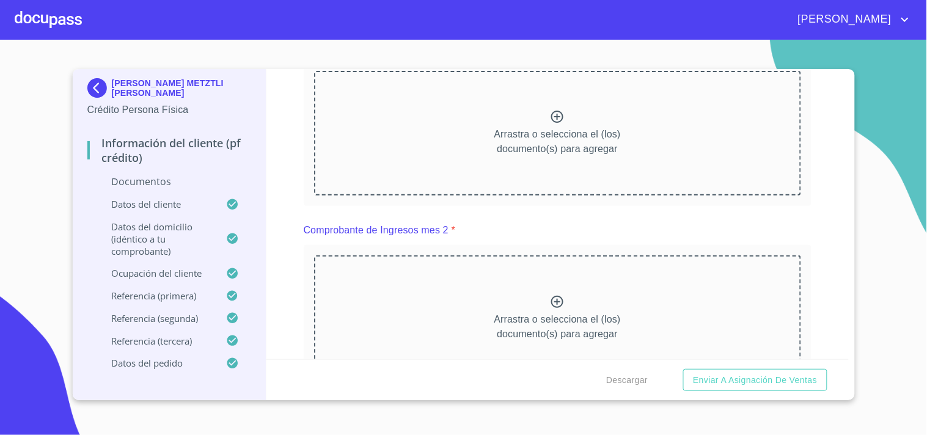
click at [551, 111] on icon at bounding box center [557, 117] width 12 height 12
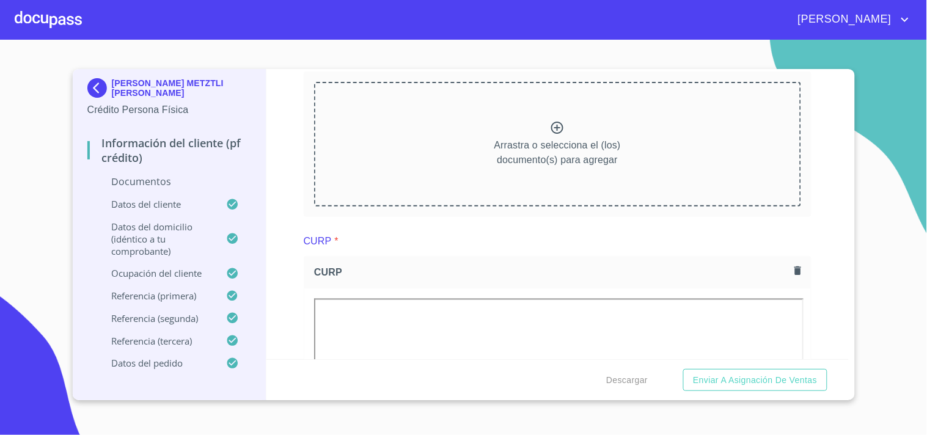
scroll to position [1718, 0]
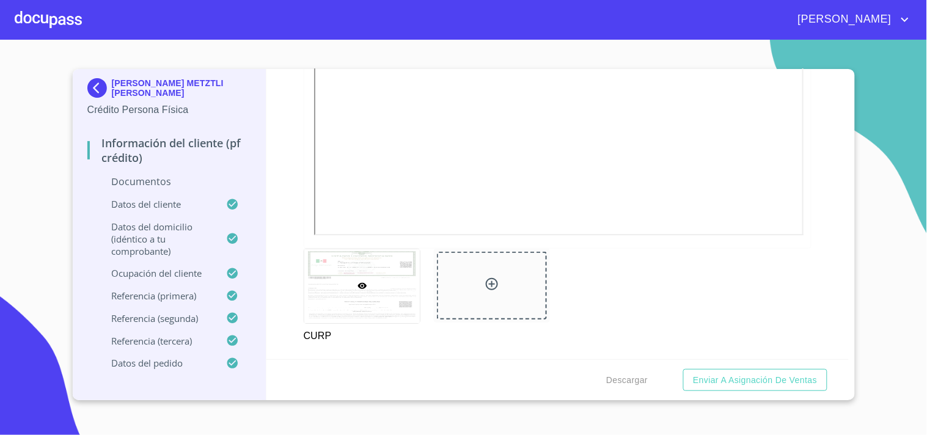
scroll to position [2179, 0]
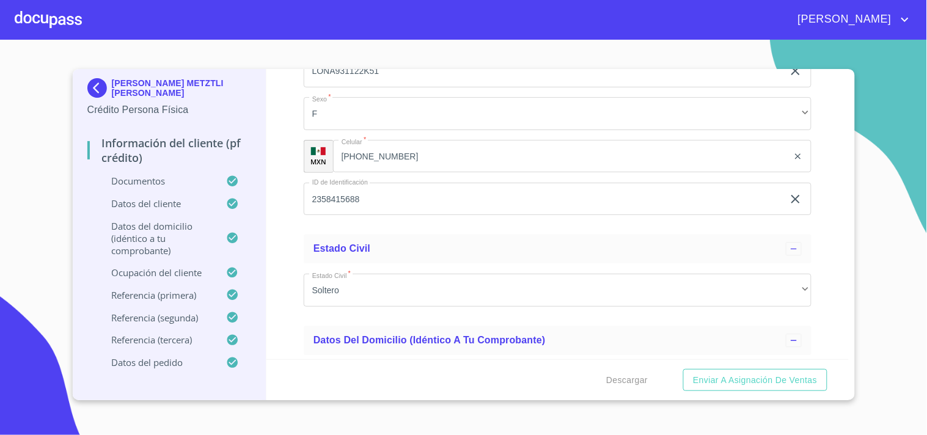
scroll to position [3048, 0]
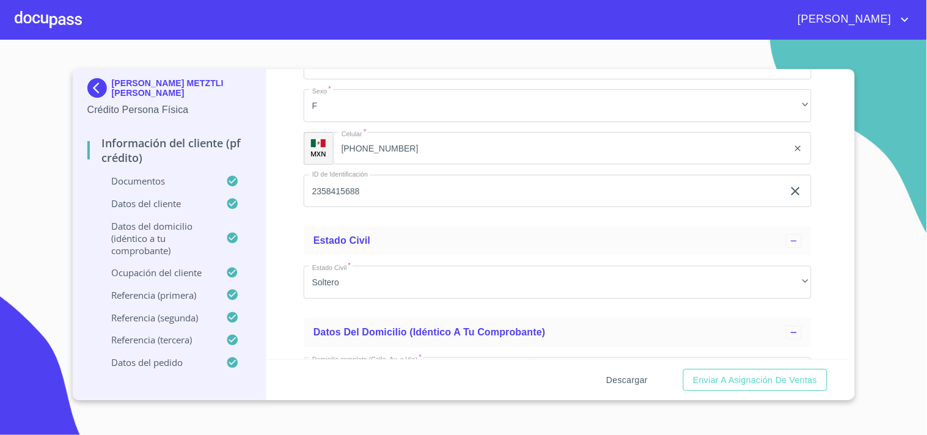
click at [626, 383] on span "Descargar" at bounding box center [627, 380] width 42 height 15
click at [755, 373] on span "Enviar a Asignación de Ventas" at bounding box center [755, 380] width 124 height 15
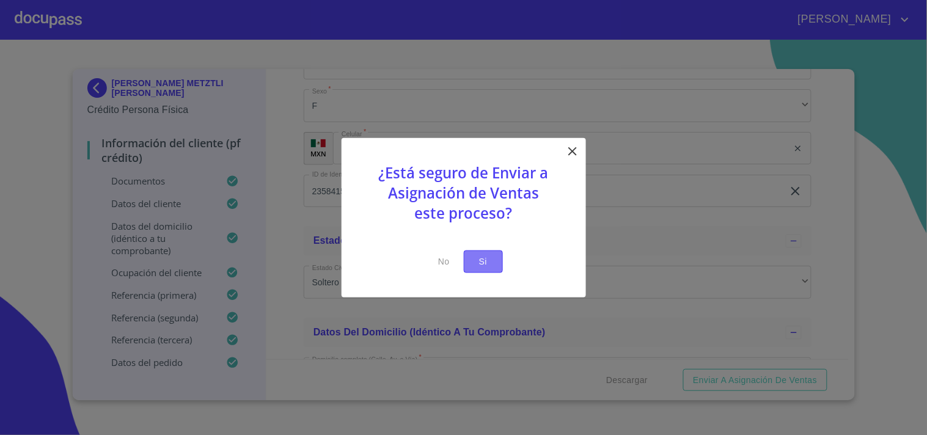
click at [491, 260] on span "Si" at bounding box center [484, 261] width 20 height 15
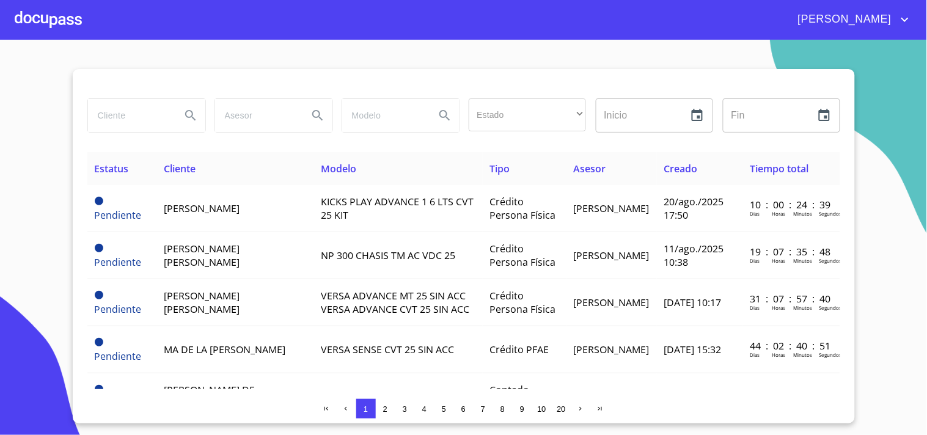
click at [76, 21] on div at bounding box center [48, 19] width 67 height 39
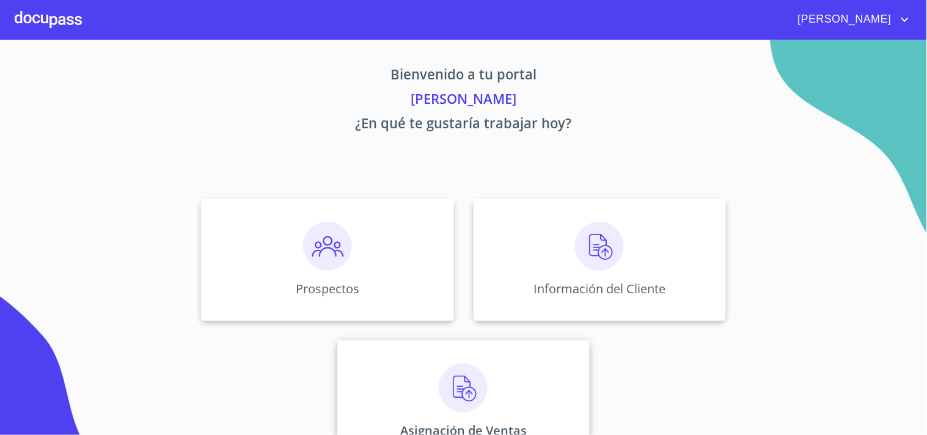
click at [423, 400] on div "Asignación de Ventas" at bounding box center [463, 402] width 252 height 122
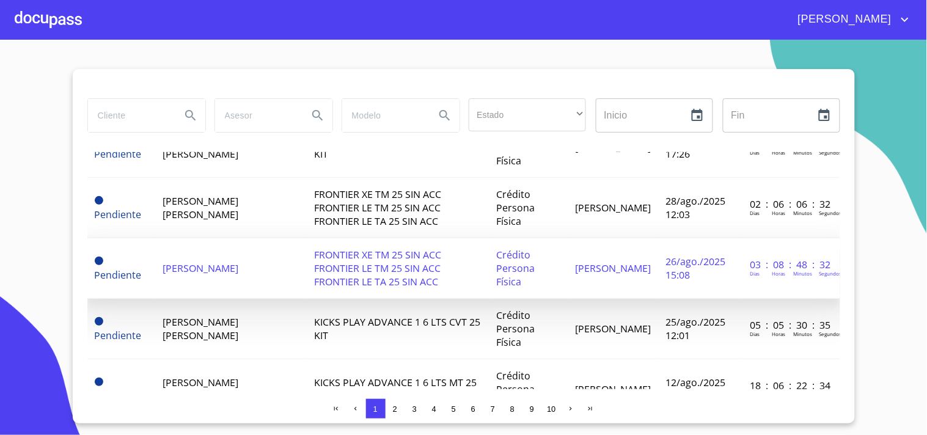
scroll to position [136, 0]
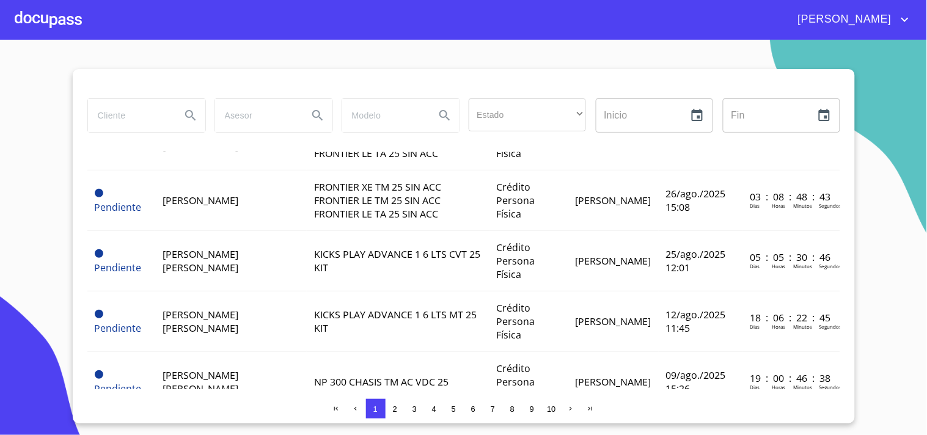
click at [67, 24] on div at bounding box center [48, 19] width 67 height 39
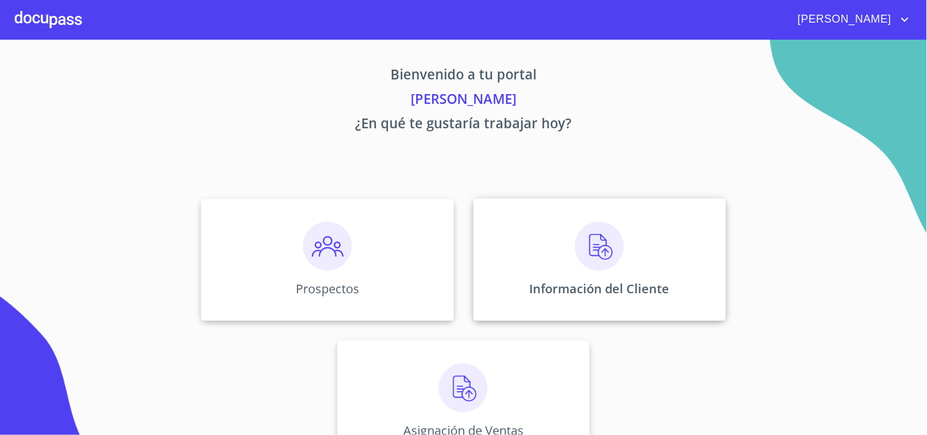
click at [555, 256] on div "Información del Cliente" at bounding box center [600, 260] width 252 height 122
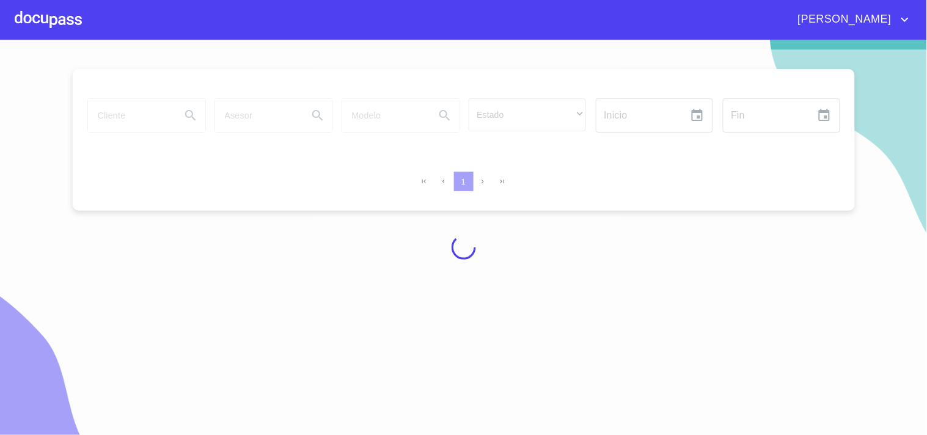
click at [153, 127] on div at bounding box center [463, 248] width 927 height 396
click at [153, 126] on div at bounding box center [463, 248] width 927 height 396
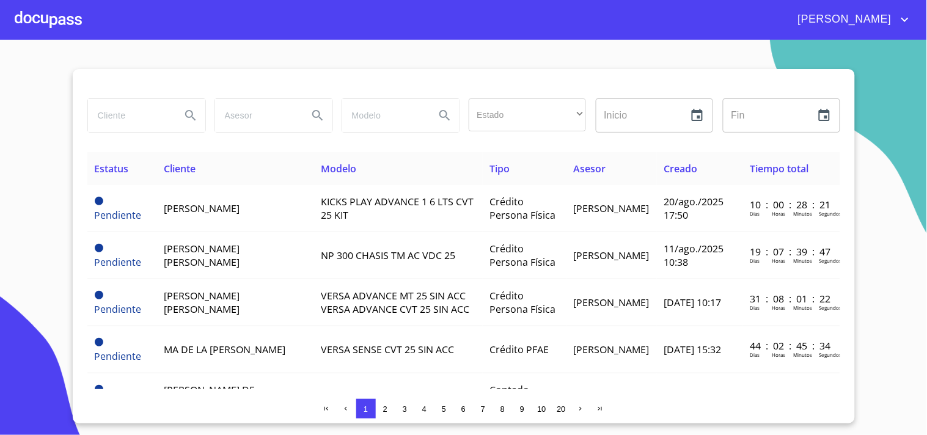
click at [163, 123] on input "search" at bounding box center [129, 115] width 83 height 33
type input "[PERSON_NAME]"
click at [185, 112] on icon "Search" at bounding box center [190, 115] width 15 height 15
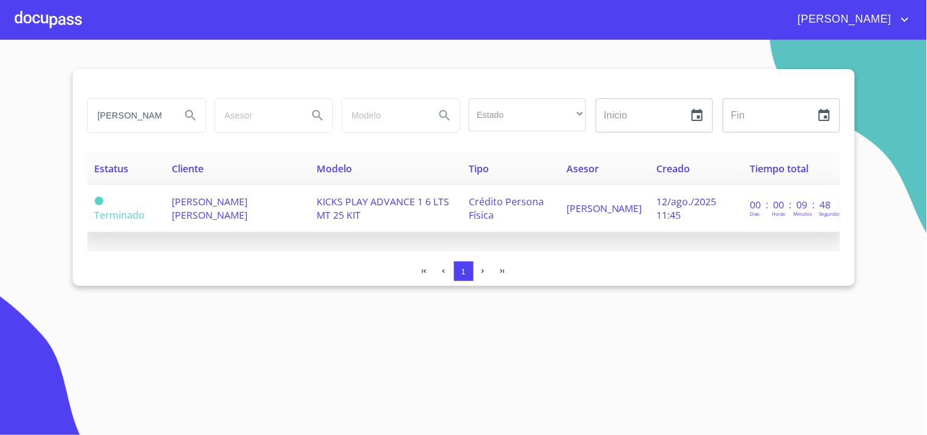
click at [248, 196] on span "[PERSON_NAME] [PERSON_NAME]" at bounding box center [210, 208] width 76 height 27
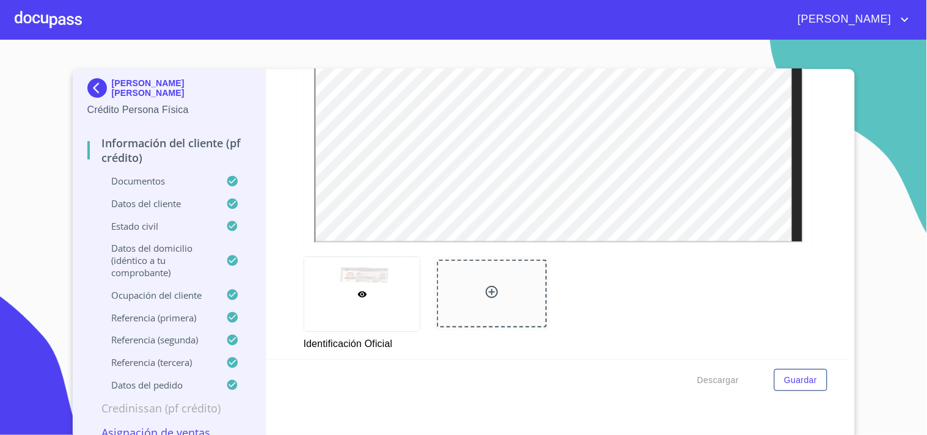
scroll to position [339, 0]
